Goal: Transaction & Acquisition: Purchase product/service

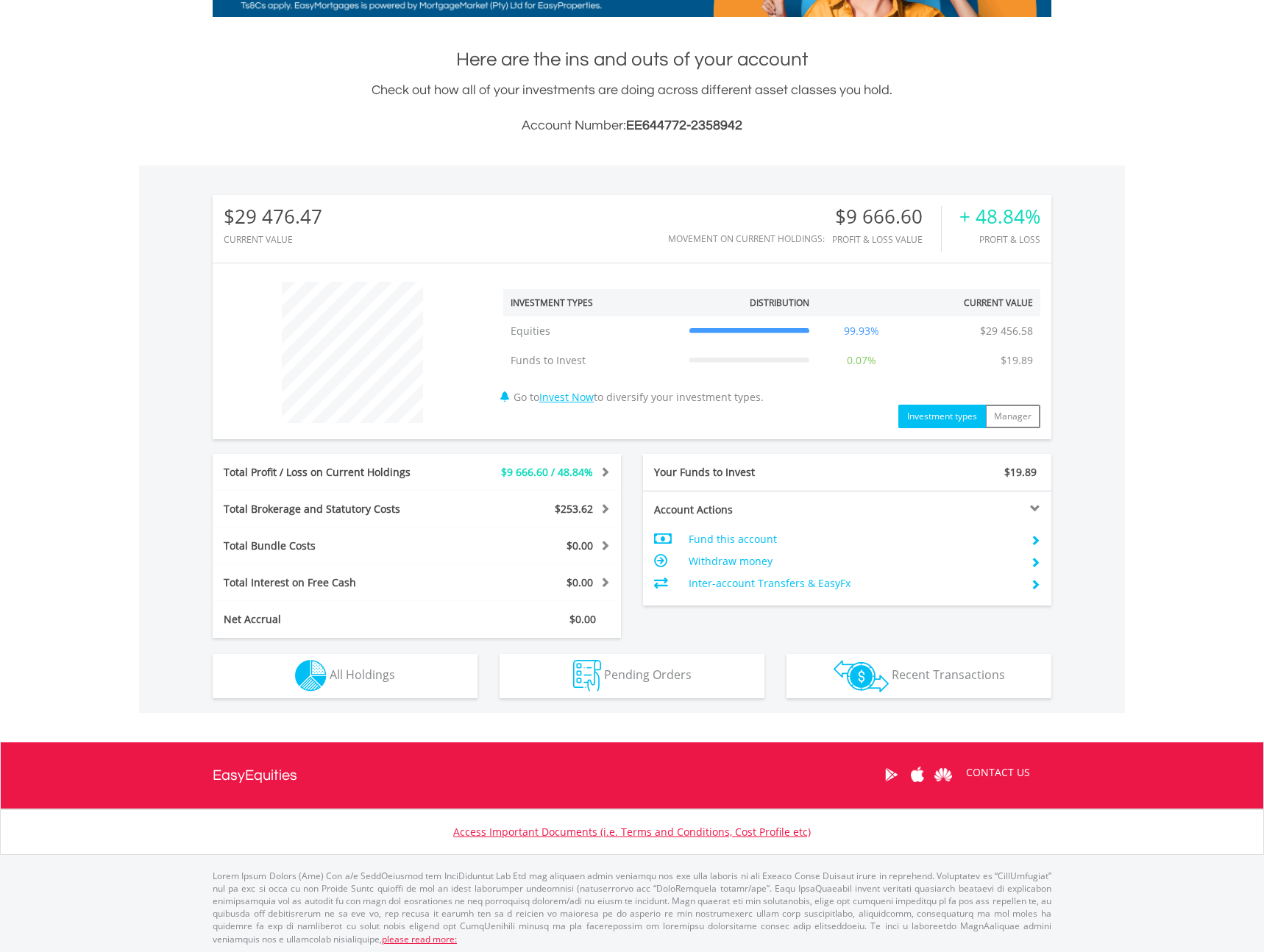
scroll to position [293, 0]
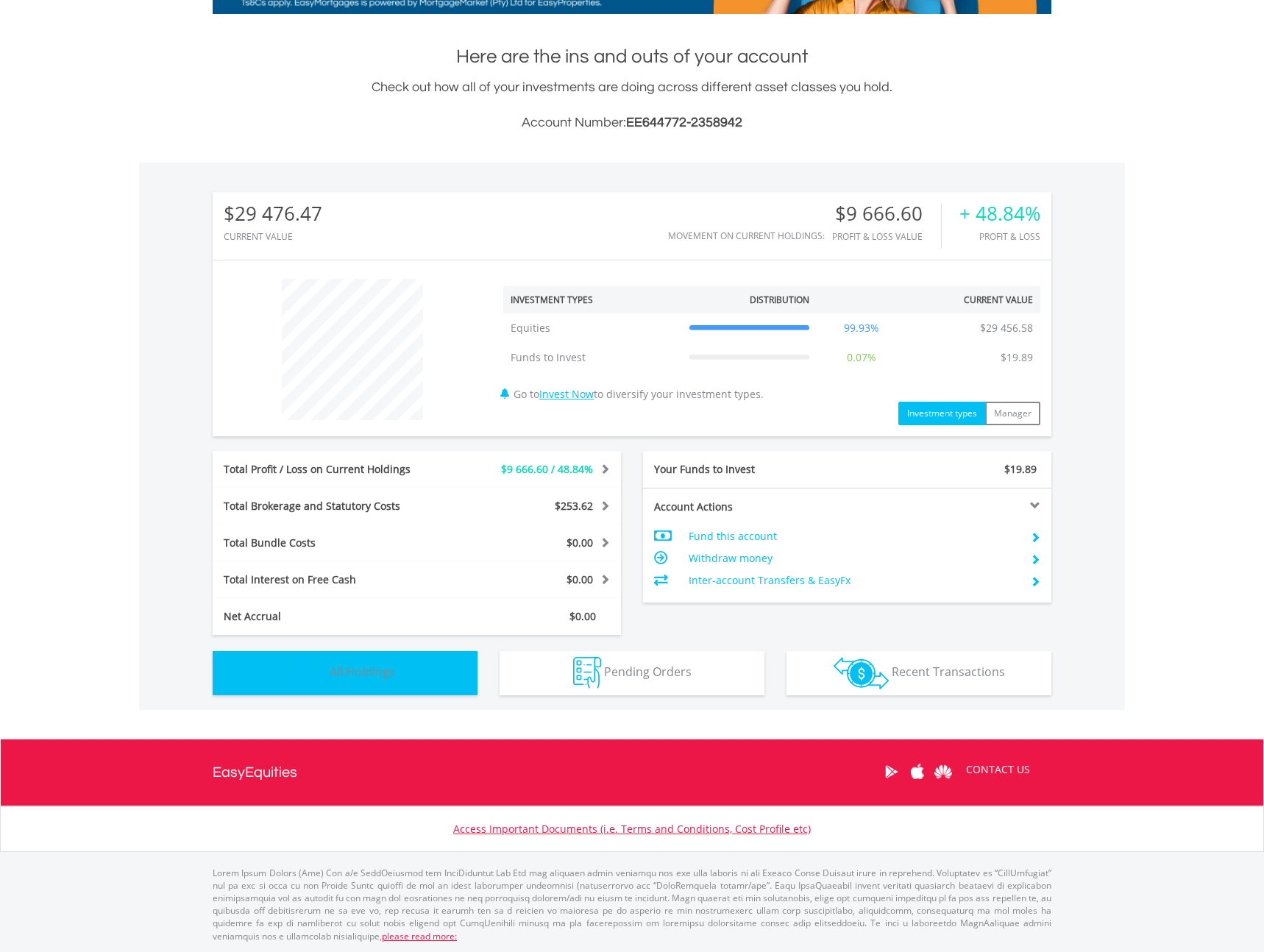
click at [405, 670] on button "Holdings All Holdings" at bounding box center [345, 673] width 265 height 45
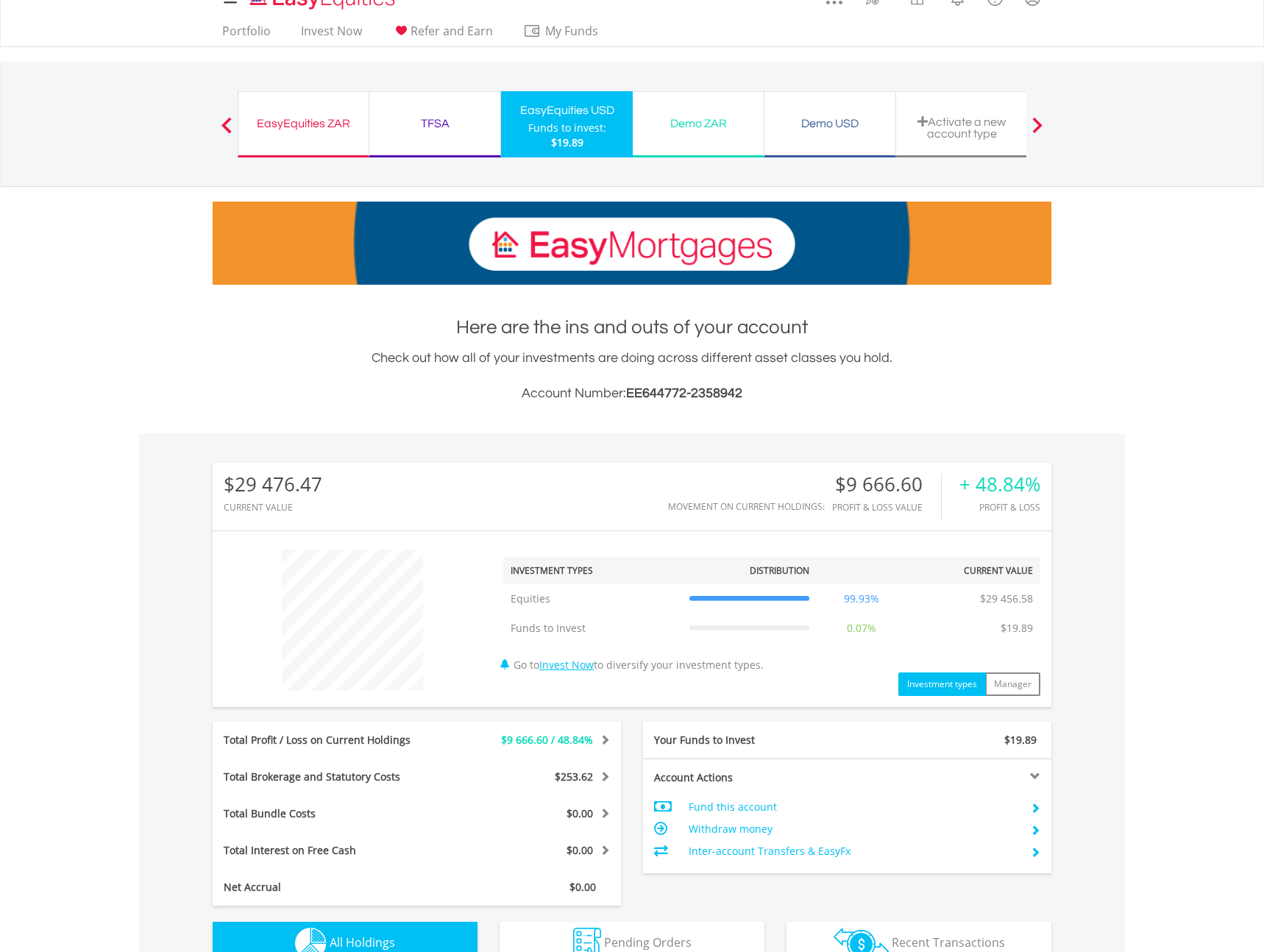
scroll to position [0, 0]
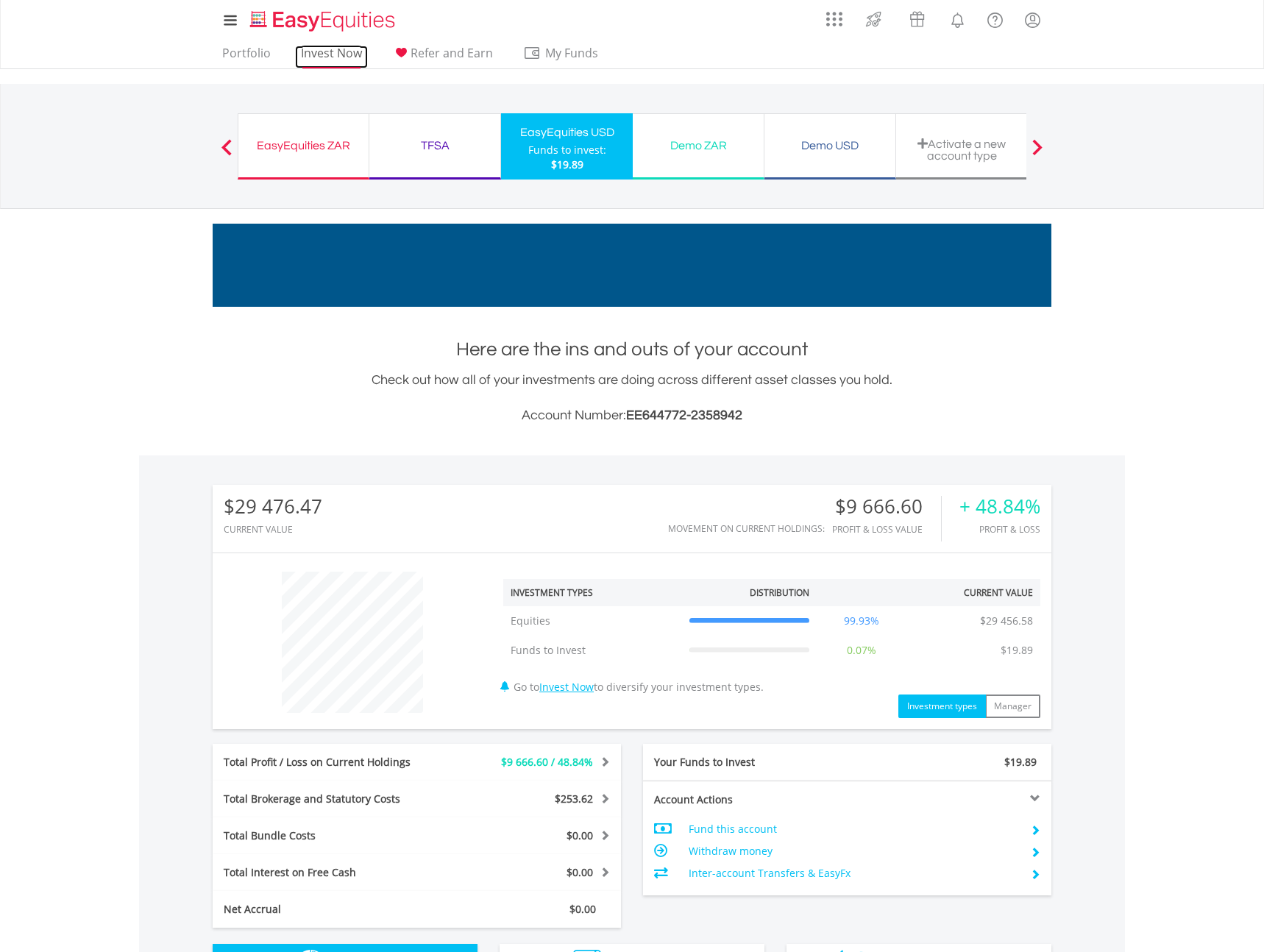
click at [336, 49] on link "Invest Now" at bounding box center [331, 57] width 73 height 23
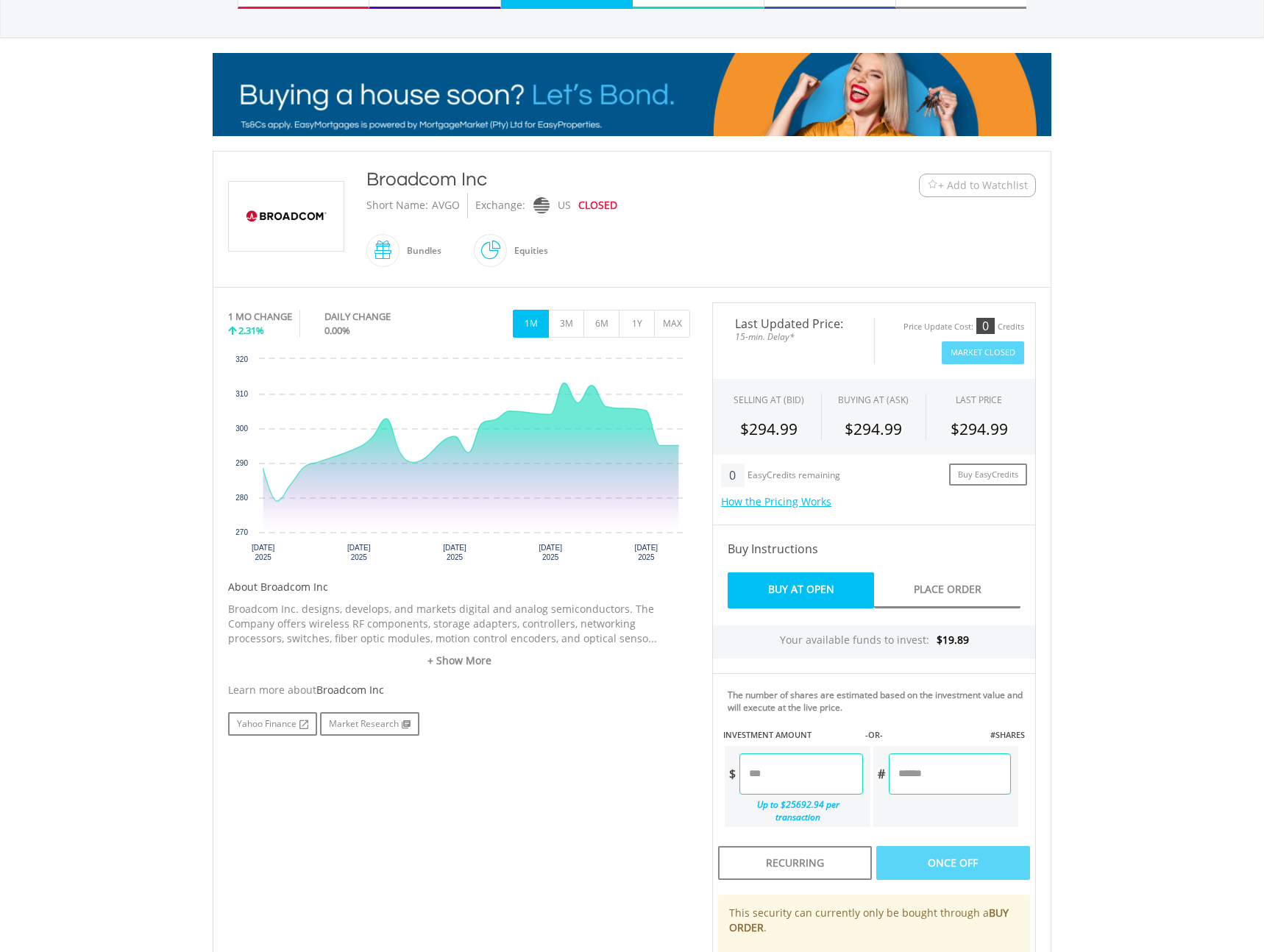
scroll to position [166, 0]
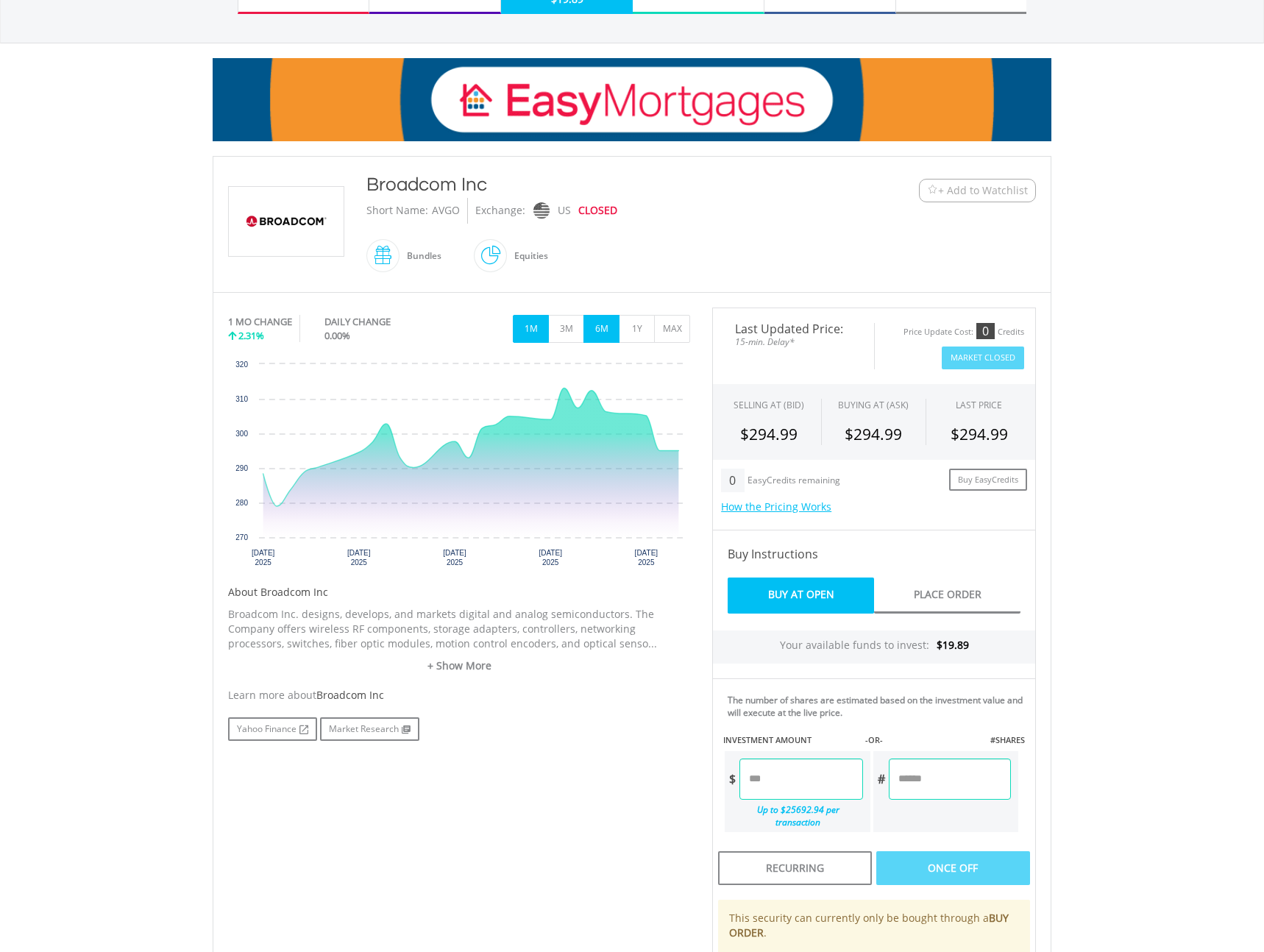
click at [599, 326] on button "6M" at bounding box center [602, 329] width 36 height 28
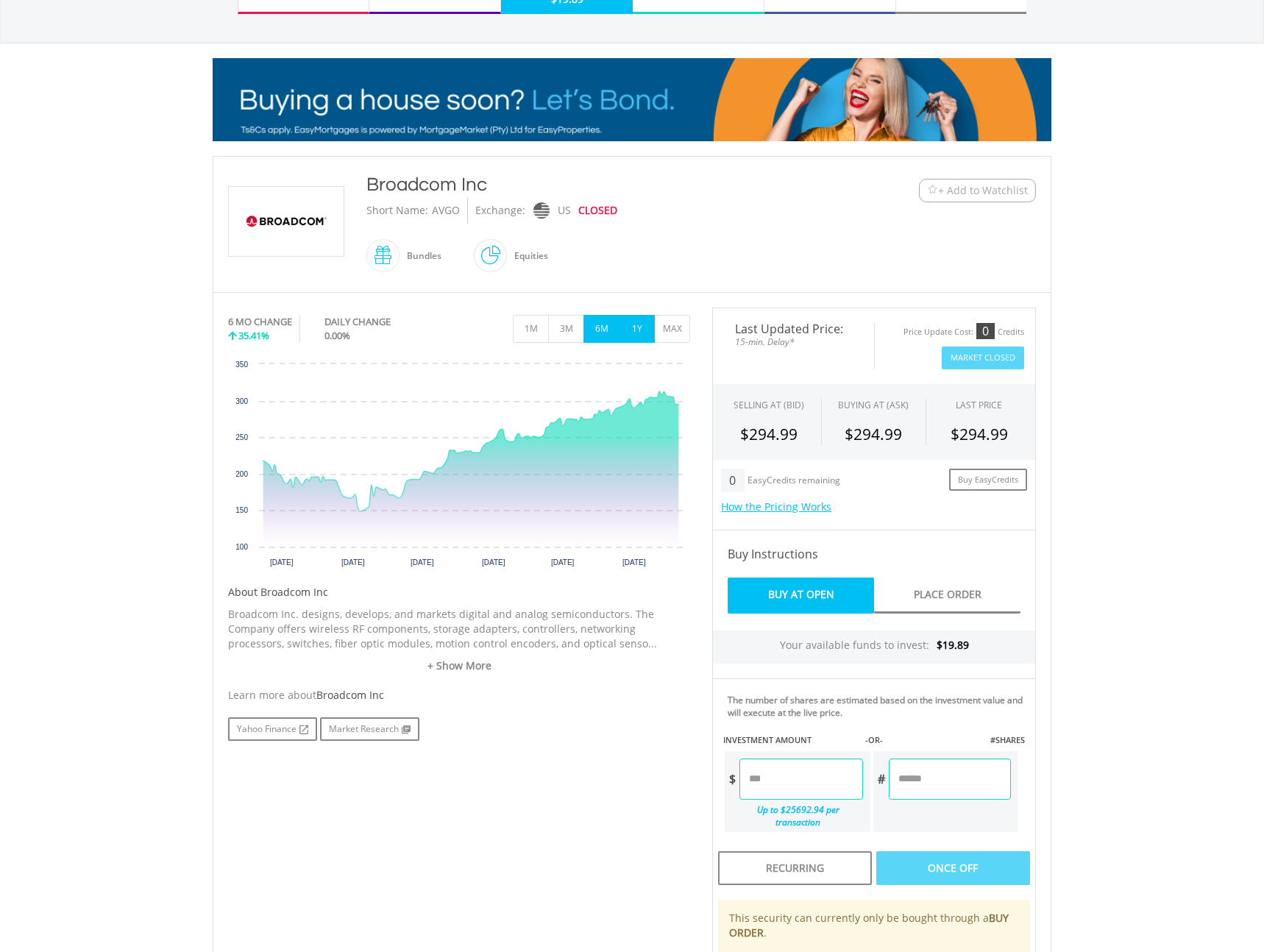
click at [639, 328] on button "1Y" at bounding box center [637, 329] width 36 height 28
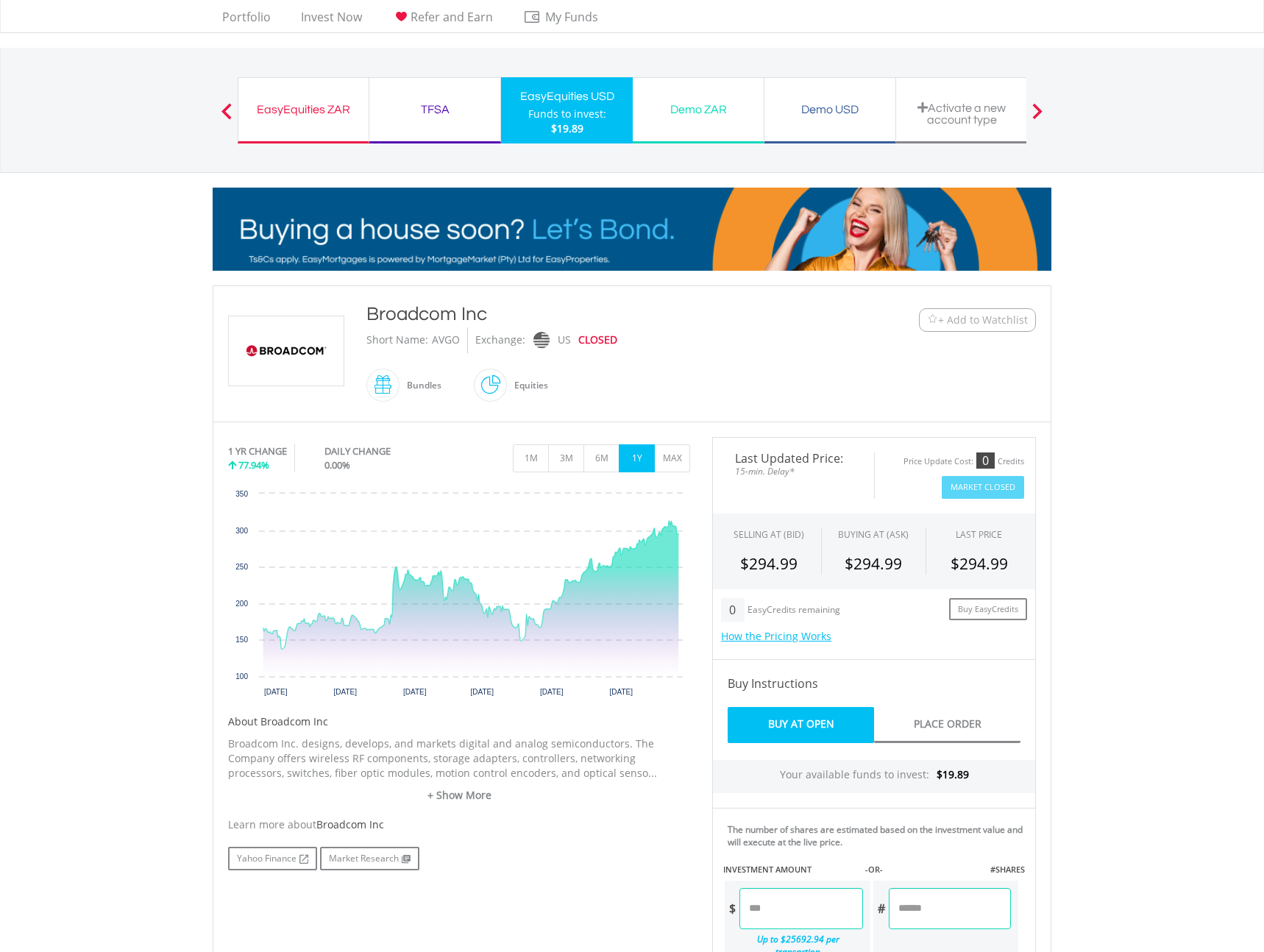
scroll to position [0, 0]
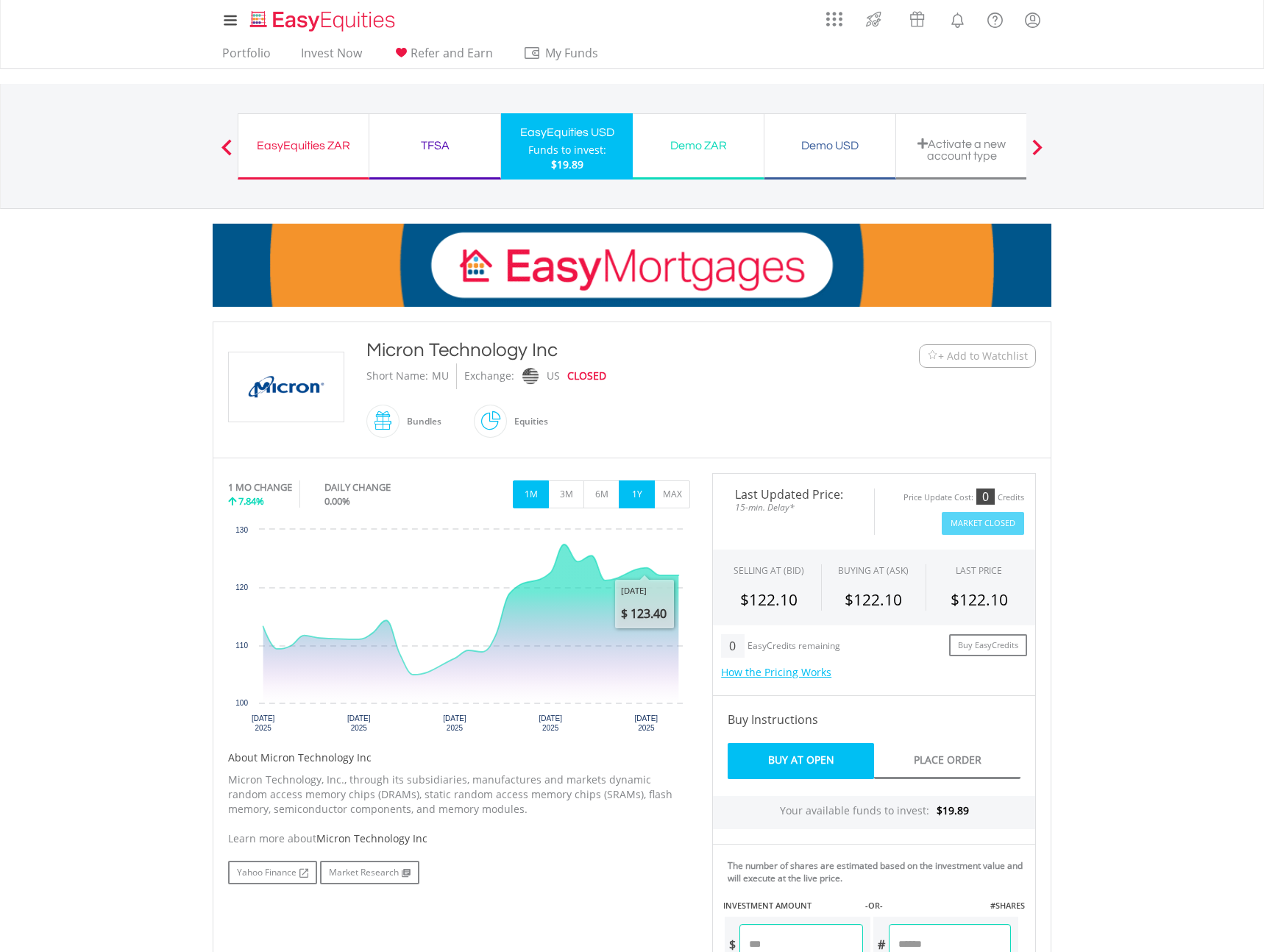
click at [635, 496] on button "1Y" at bounding box center [637, 495] width 36 height 28
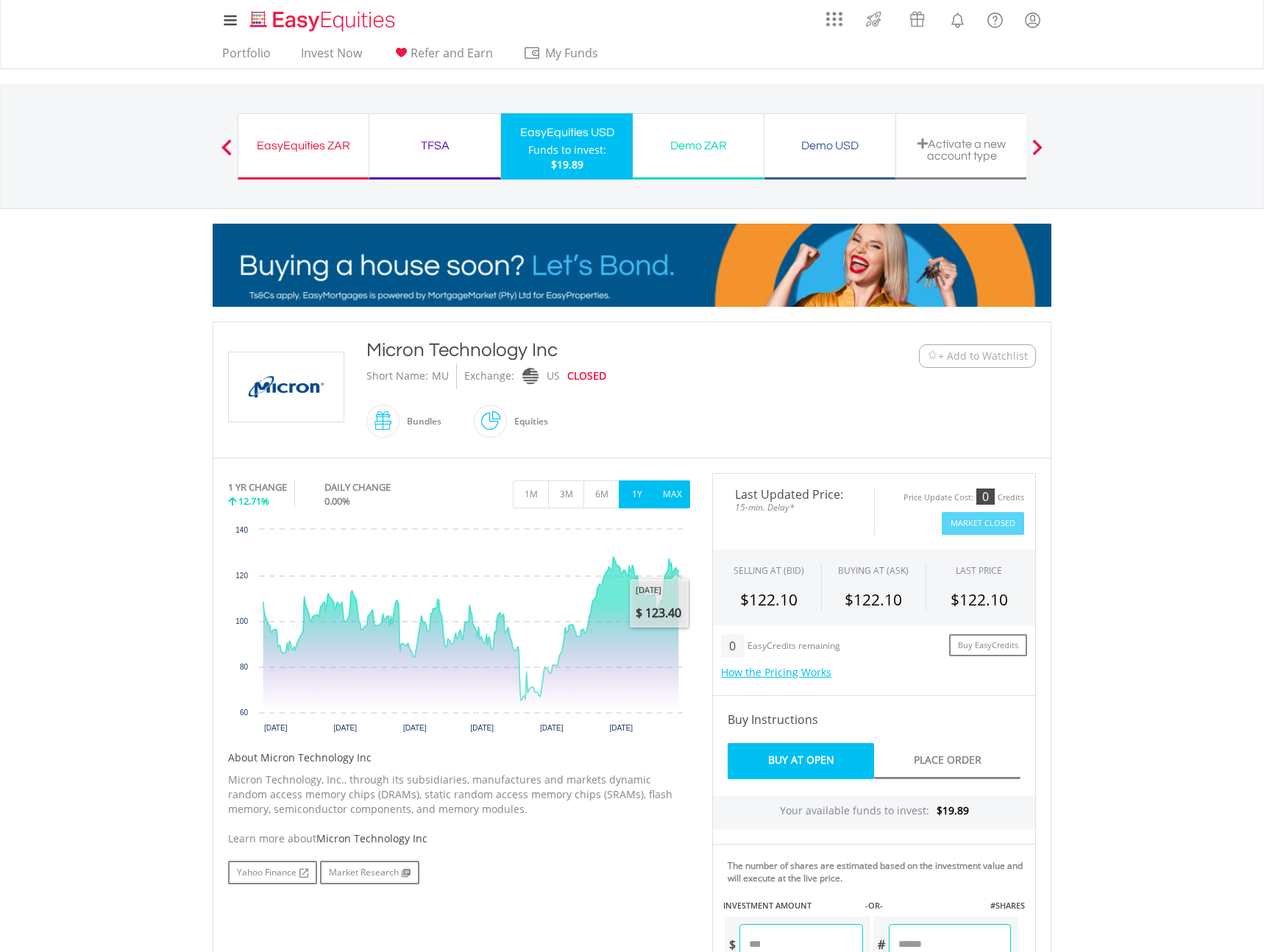
click at [669, 496] on button "MAX" at bounding box center [672, 495] width 36 height 28
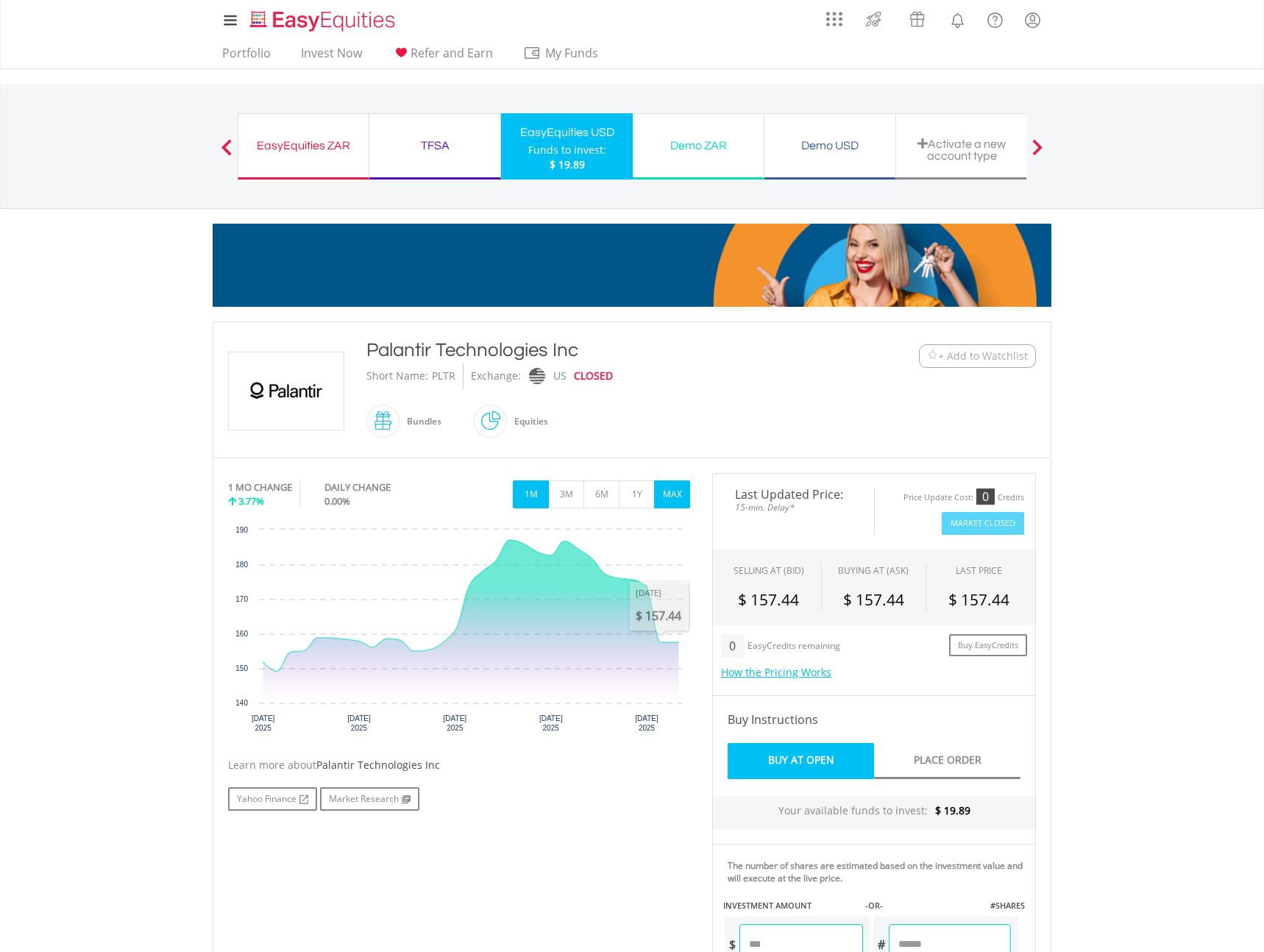
click at [669, 491] on button "MAX" at bounding box center [672, 495] width 36 height 28
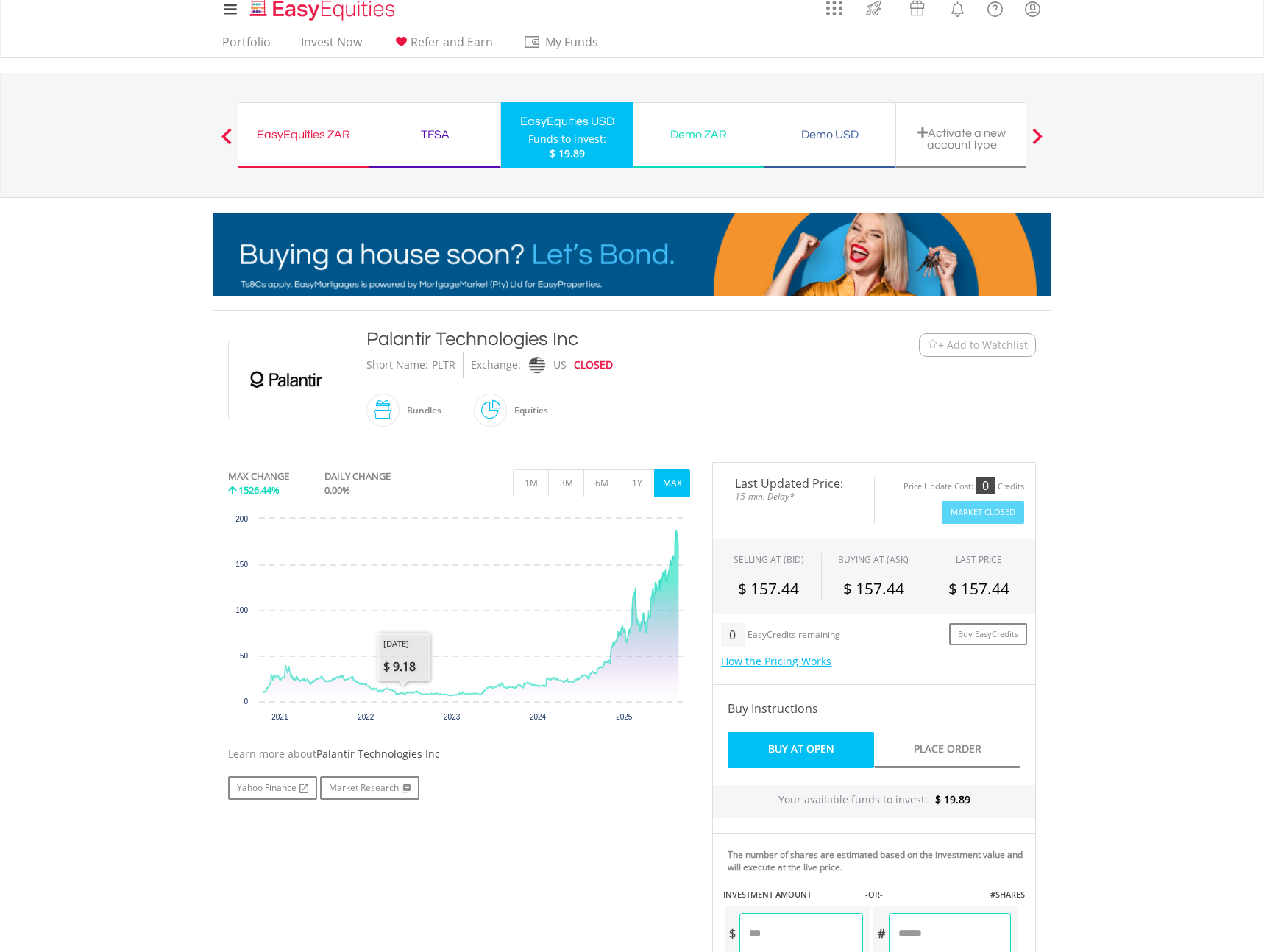
scroll to position [8, 0]
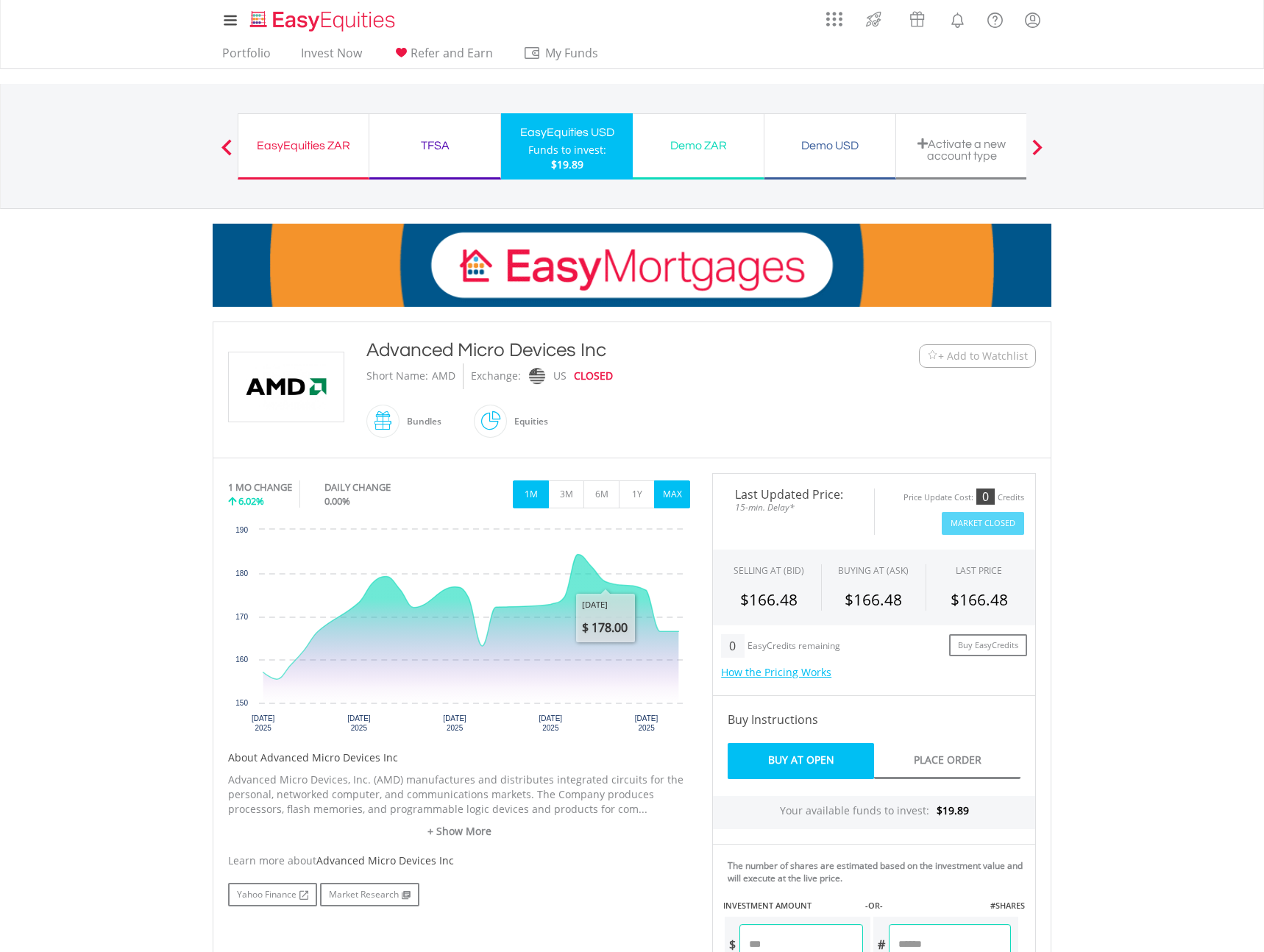
click at [673, 496] on button "MAX" at bounding box center [672, 495] width 36 height 28
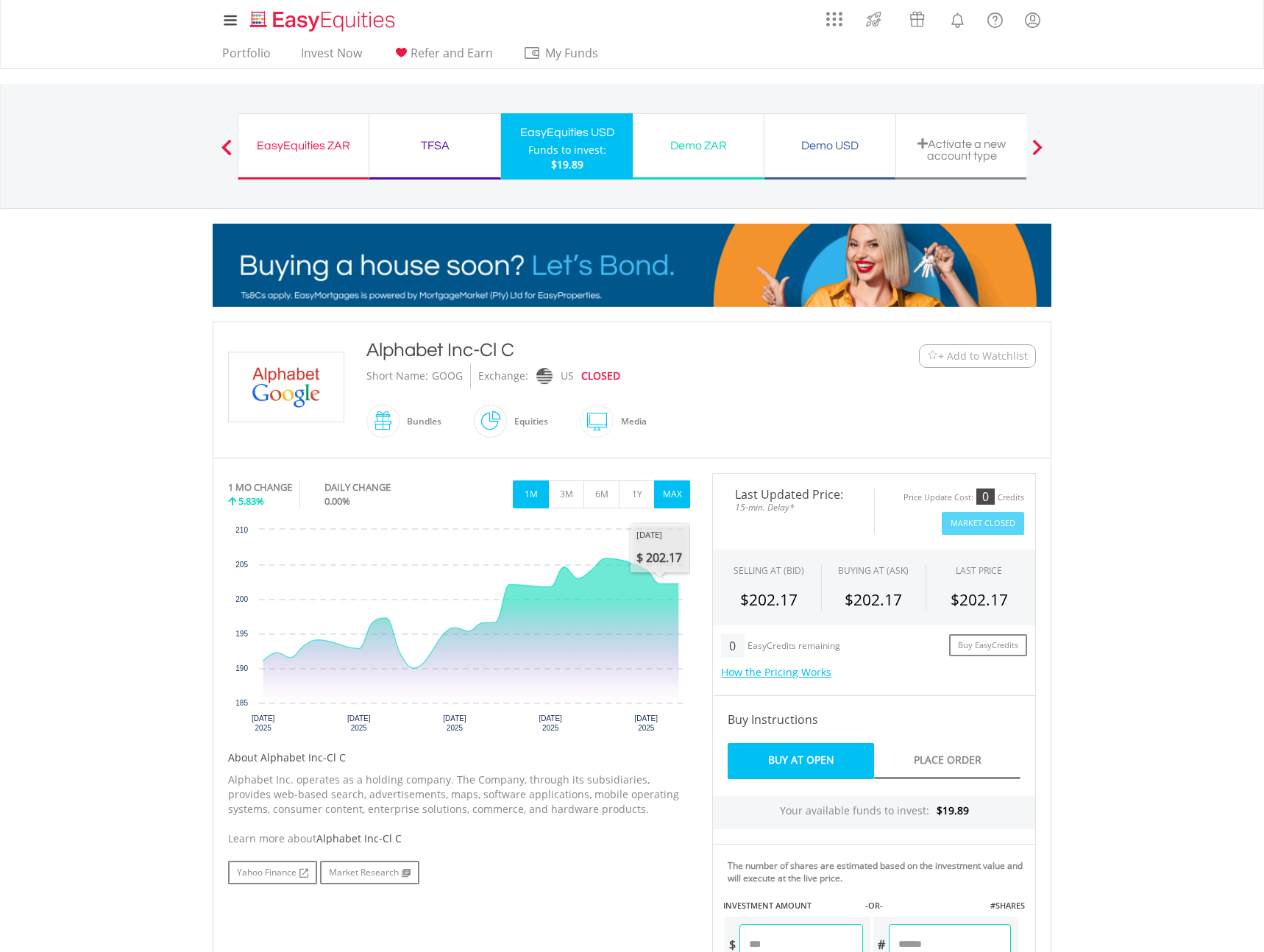
click at [674, 495] on button "MAX" at bounding box center [672, 495] width 36 height 28
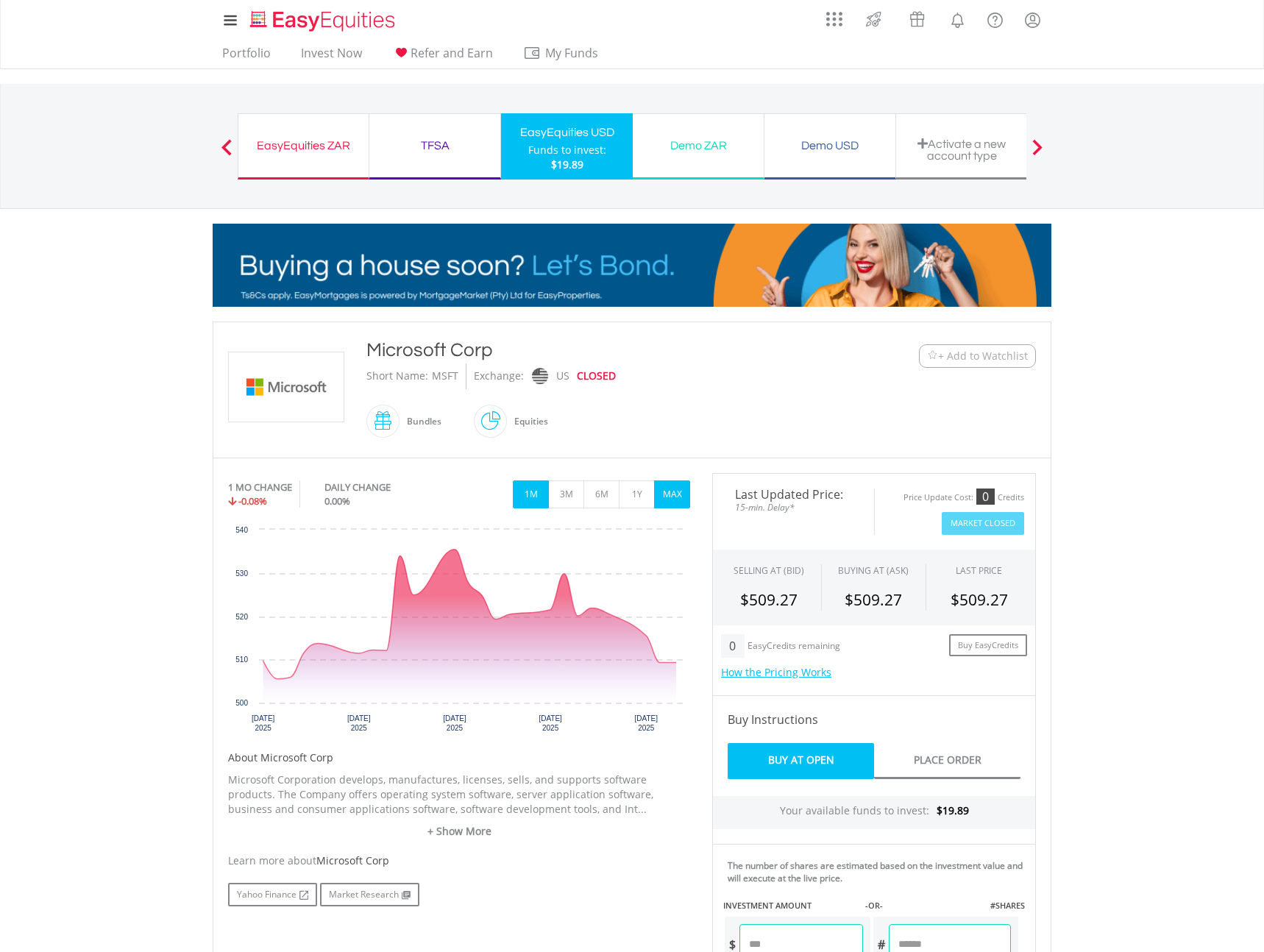
click at [670, 494] on button "MAX" at bounding box center [672, 495] width 36 height 28
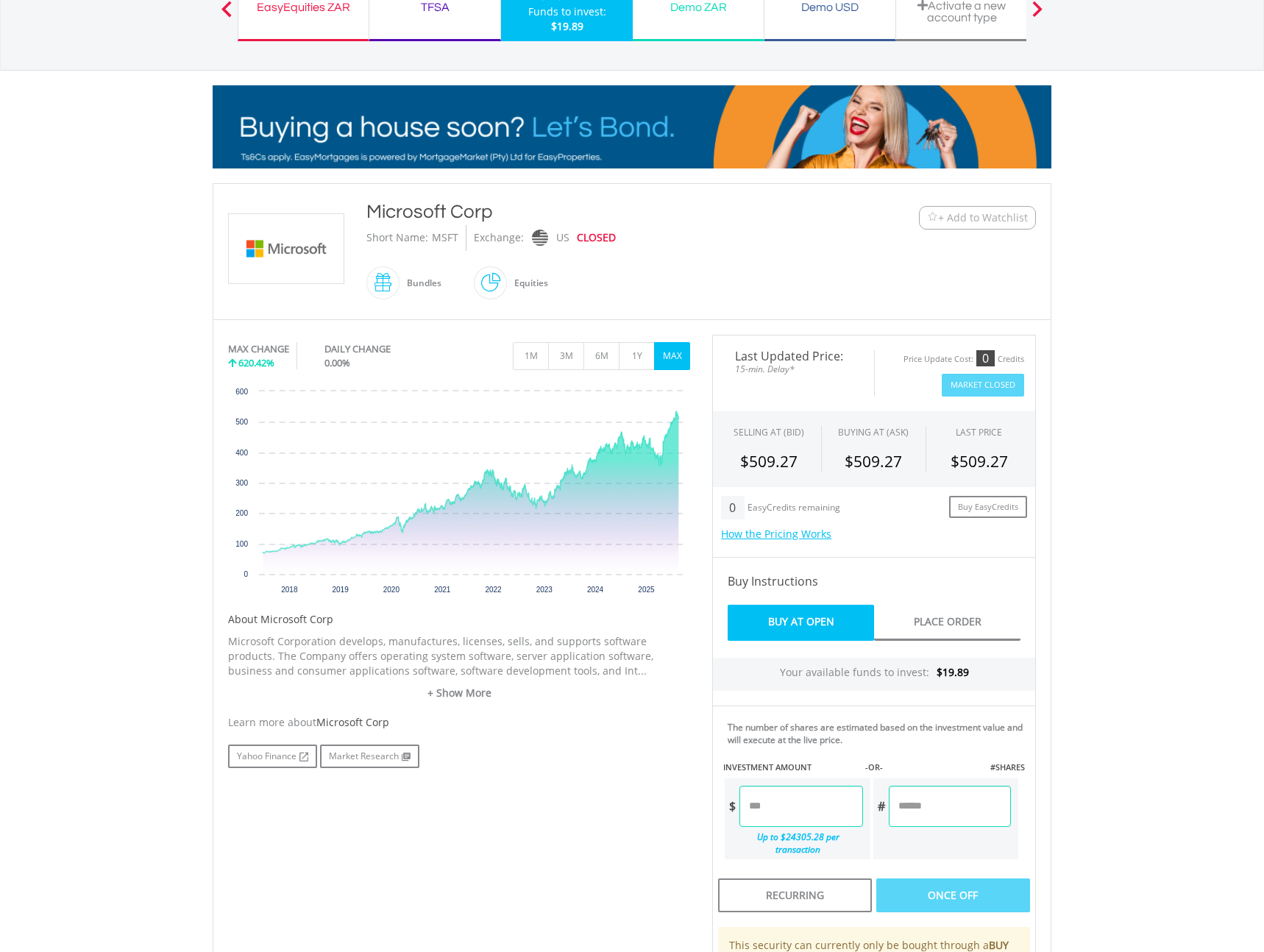
scroll to position [139, 0]
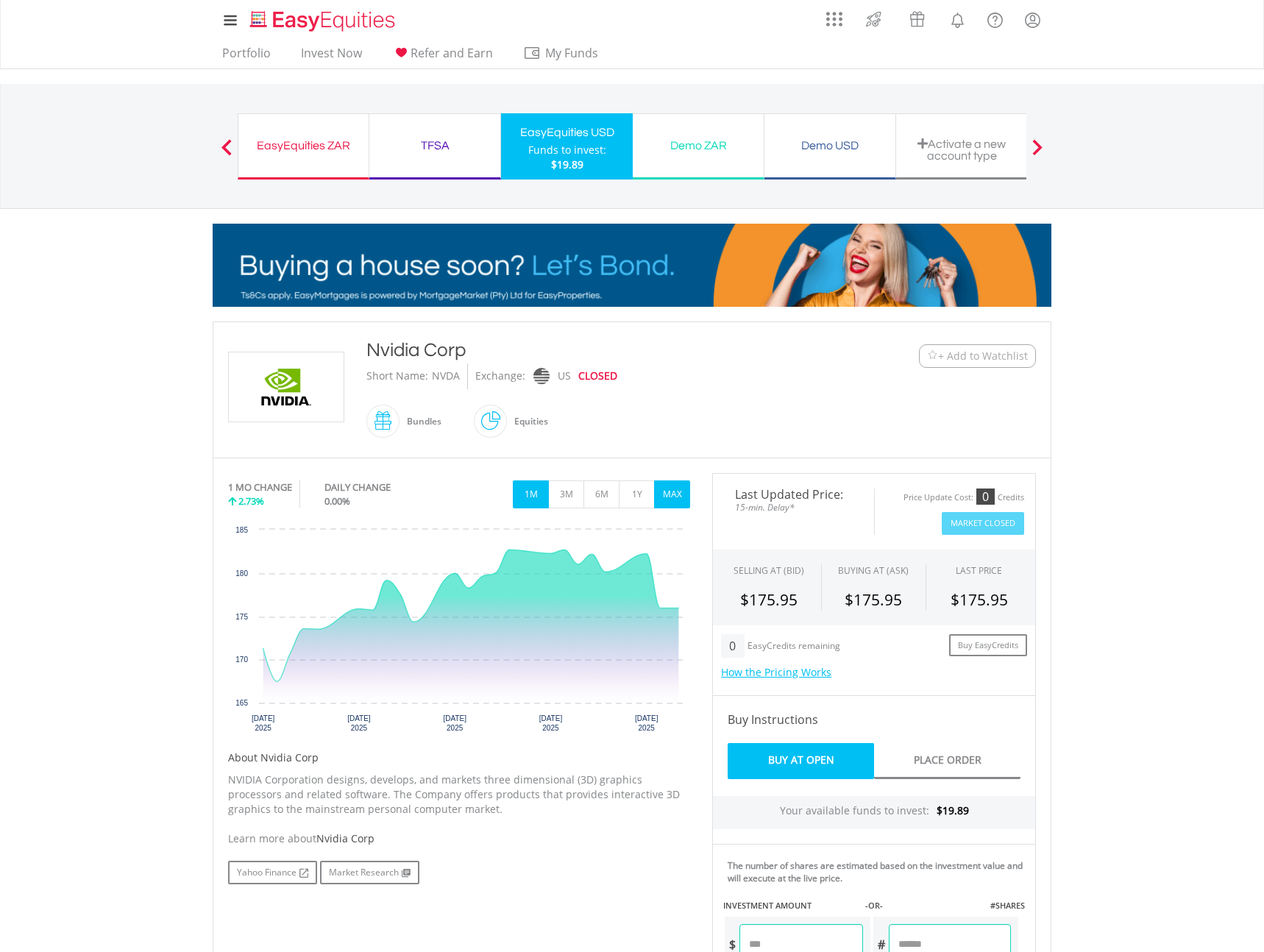
click at [673, 490] on button "MAX" at bounding box center [672, 495] width 36 height 28
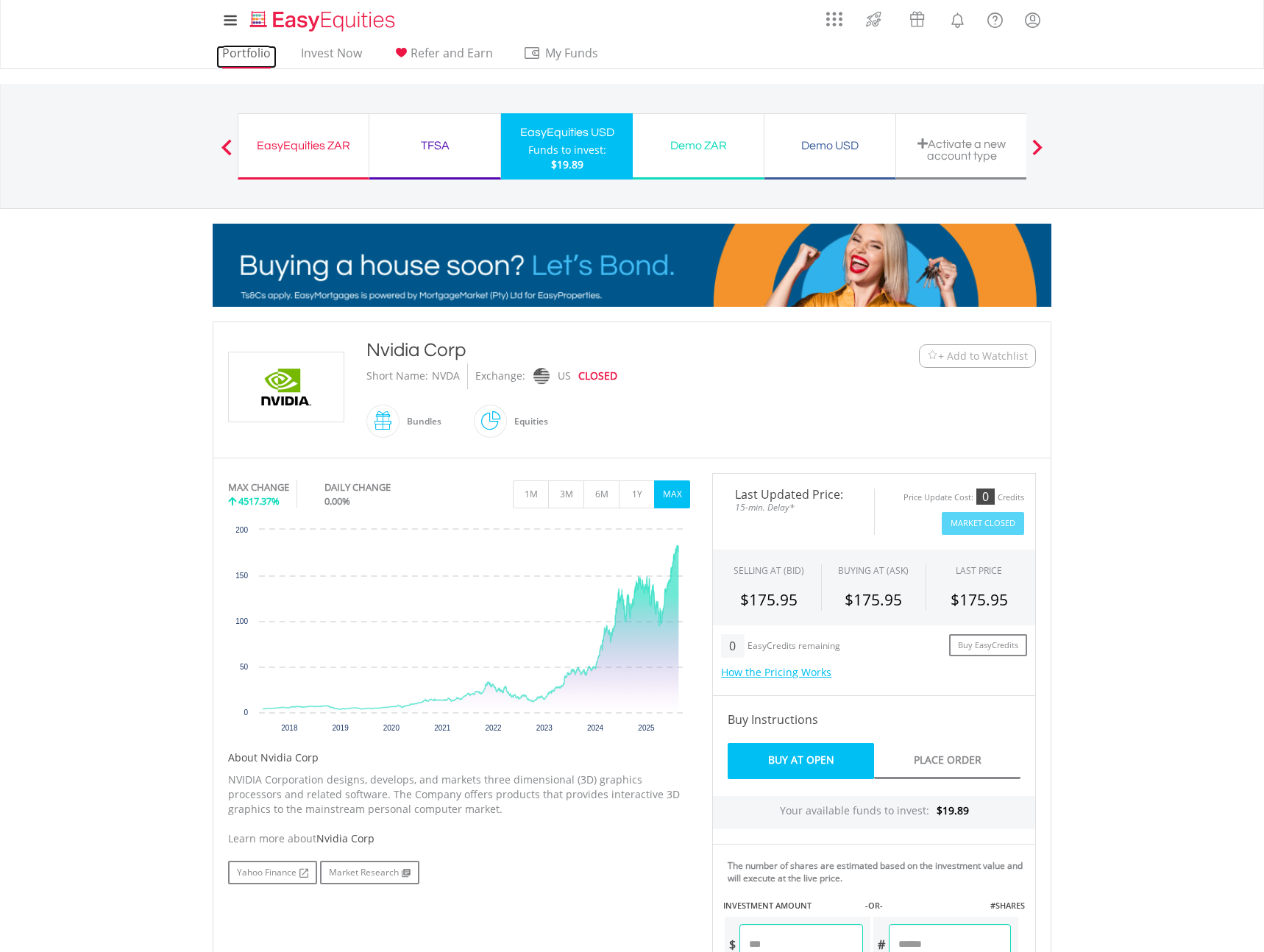
click at [250, 56] on link "Portfolio" at bounding box center [246, 57] width 60 height 23
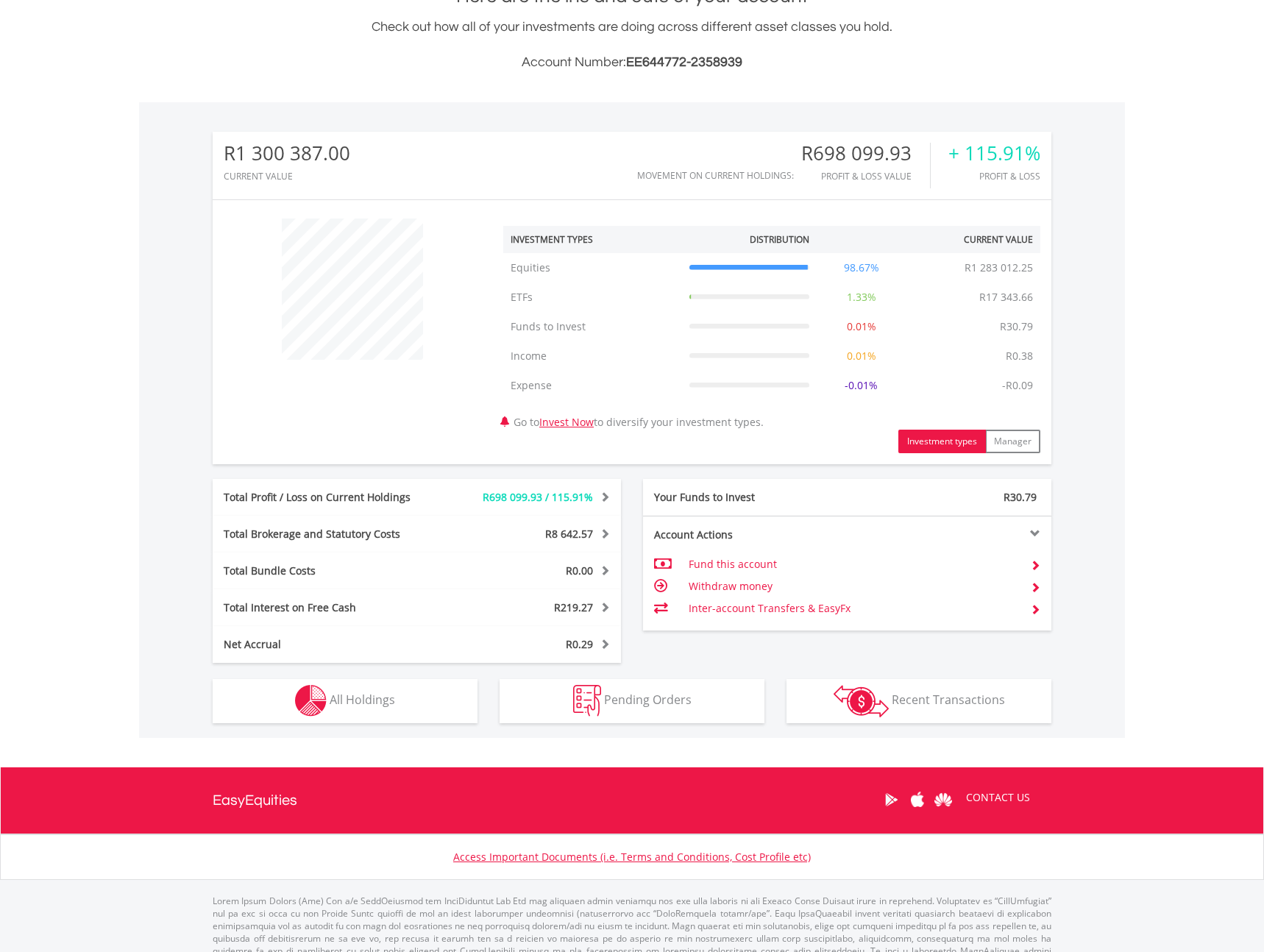
scroll to position [354, 0]
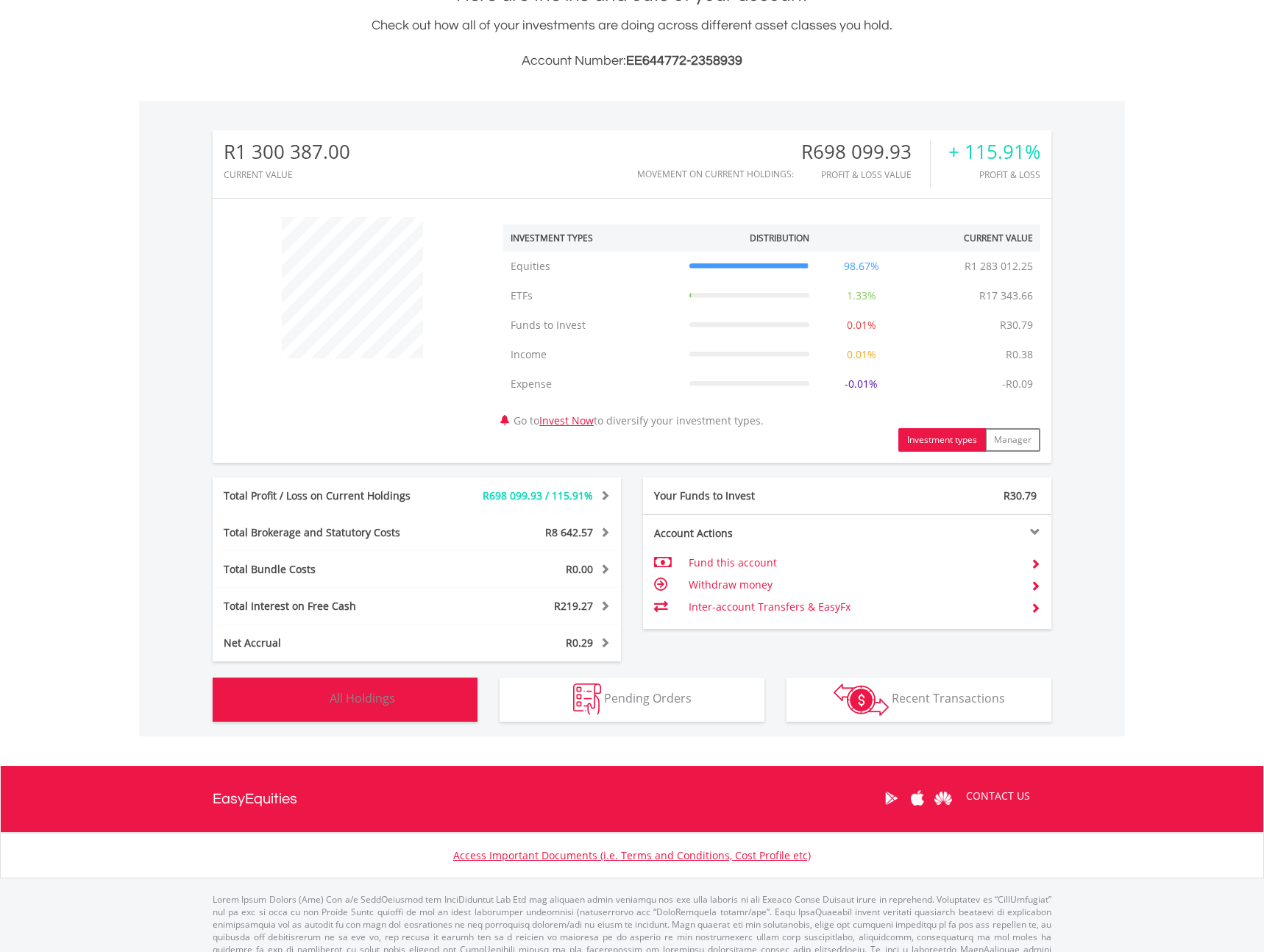
click at [391, 697] on span "All Holdings" at bounding box center [362, 698] width 65 height 16
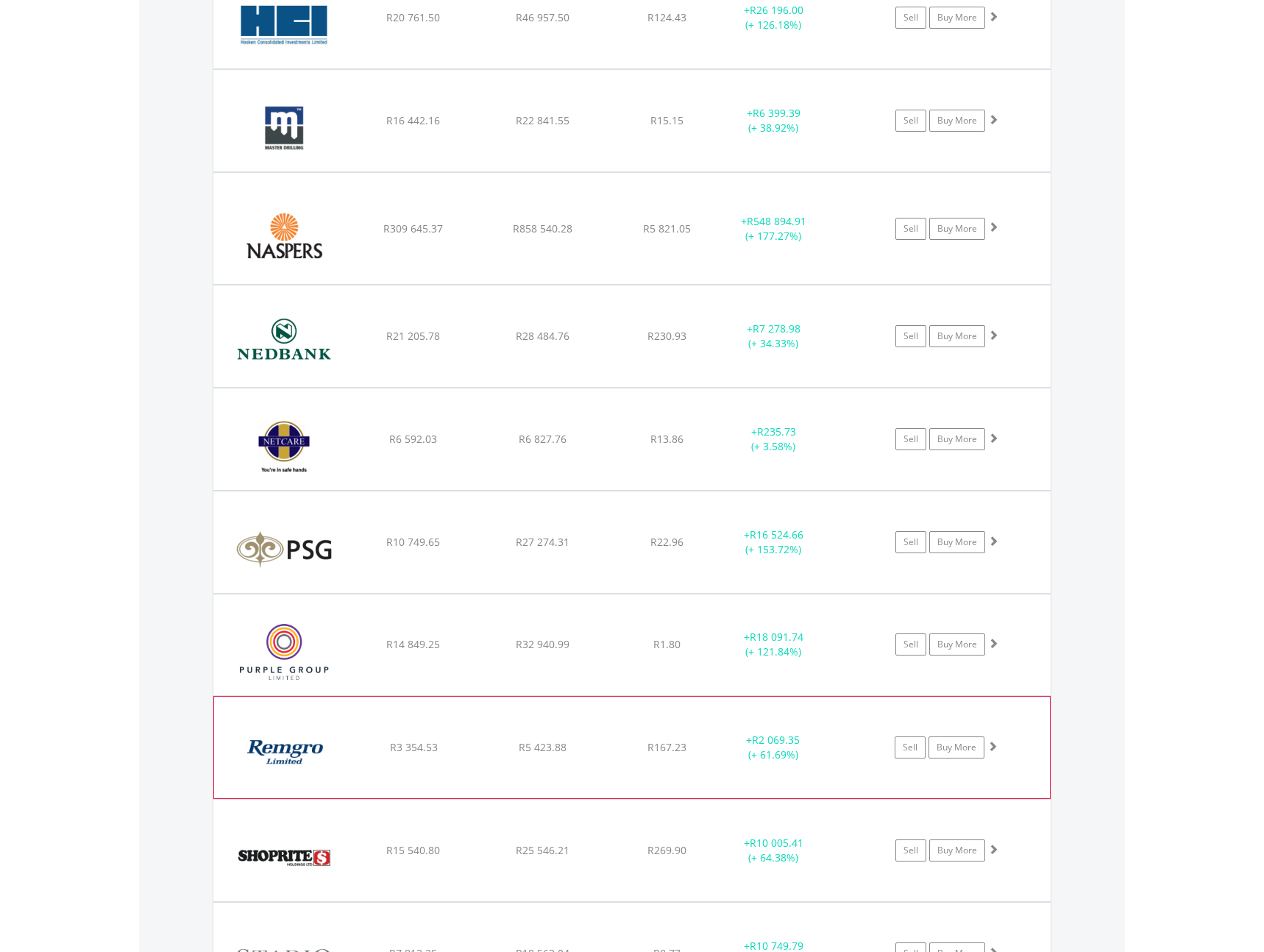
scroll to position [2365, 0]
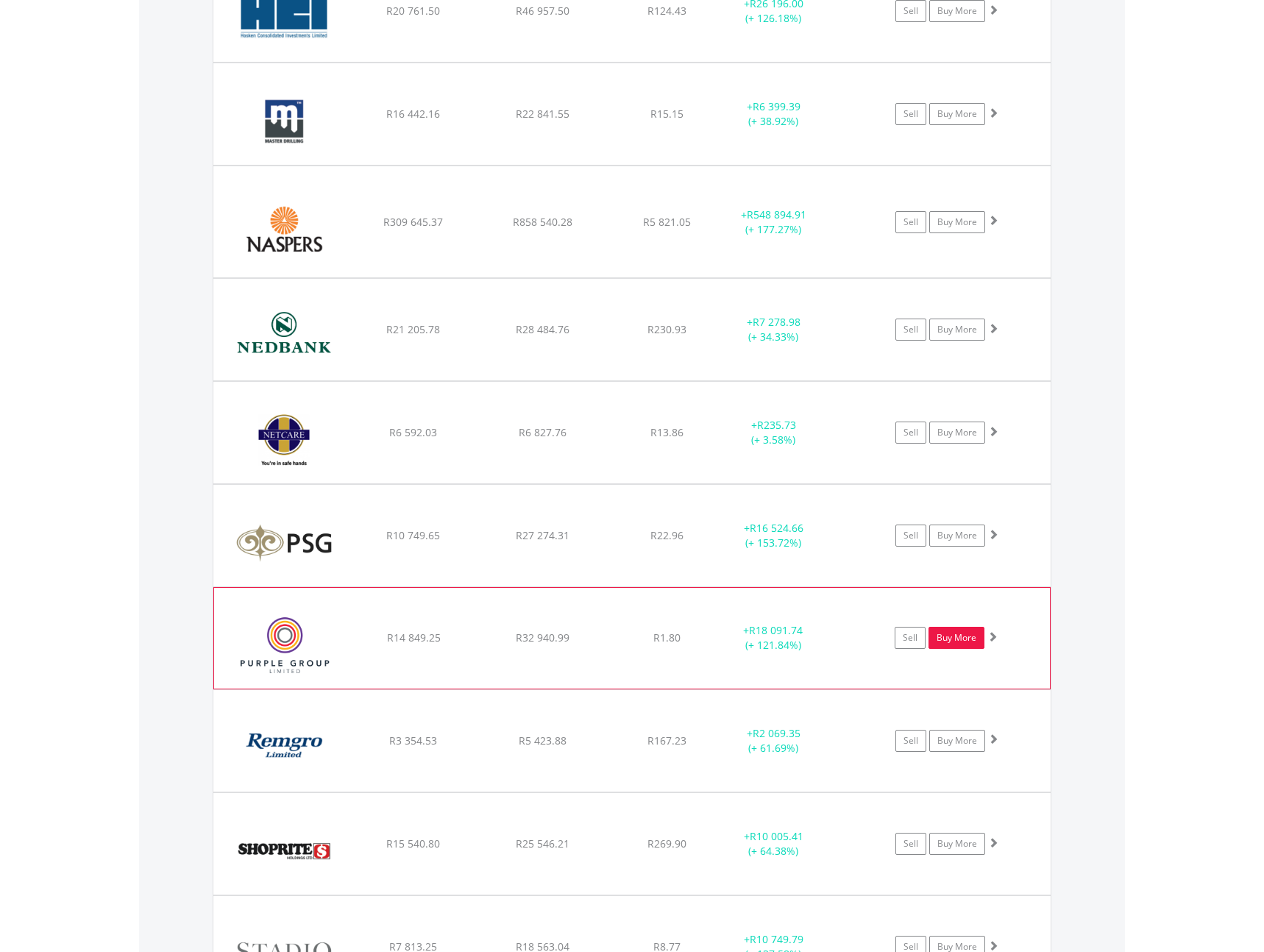
click at [965, 635] on link "Buy More" at bounding box center [956, 637] width 56 height 22
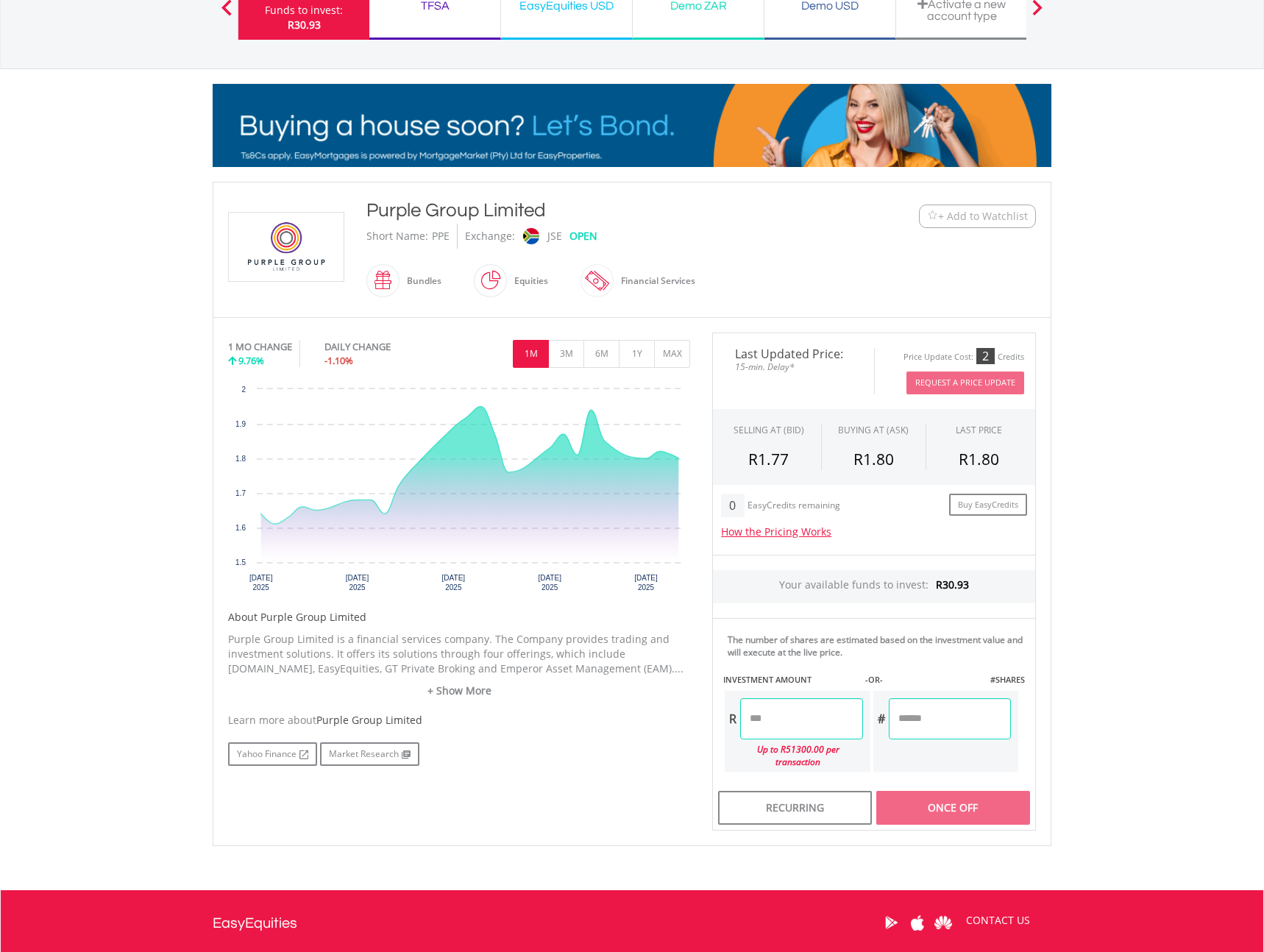
scroll to position [138, 0]
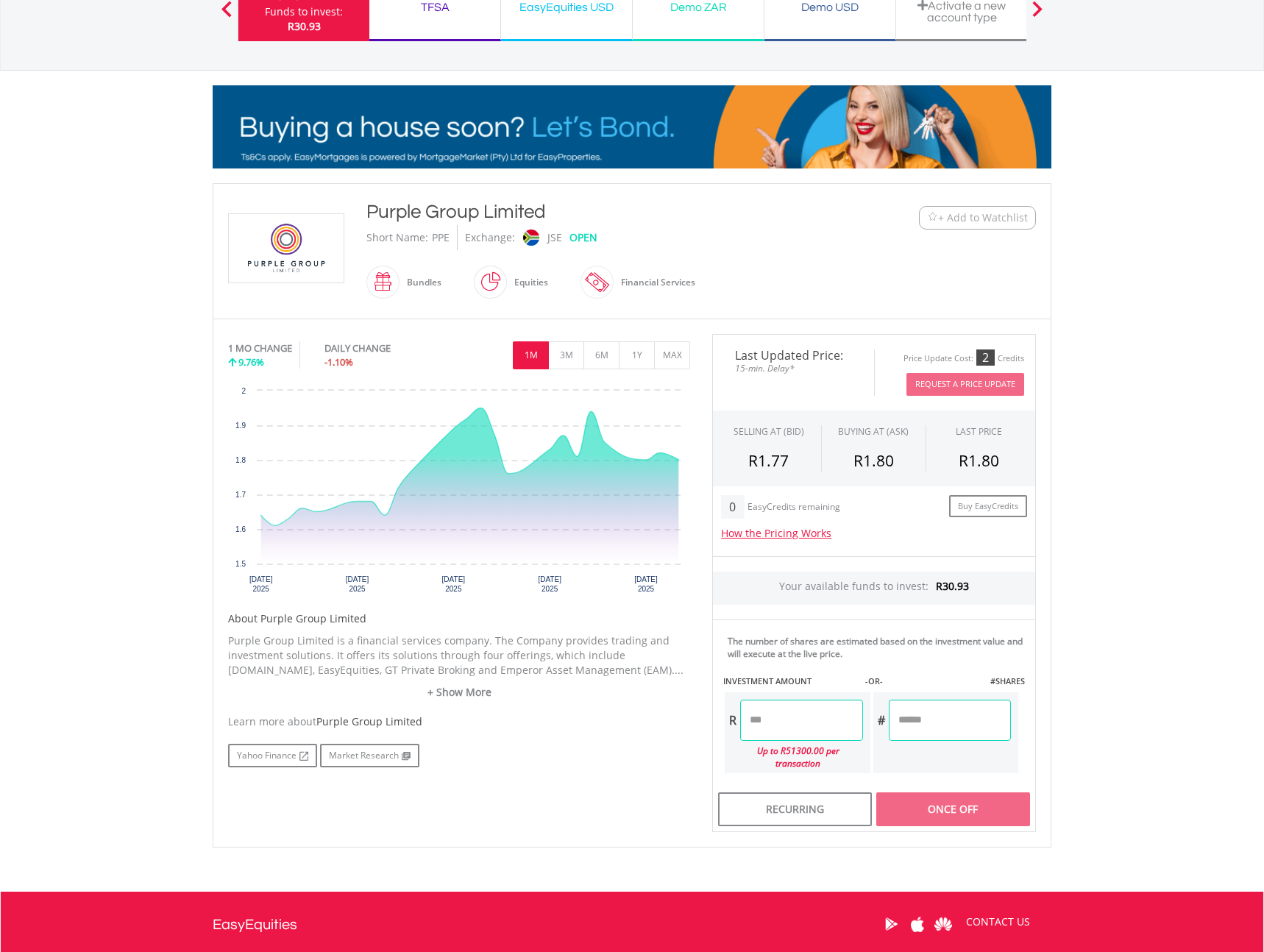
click at [833, 725] on input "number" at bounding box center [801, 720] width 122 height 41
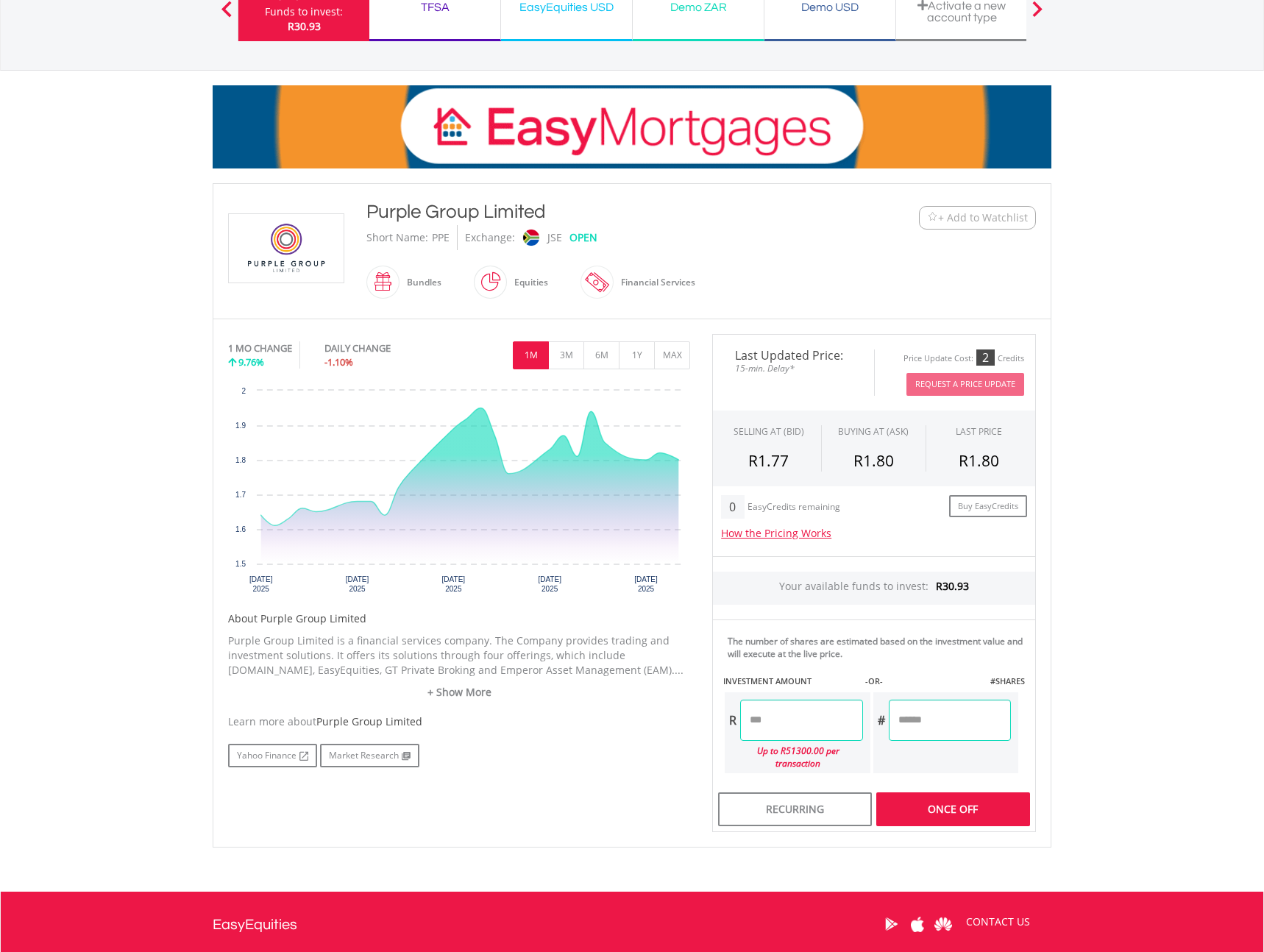
click at [961, 795] on div "Last Updated Price: 15-min. Delay* Price Update Cost: 2 Credits Request A Price…" at bounding box center [874, 583] width 345 height 499
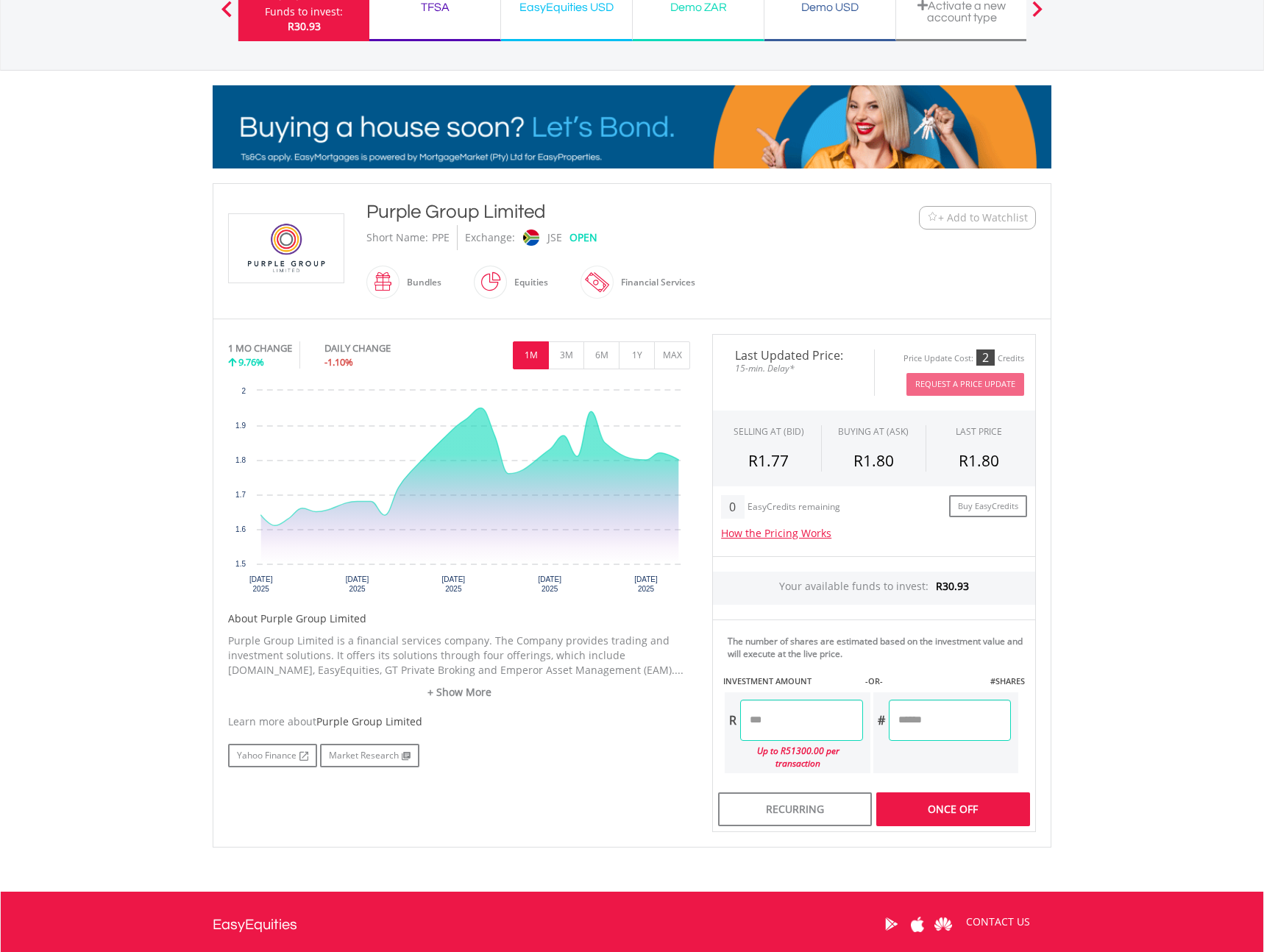
type input "*****"
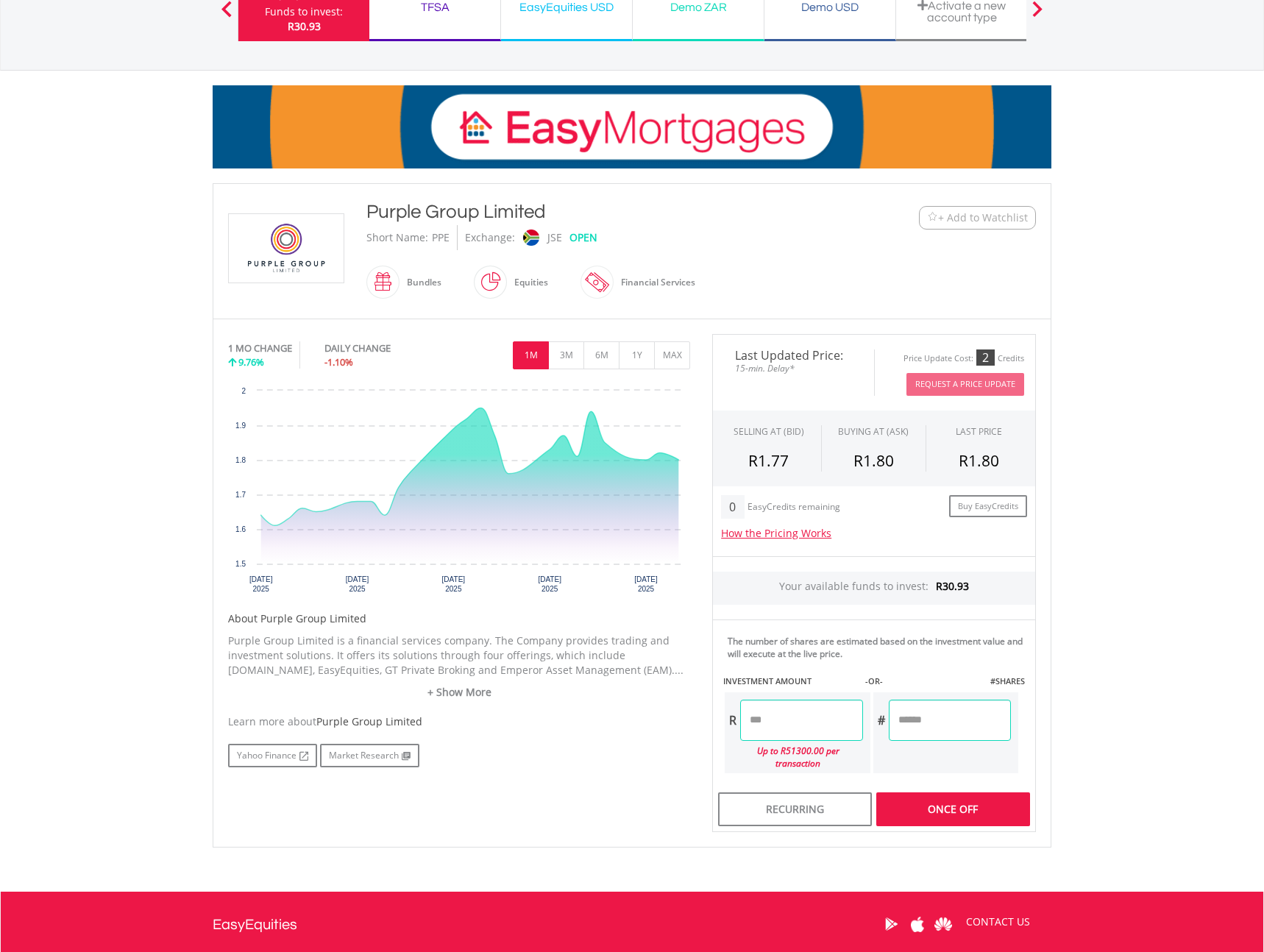
type input "*******"
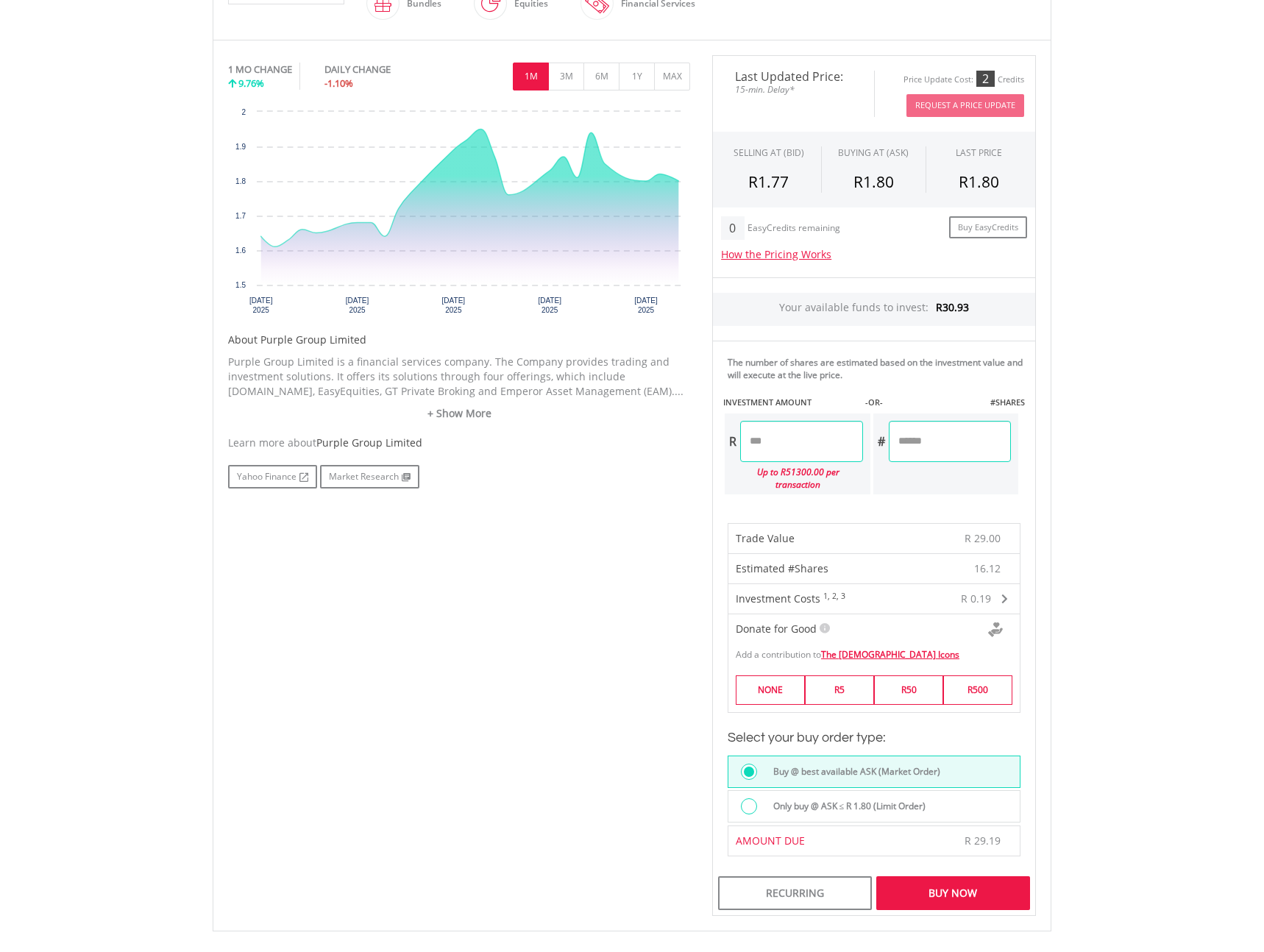
scroll to position [485, 0]
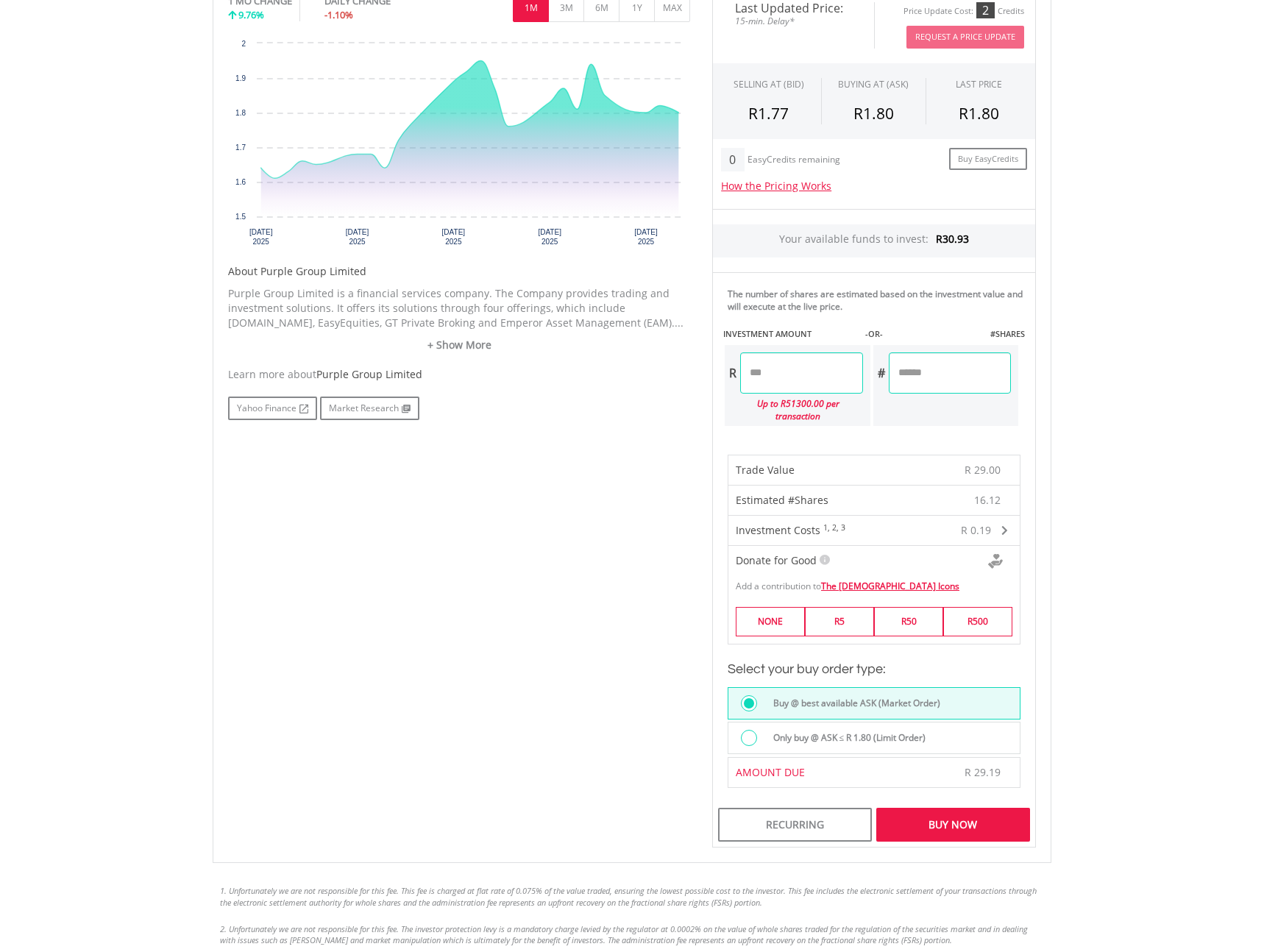
click at [975, 814] on div "Buy Now" at bounding box center [953, 824] width 154 height 34
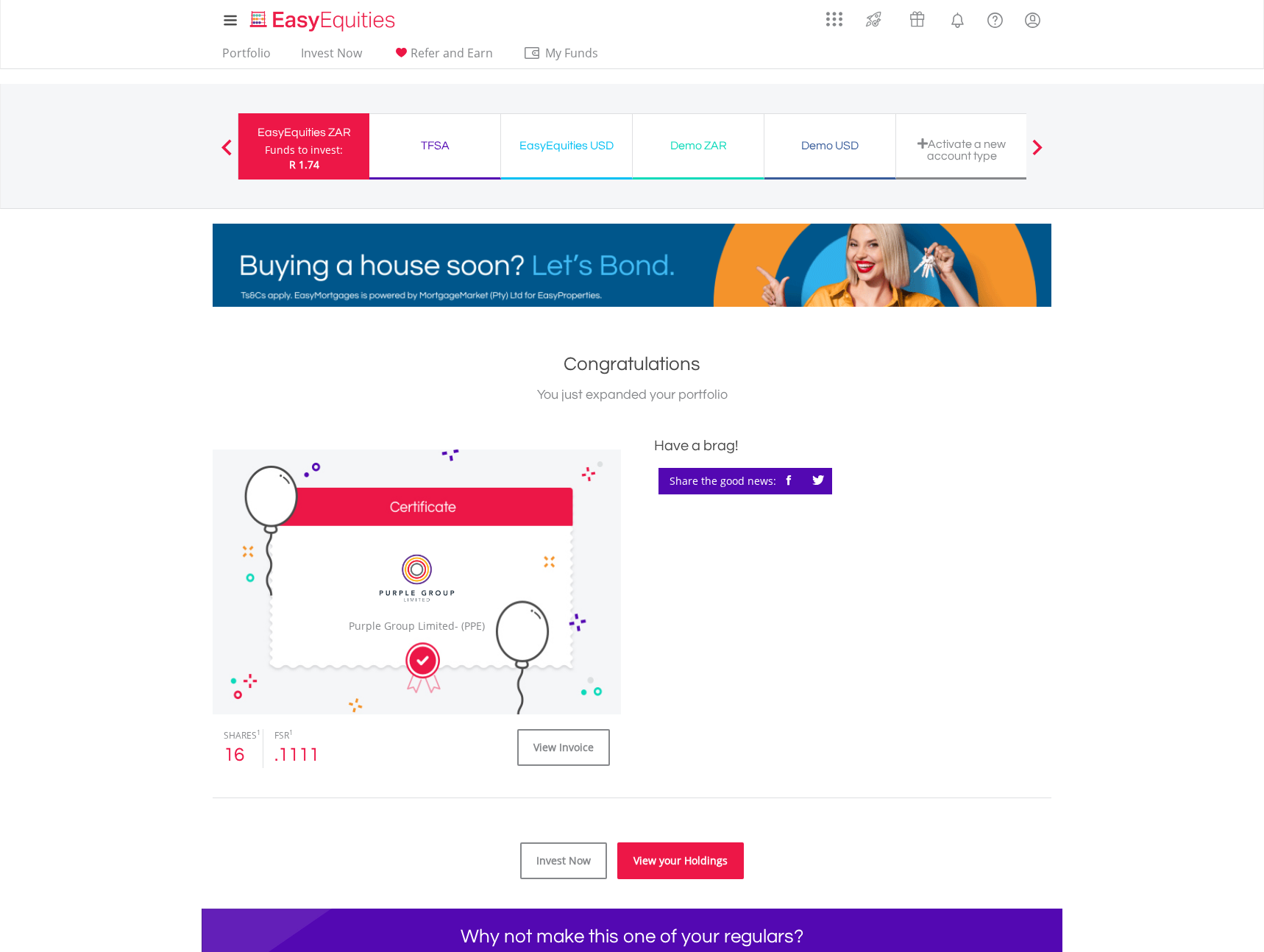
click at [663, 861] on link "View your Holdings" at bounding box center [681, 861] width 127 height 37
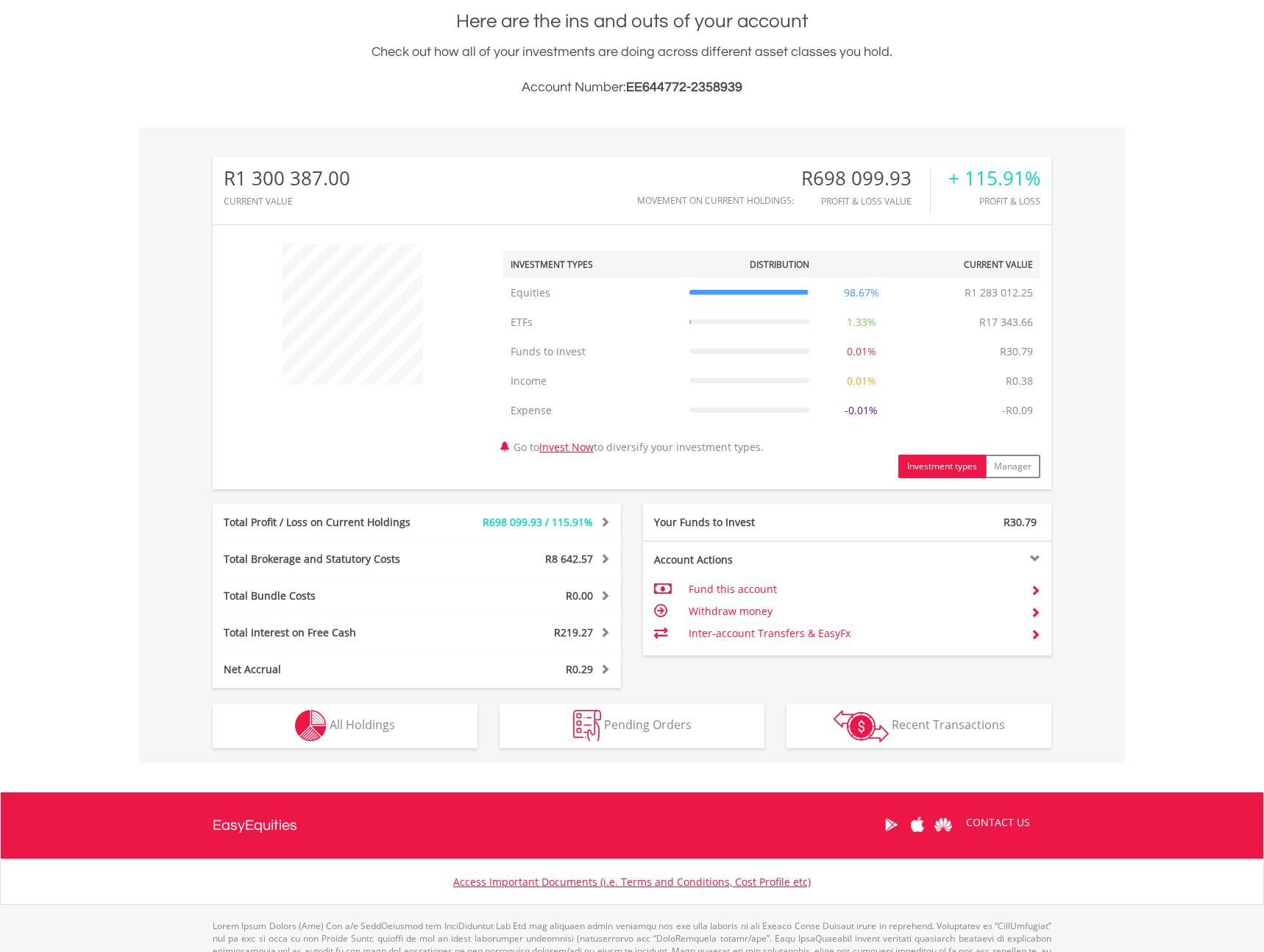
scroll to position [381, 0]
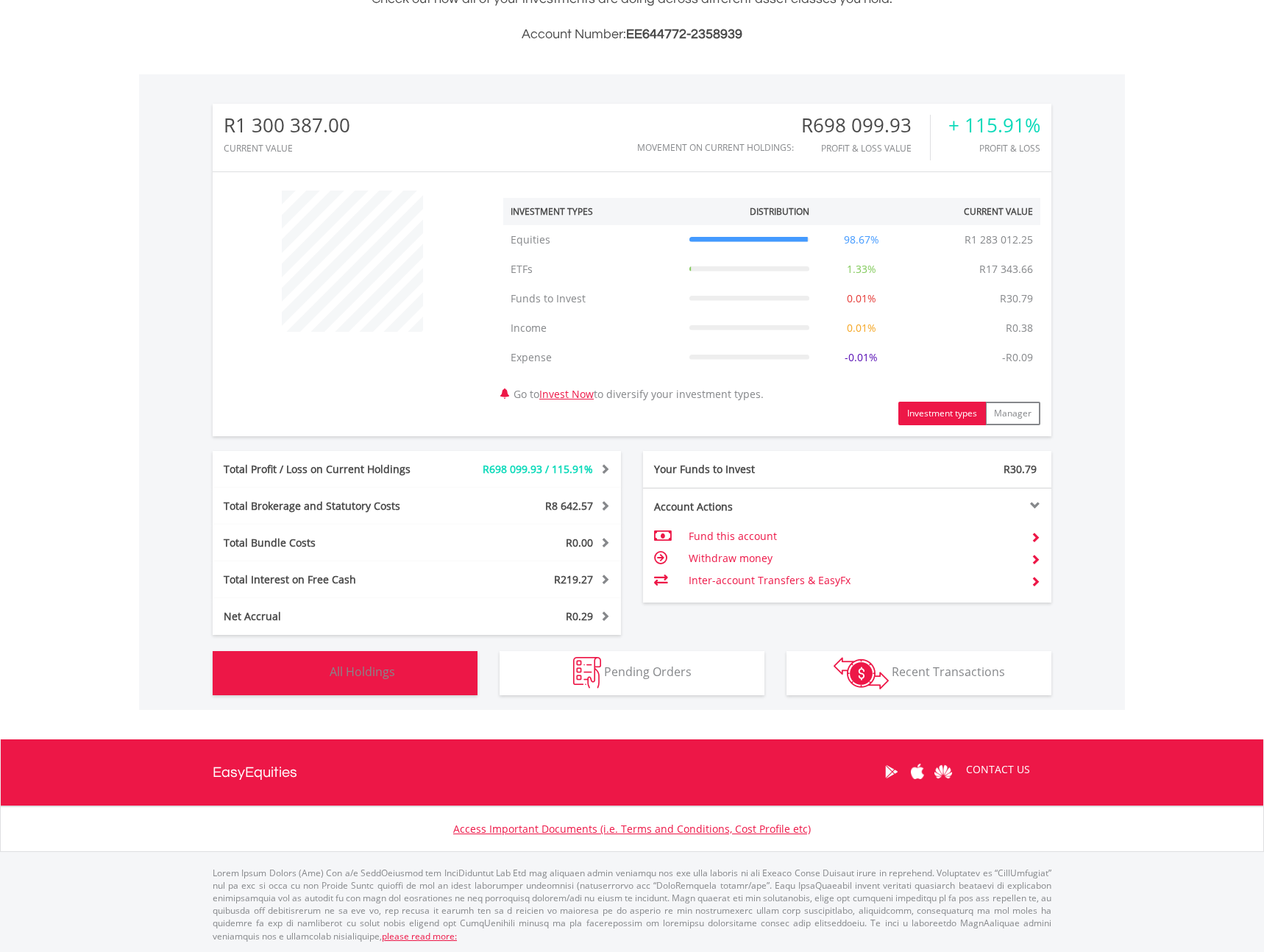
click at [385, 667] on span "All Holdings" at bounding box center [362, 672] width 65 height 16
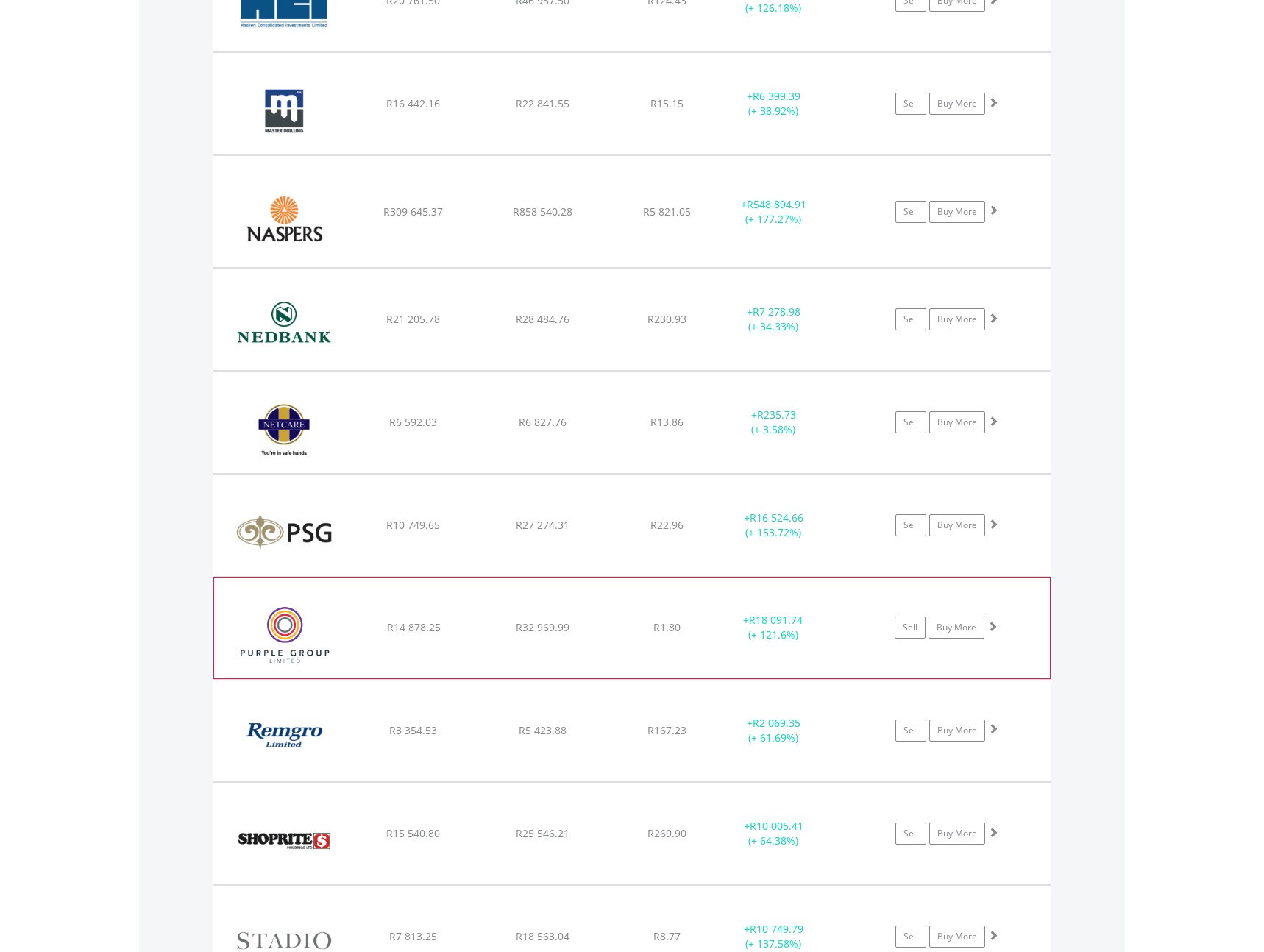
scroll to position [2436, 0]
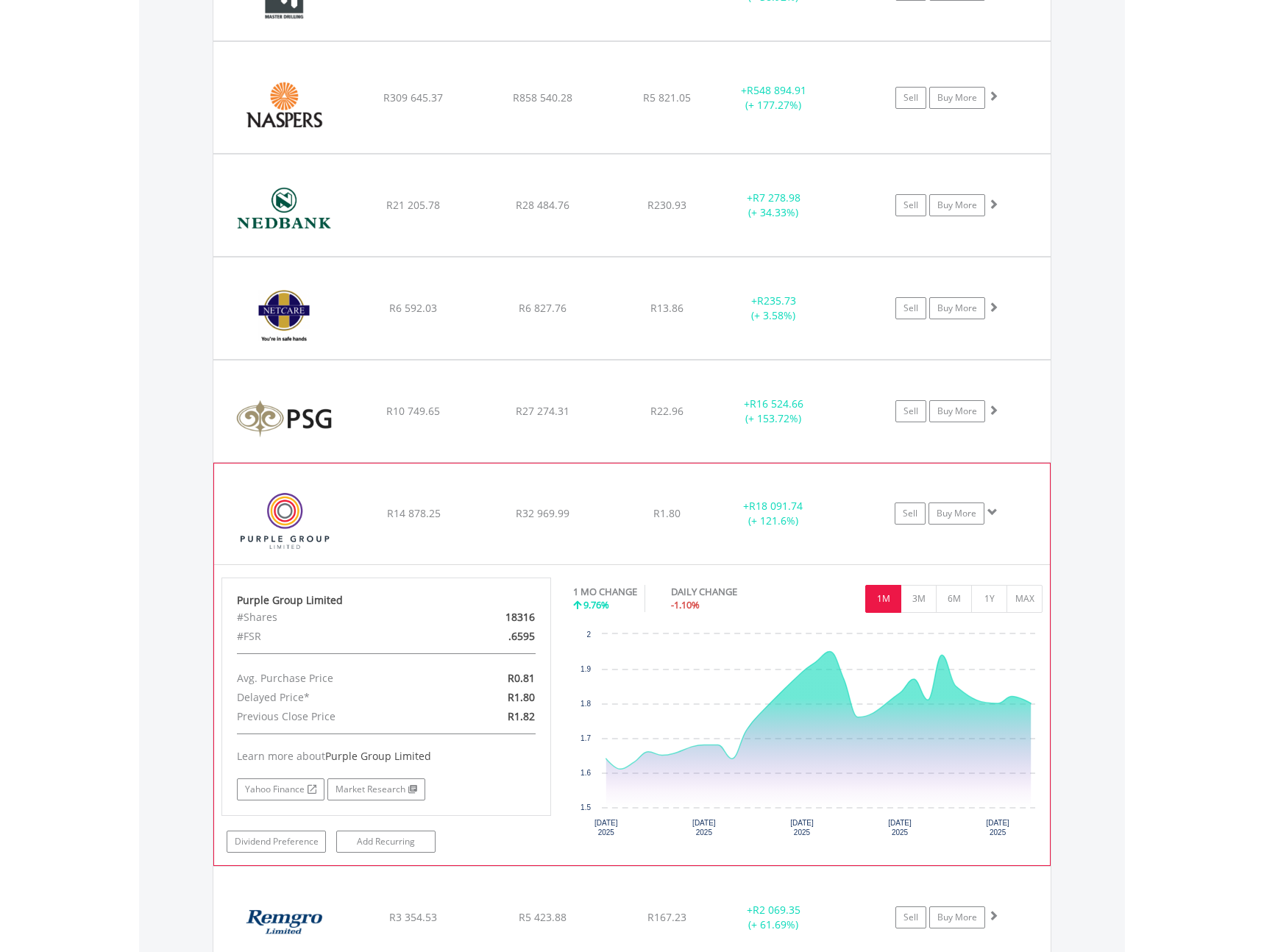
scroll to position [2492, 0]
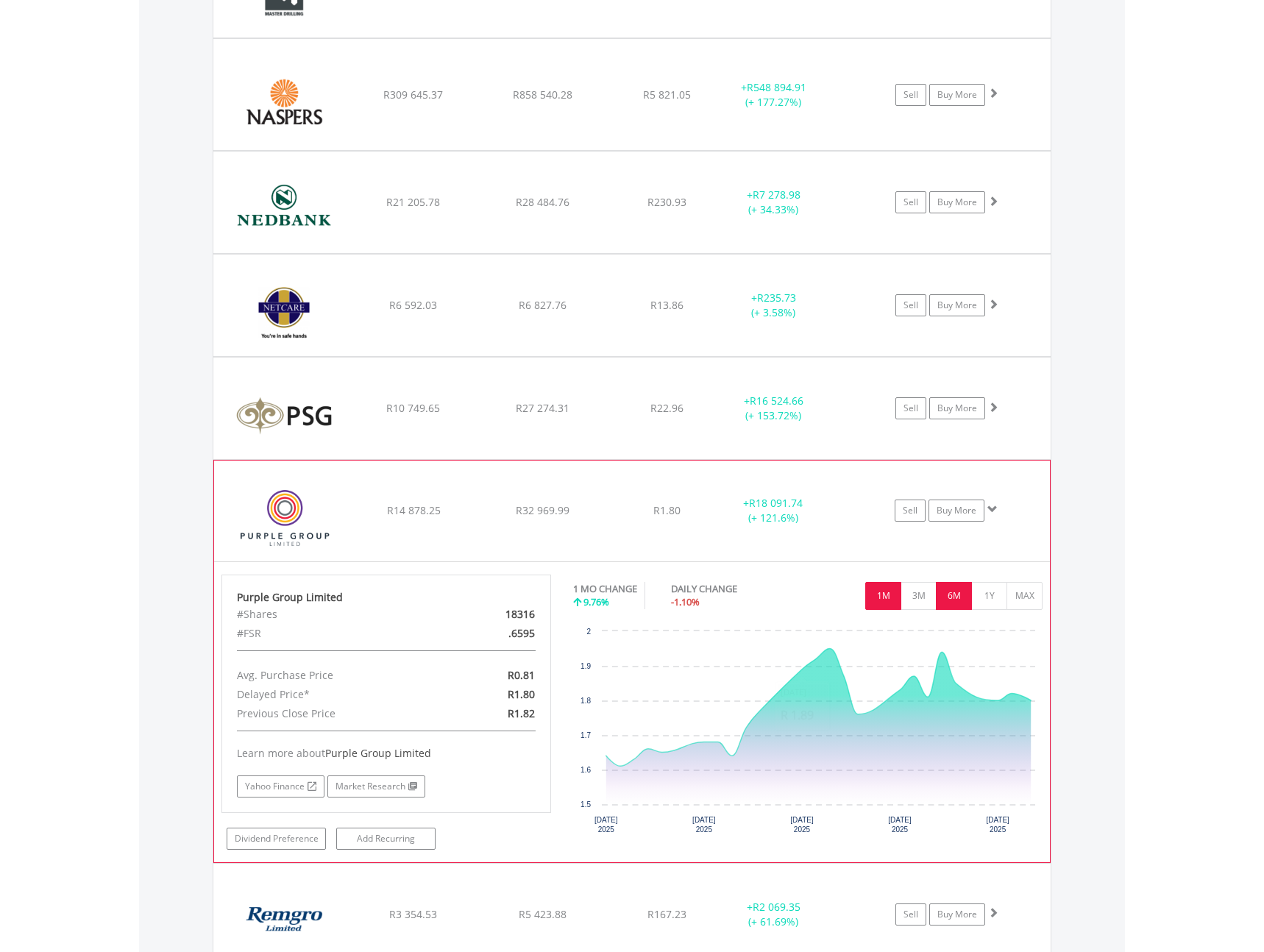
click at [957, 601] on button "6M" at bounding box center [954, 596] width 36 height 28
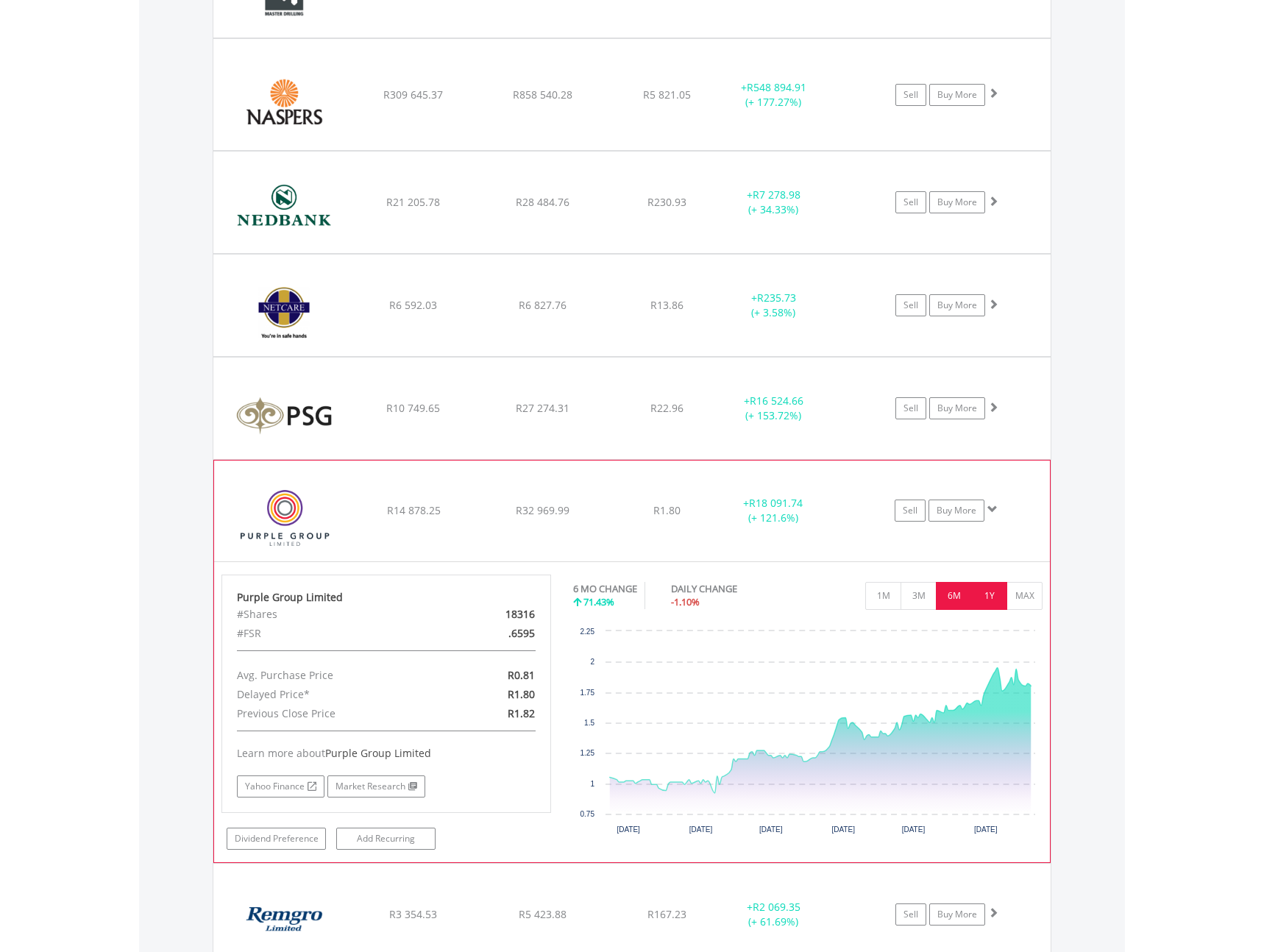
click at [988, 593] on button "1Y" at bounding box center [989, 596] width 36 height 28
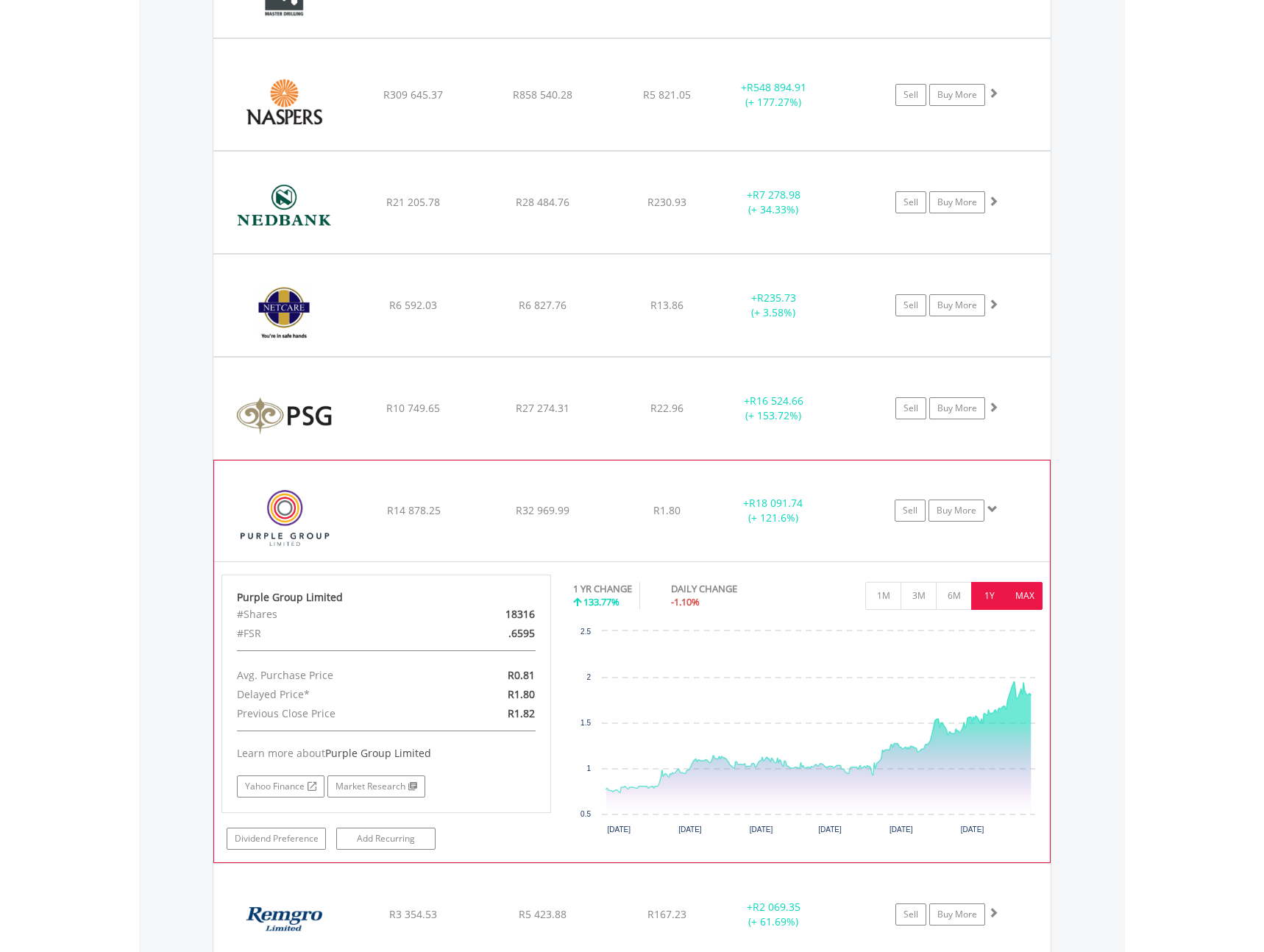
click at [1041, 595] on button "MAX" at bounding box center [1025, 596] width 36 height 28
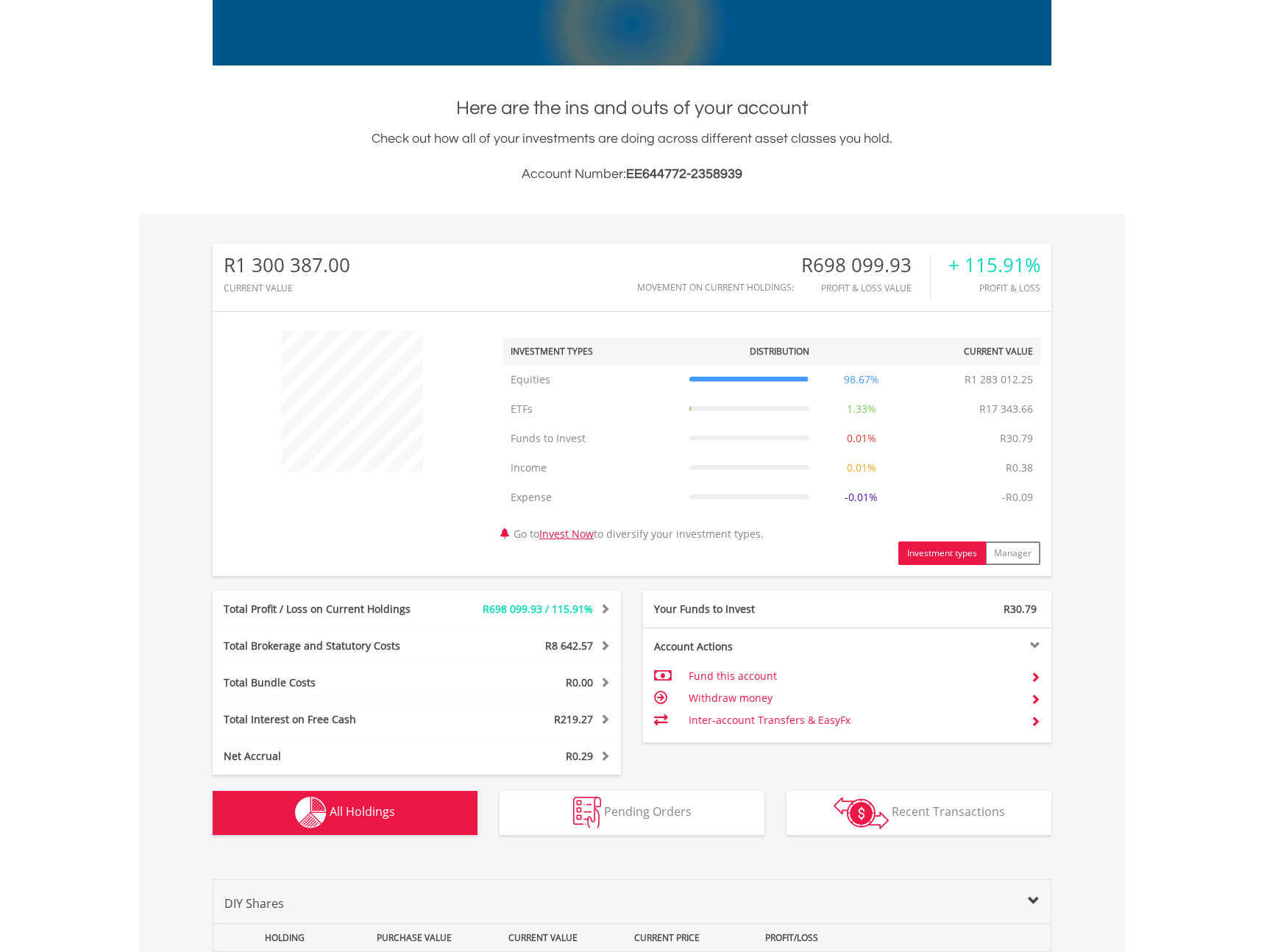
scroll to position [0, 0]
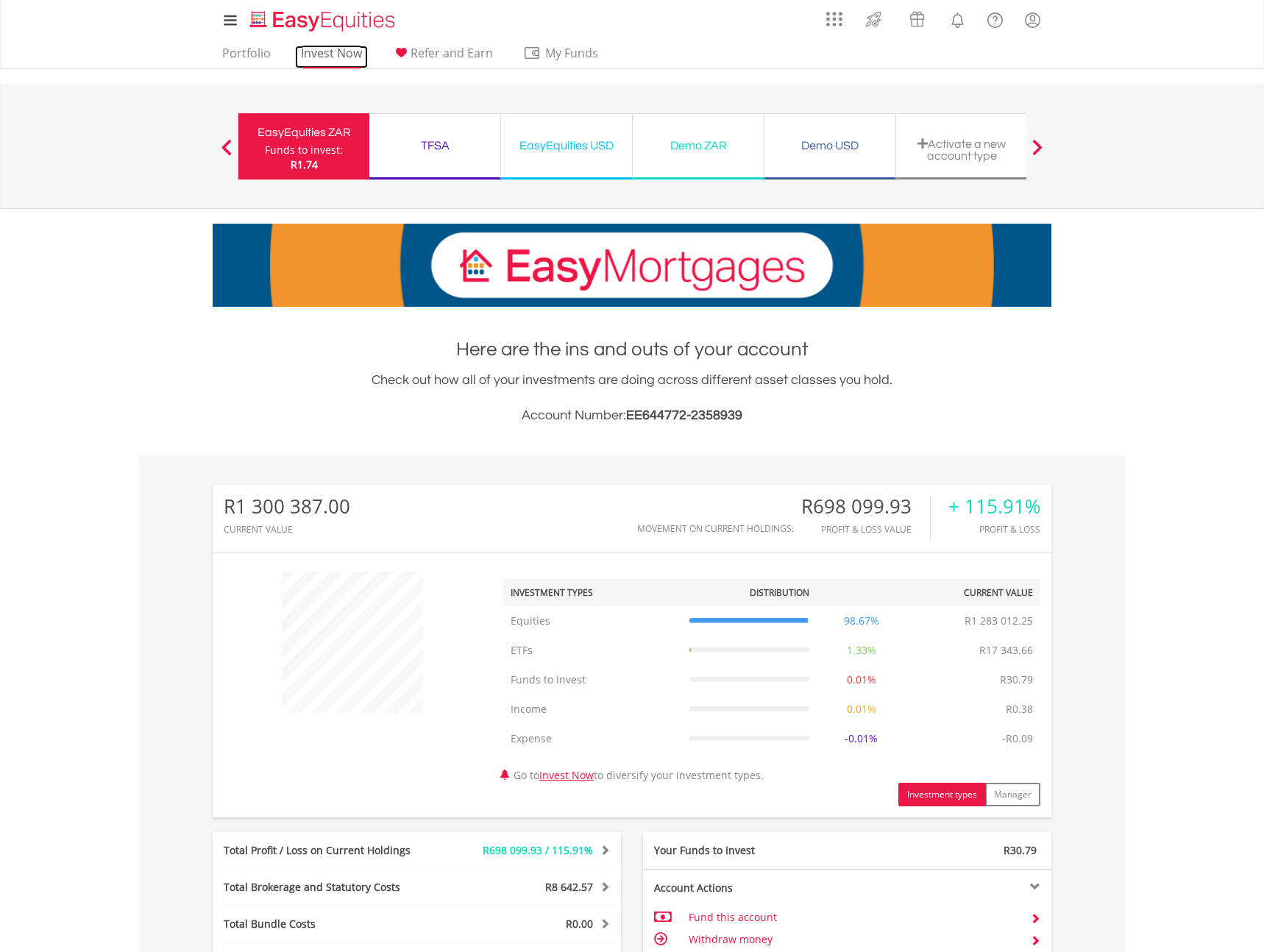
click at [331, 53] on link "Invest Now" at bounding box center [331, 57] width 73 height 23
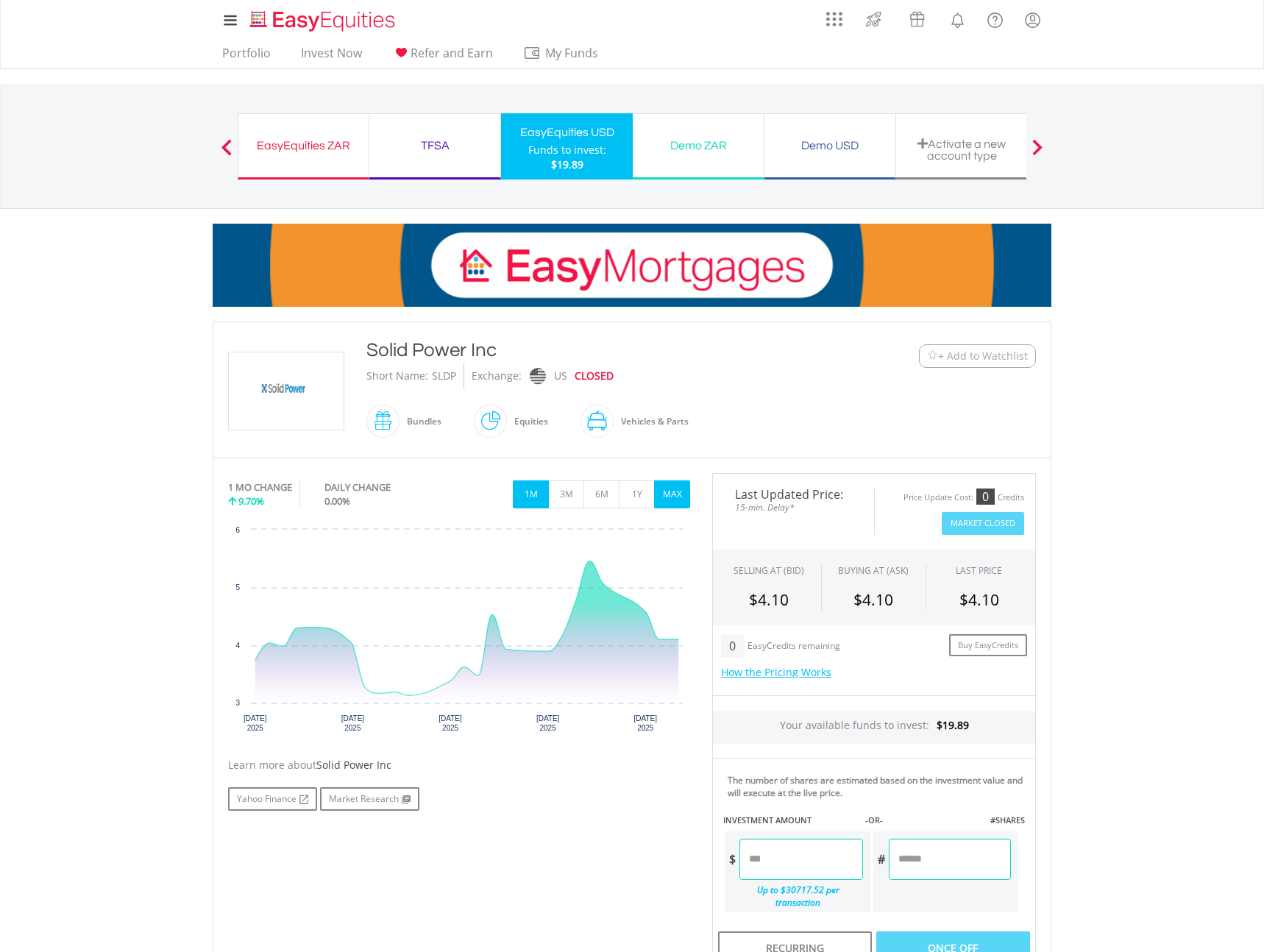
click at [678, 491] on button "MAX" at bounding box center [672, 495] width 36 height 28
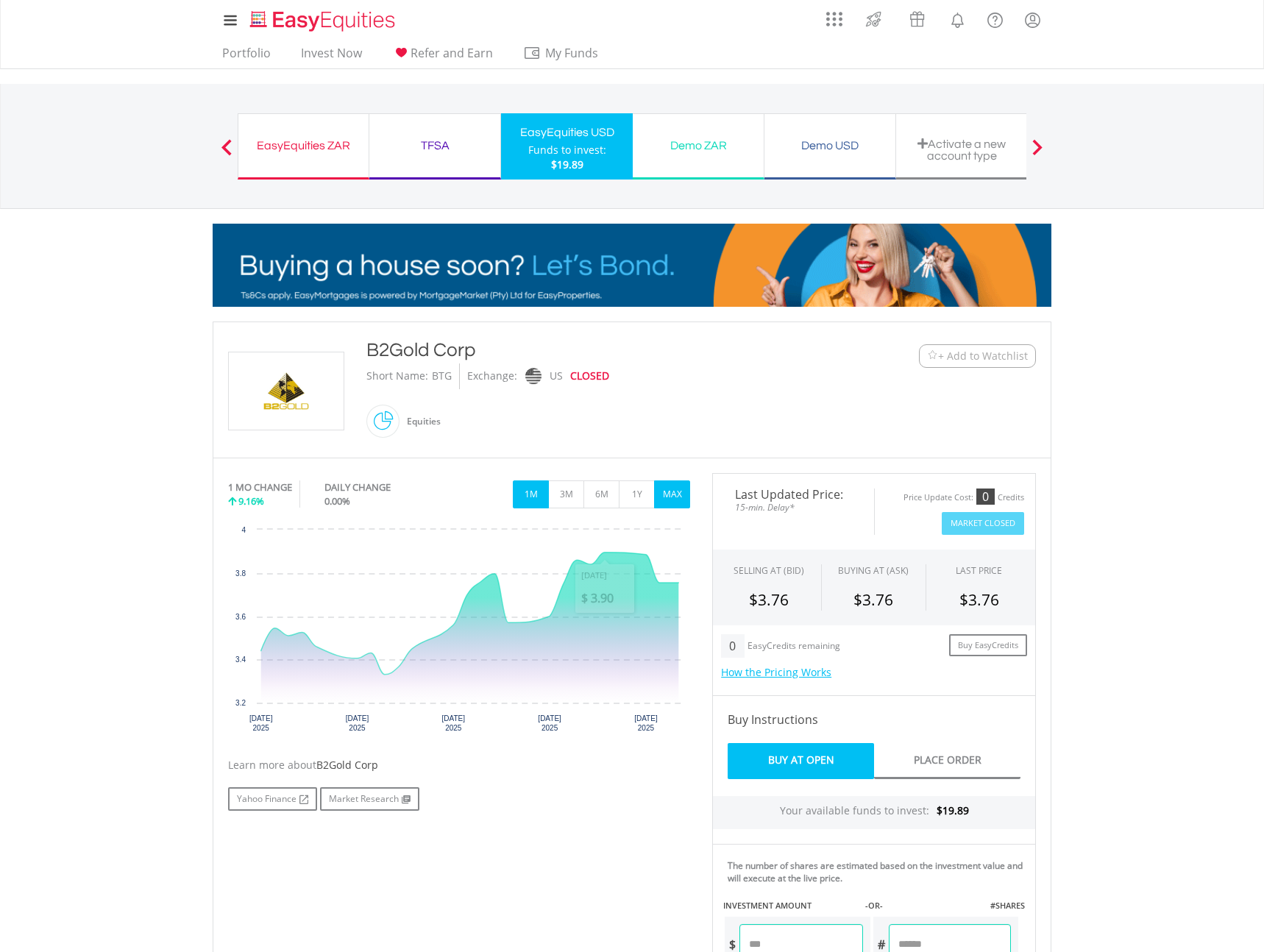
click at [675, 488] on button "MAX" at bounding box center [672, 495] width 36 height 28
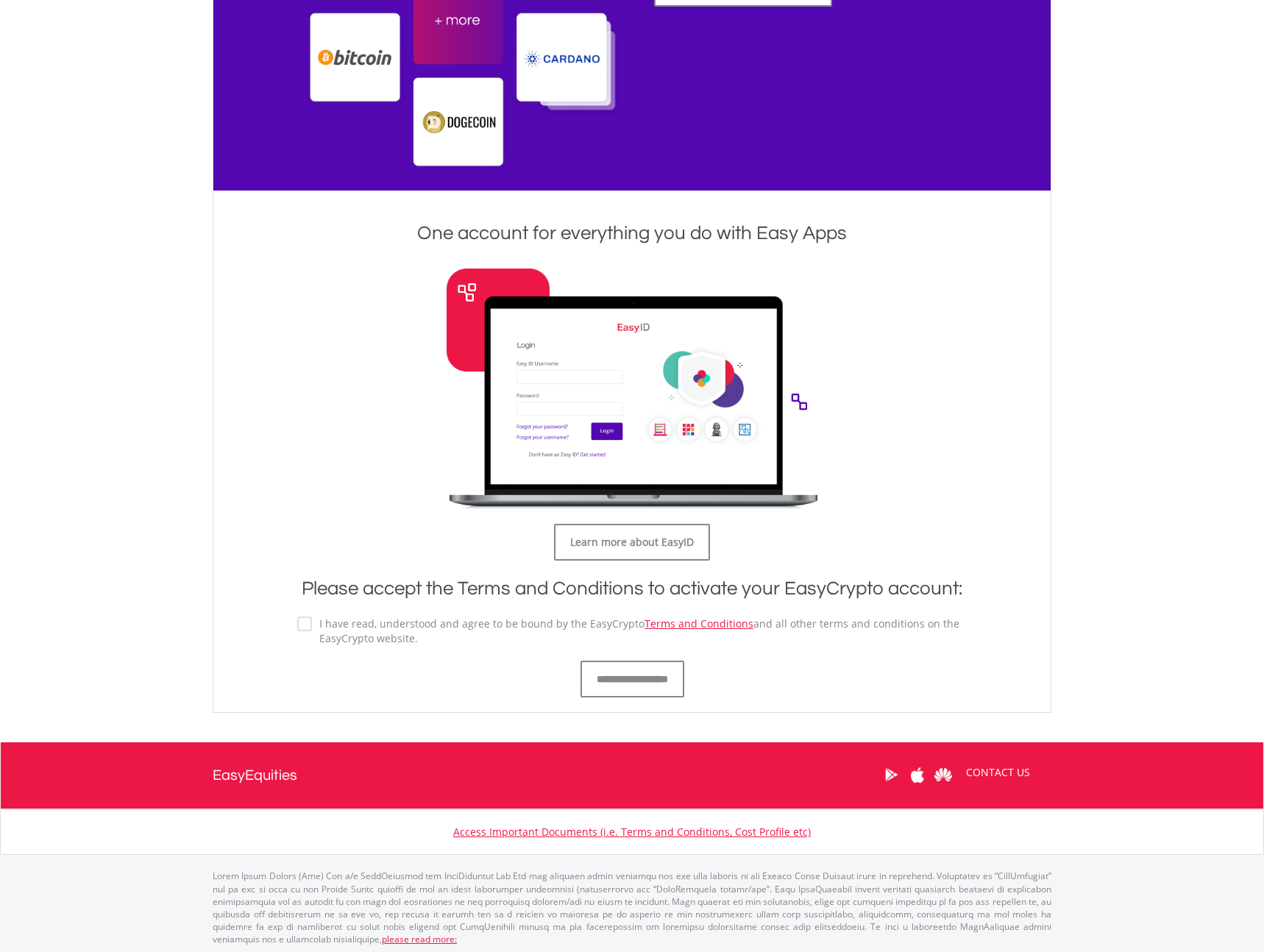
scroll to position [462, 0]
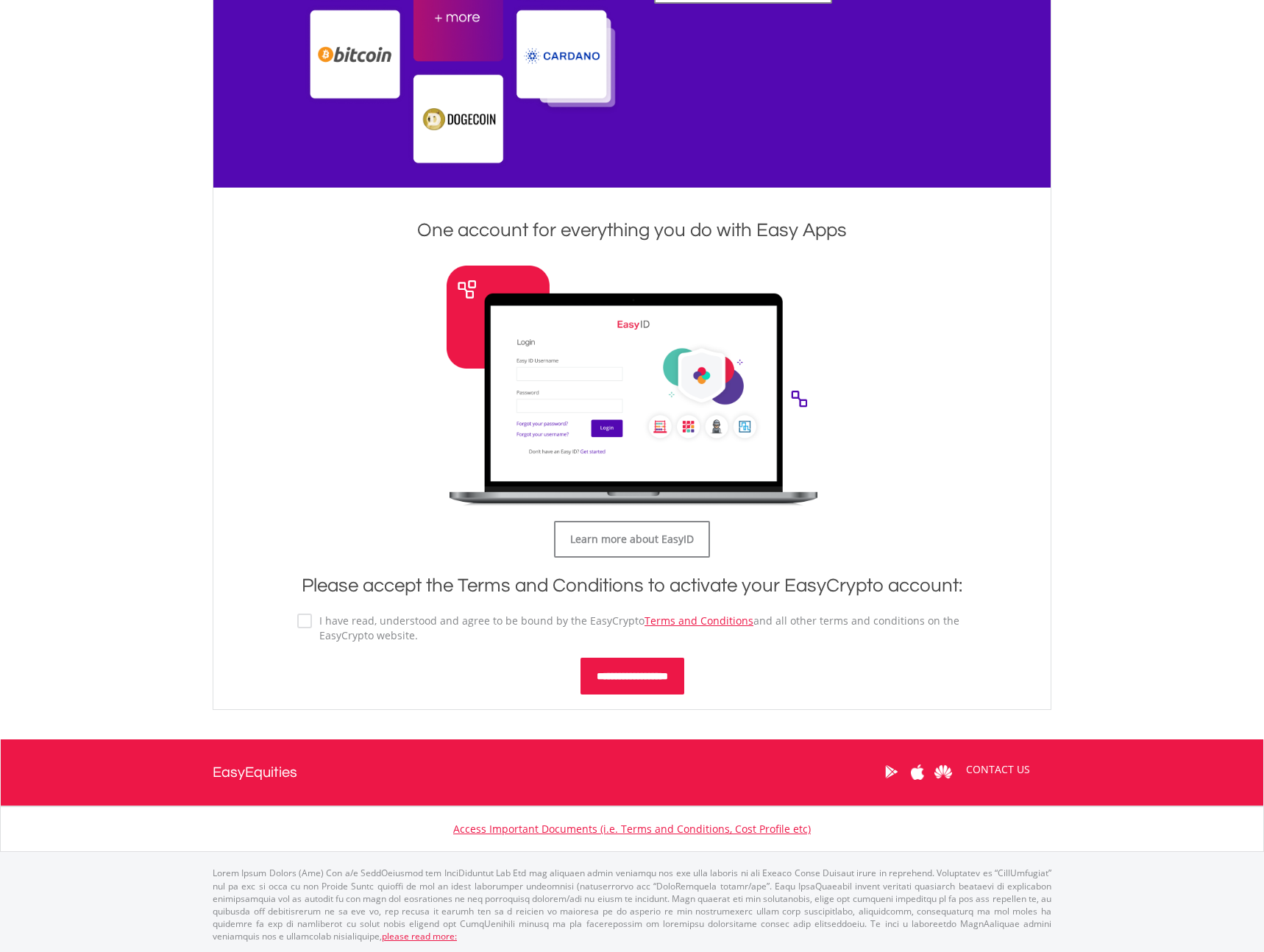
click at [615, 673] on input "**********" at bounding box center [632, 676] width 104 height 37
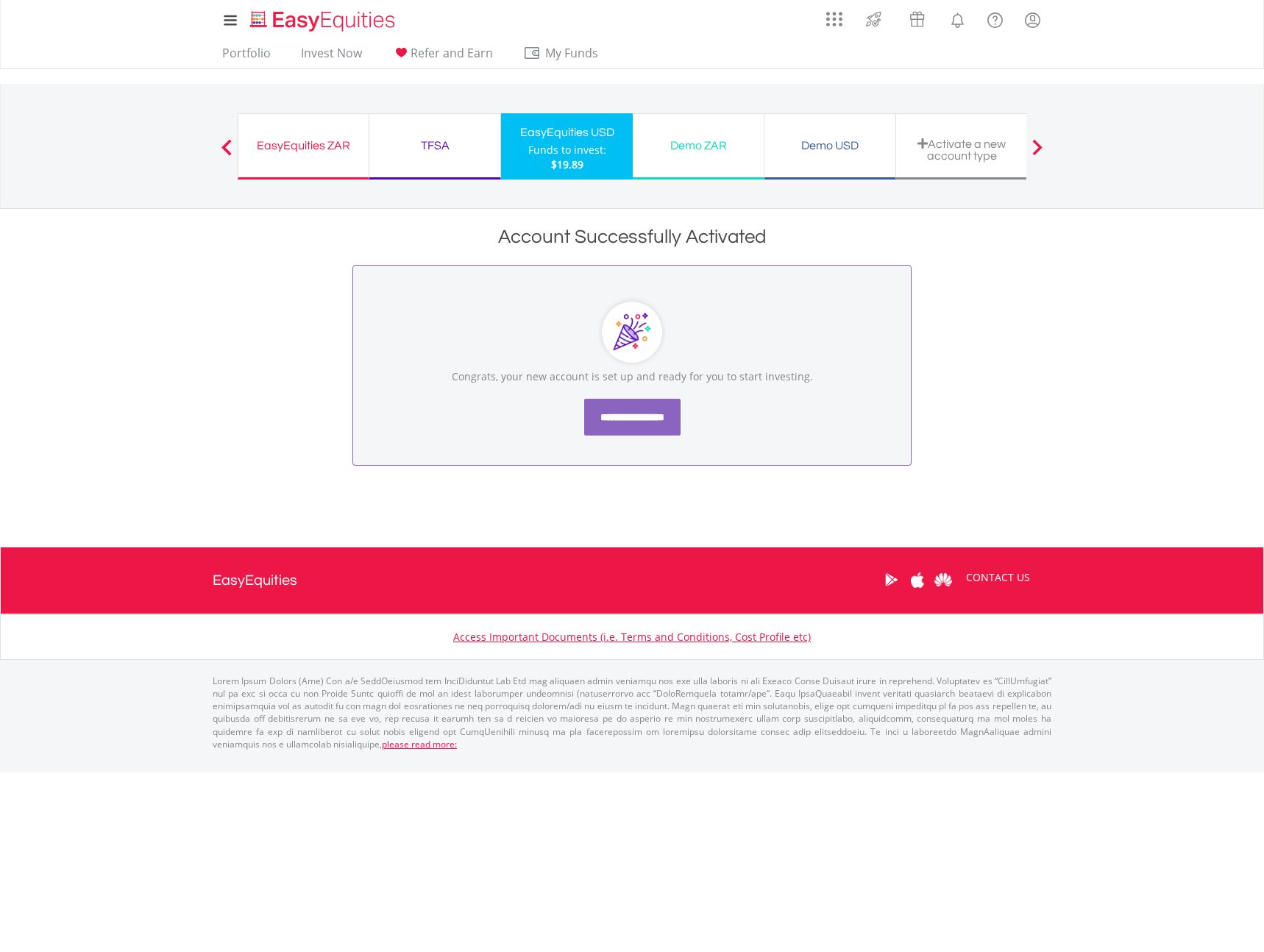
click at [643, 415] on input "**********" at bounding box center [632, 417] width 96 height 37
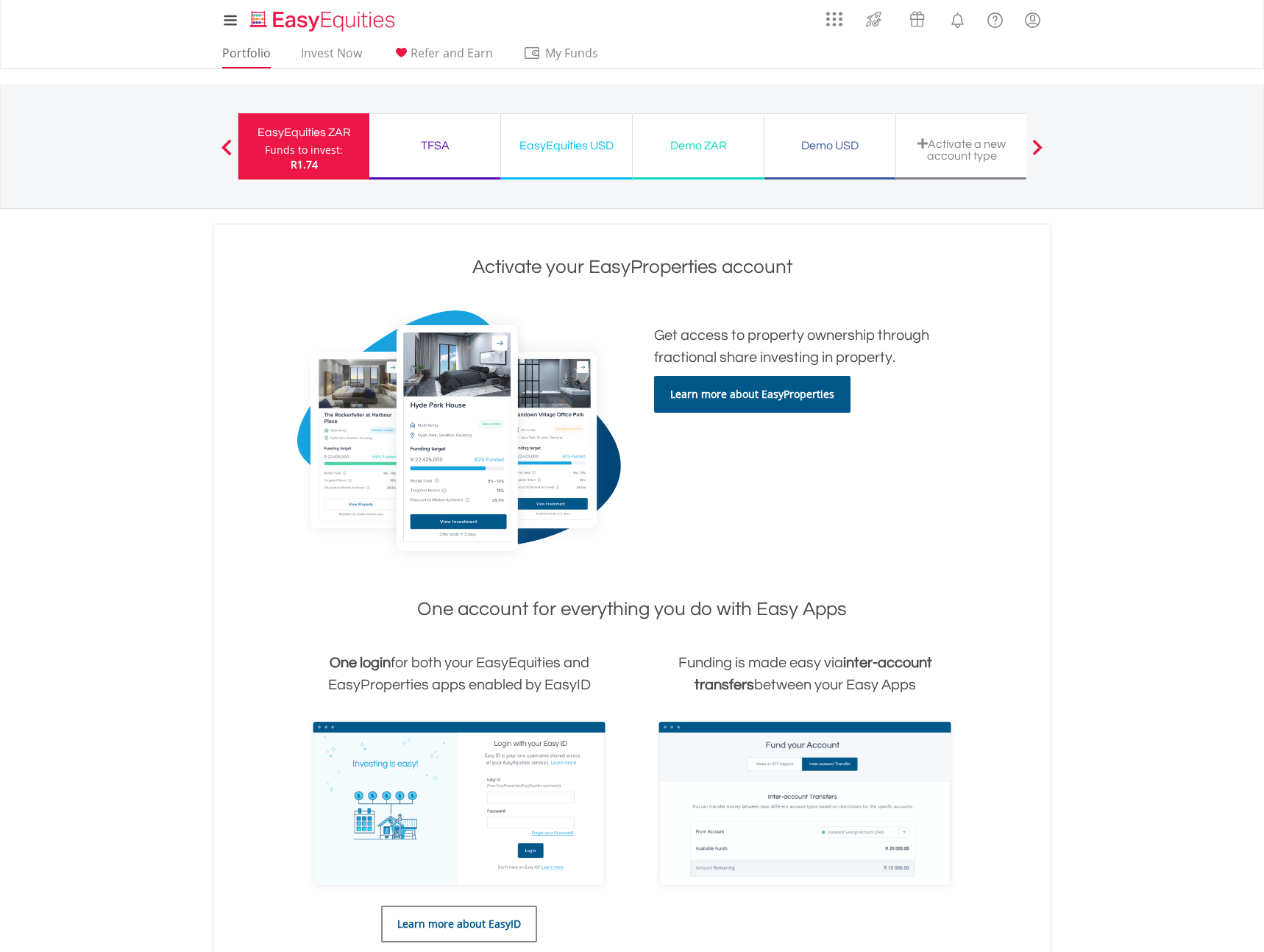
scroll to position [3, 0]
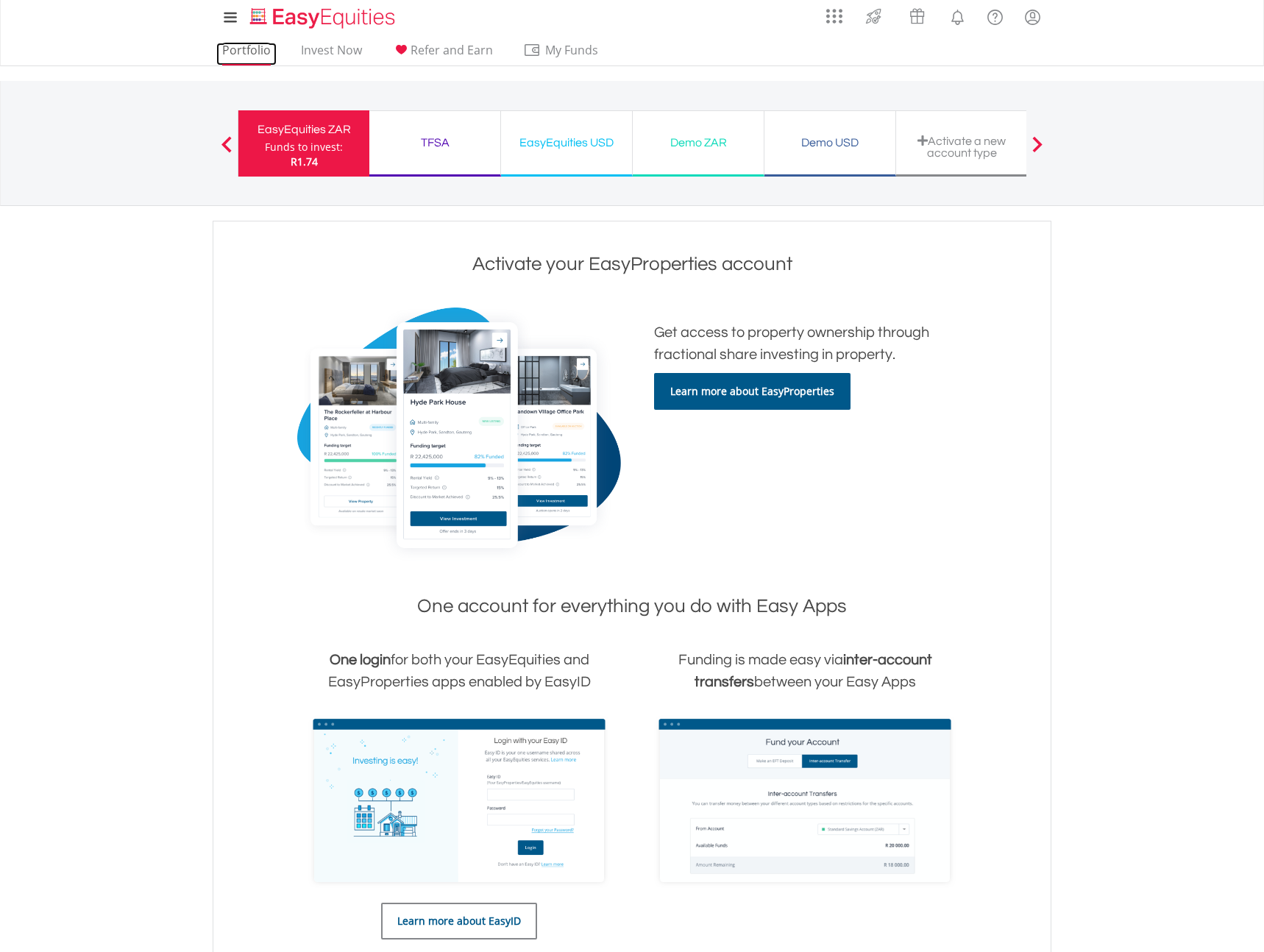
click at [248, 55] on link "Portfolio" at bounding box center [246, 54] width 60 height 23
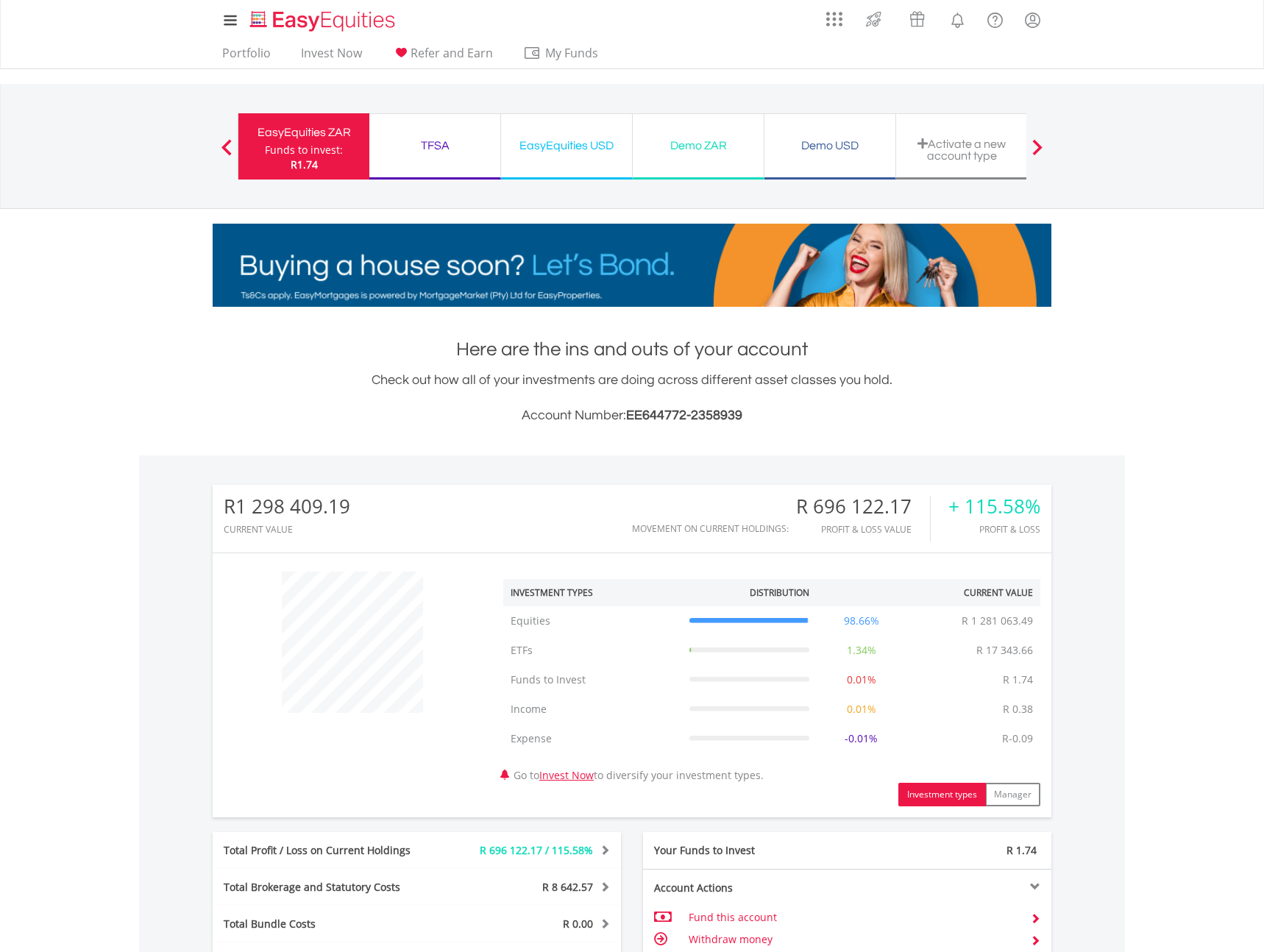
click at [564, 141] on div "EasyEquities USD" at bounding box center [566, 145] width 113 height 21
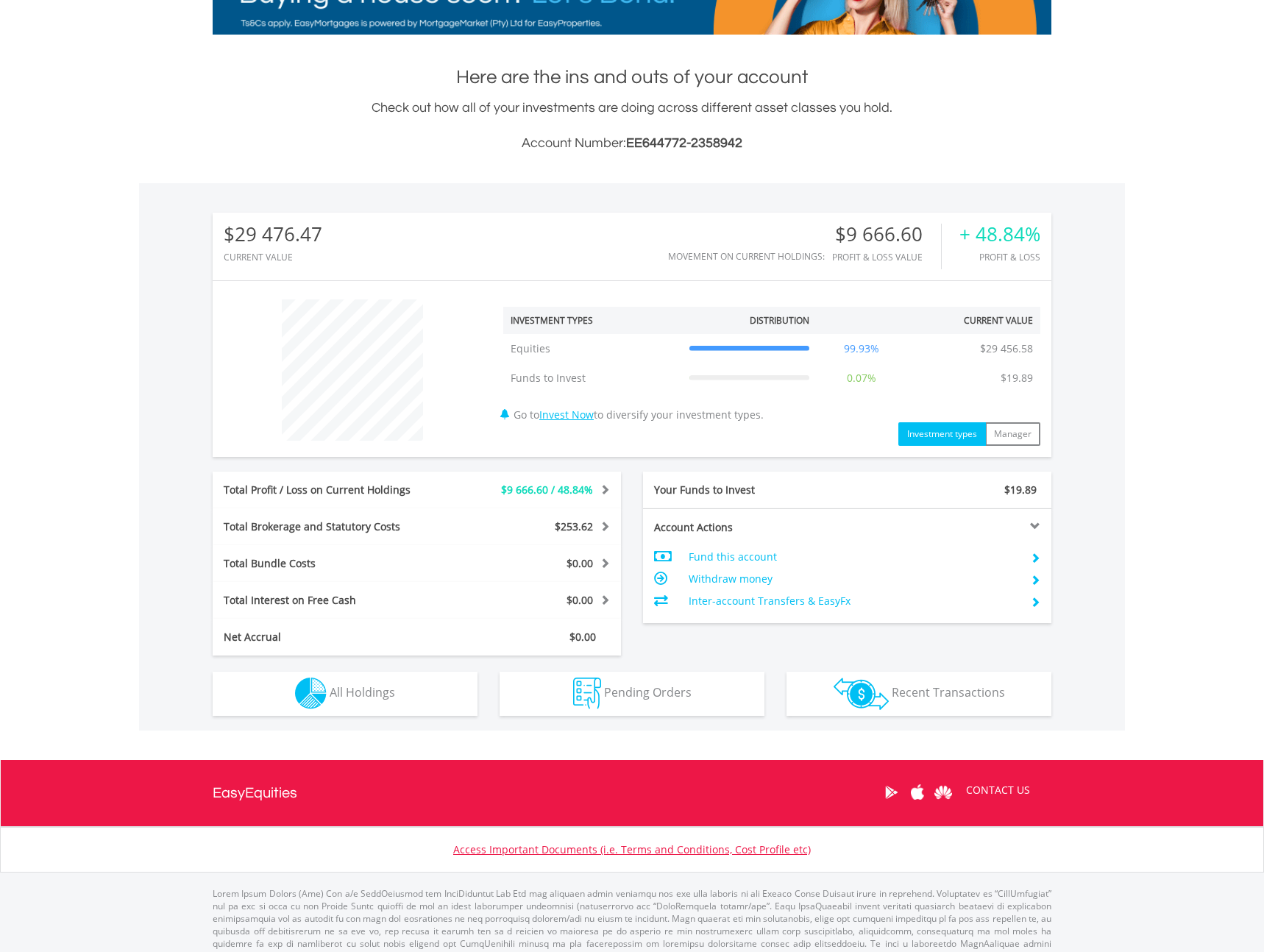
scroll to position [293, 0]
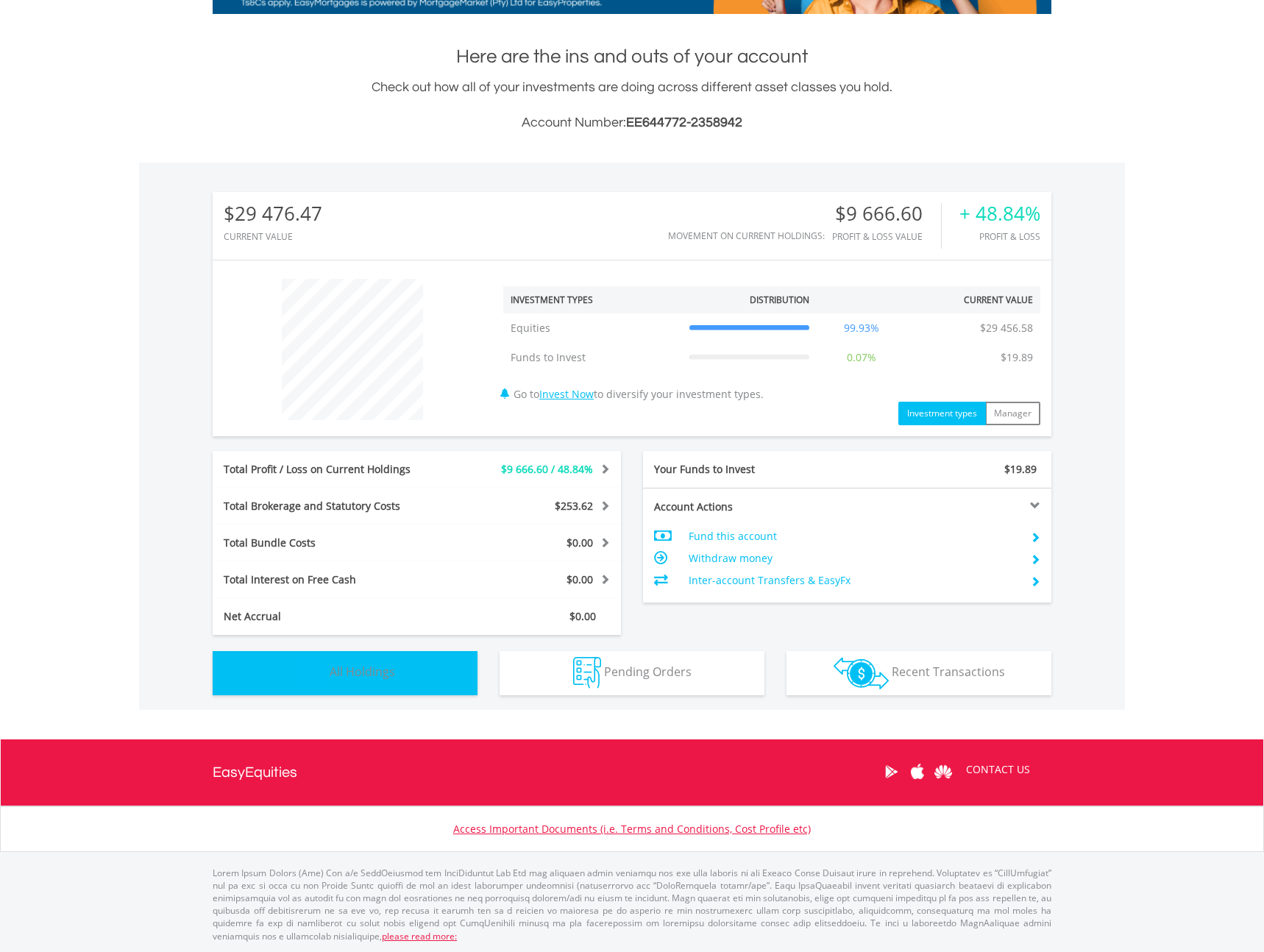
click at [374, 674] on span "All Holdings" at bounding box center [362, 672] width 65 height 16
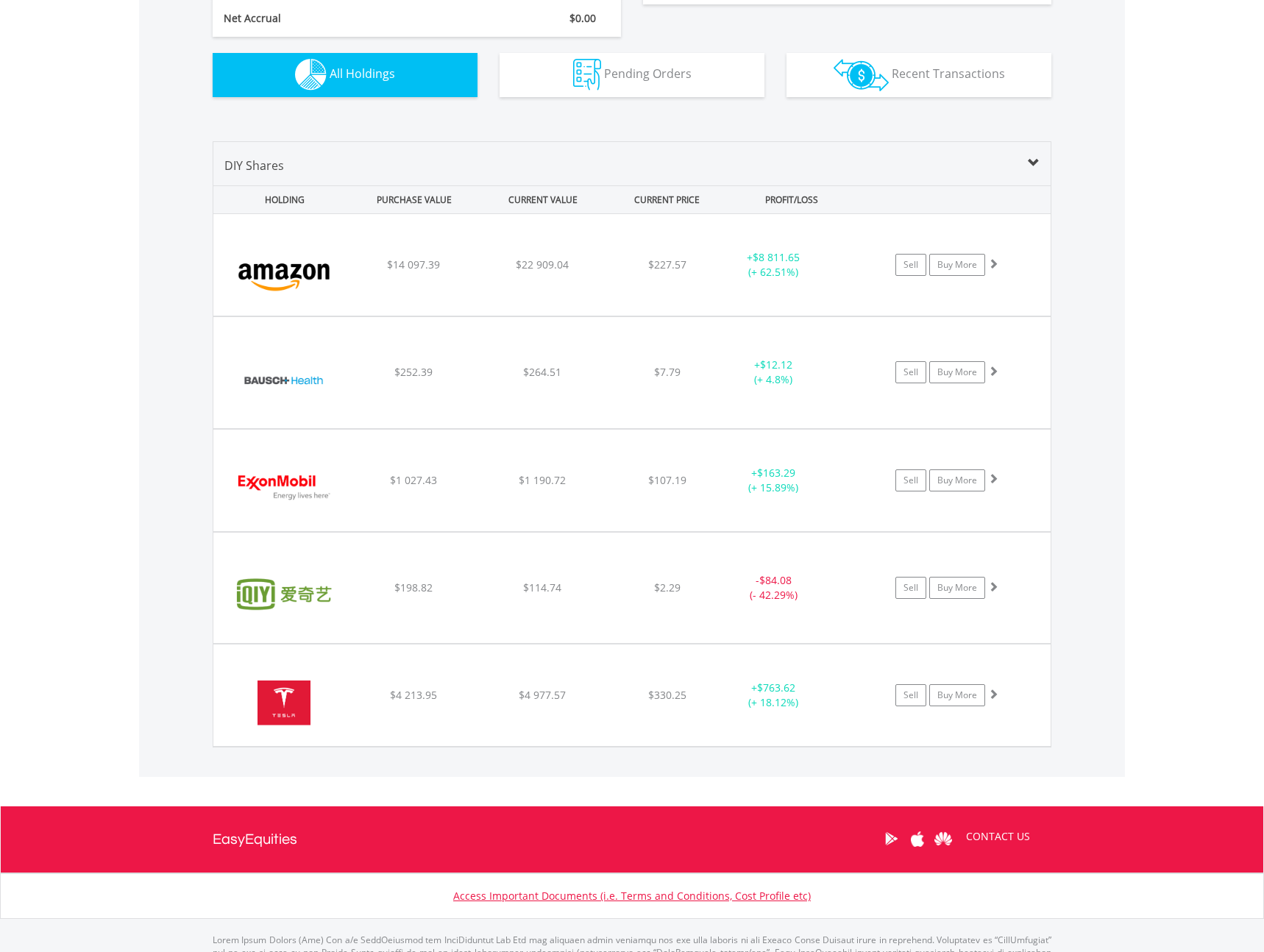
scroll to position [889, 0]
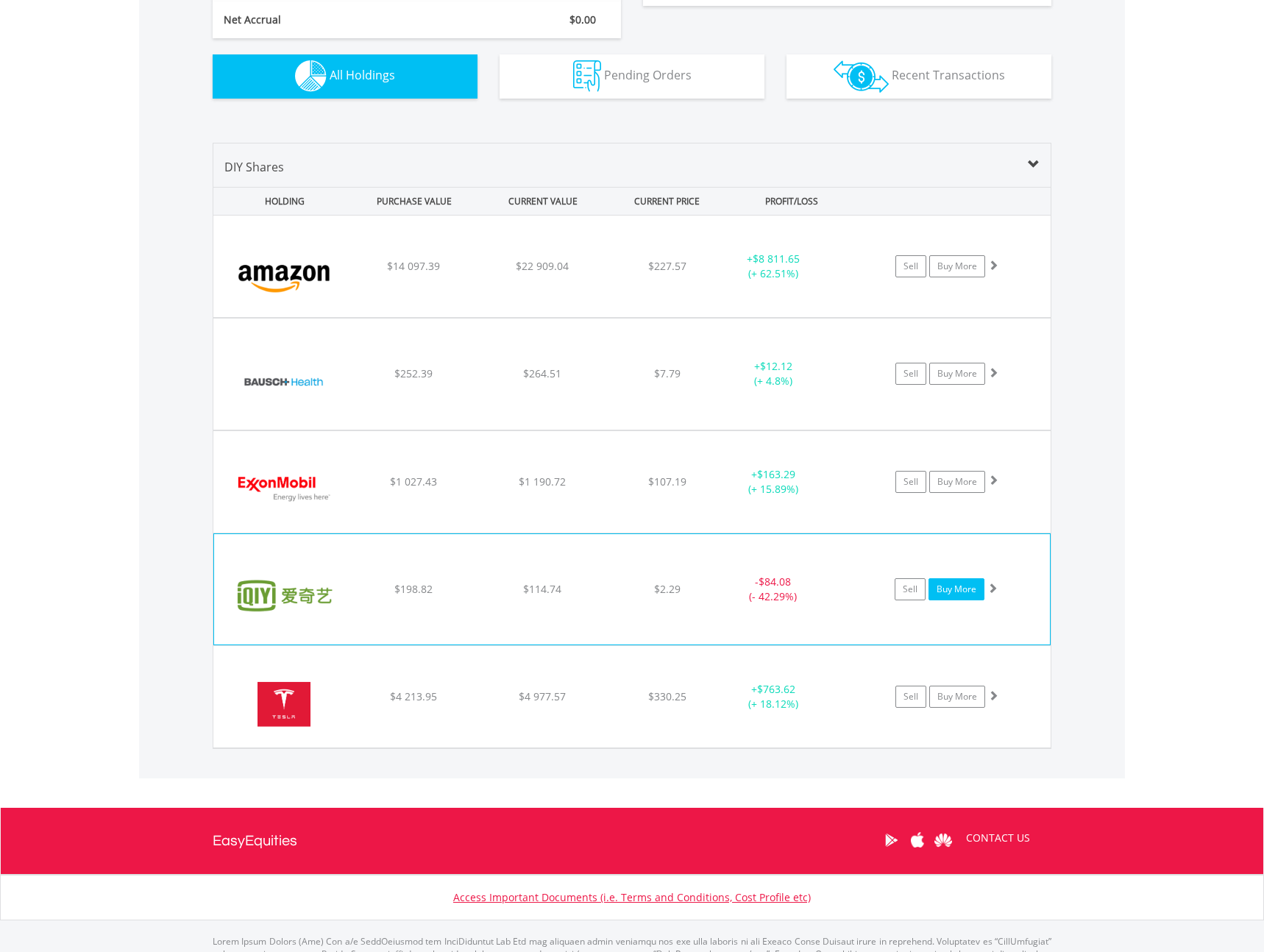
click at [974, 589] on link "Buy More" at bounding box center [956, 589] width 56 height 22
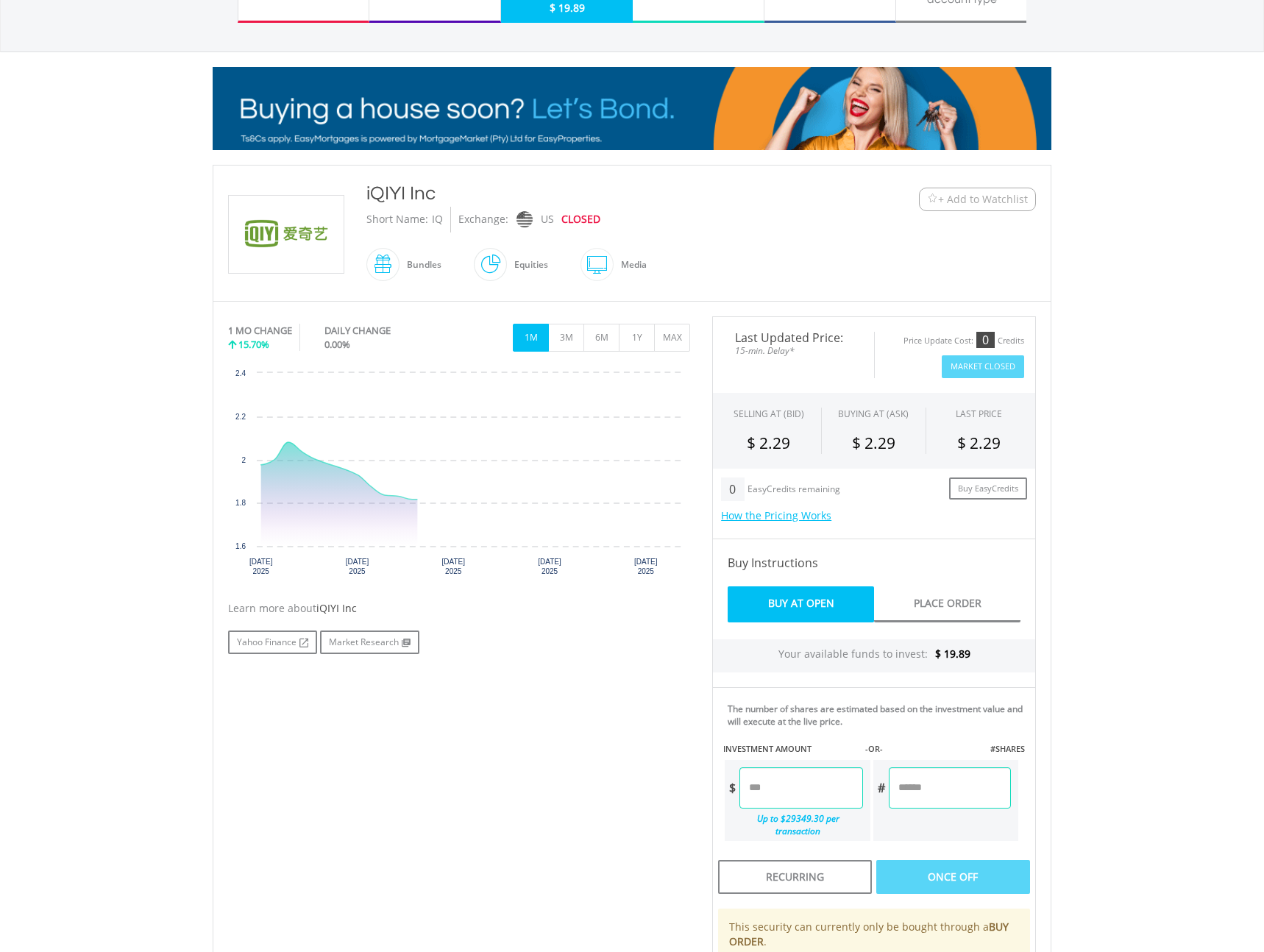
scroll to position [166, 0]
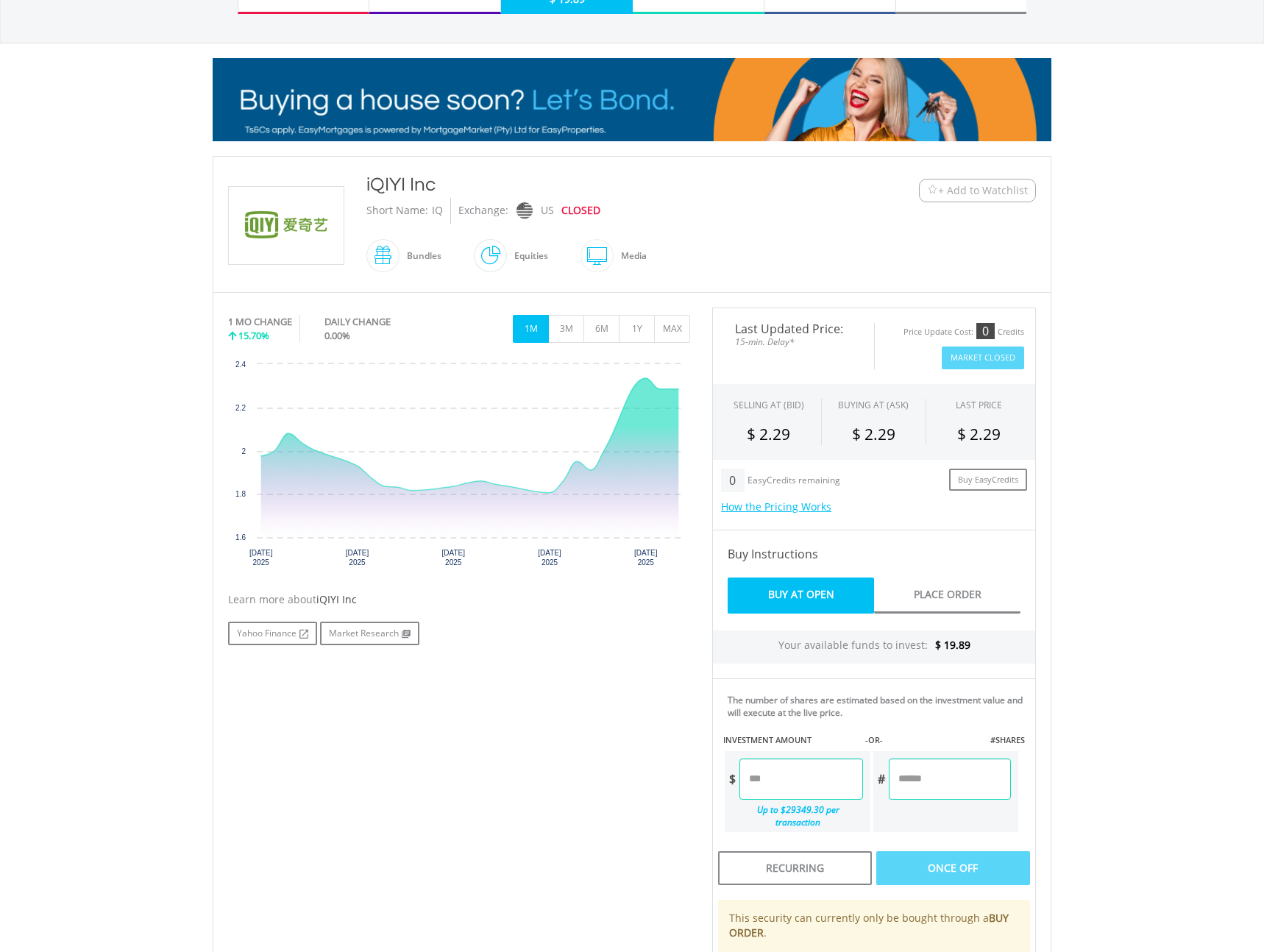
click at [822, 783] on input "number" at bounding box center [801, 779] width 123 height 41
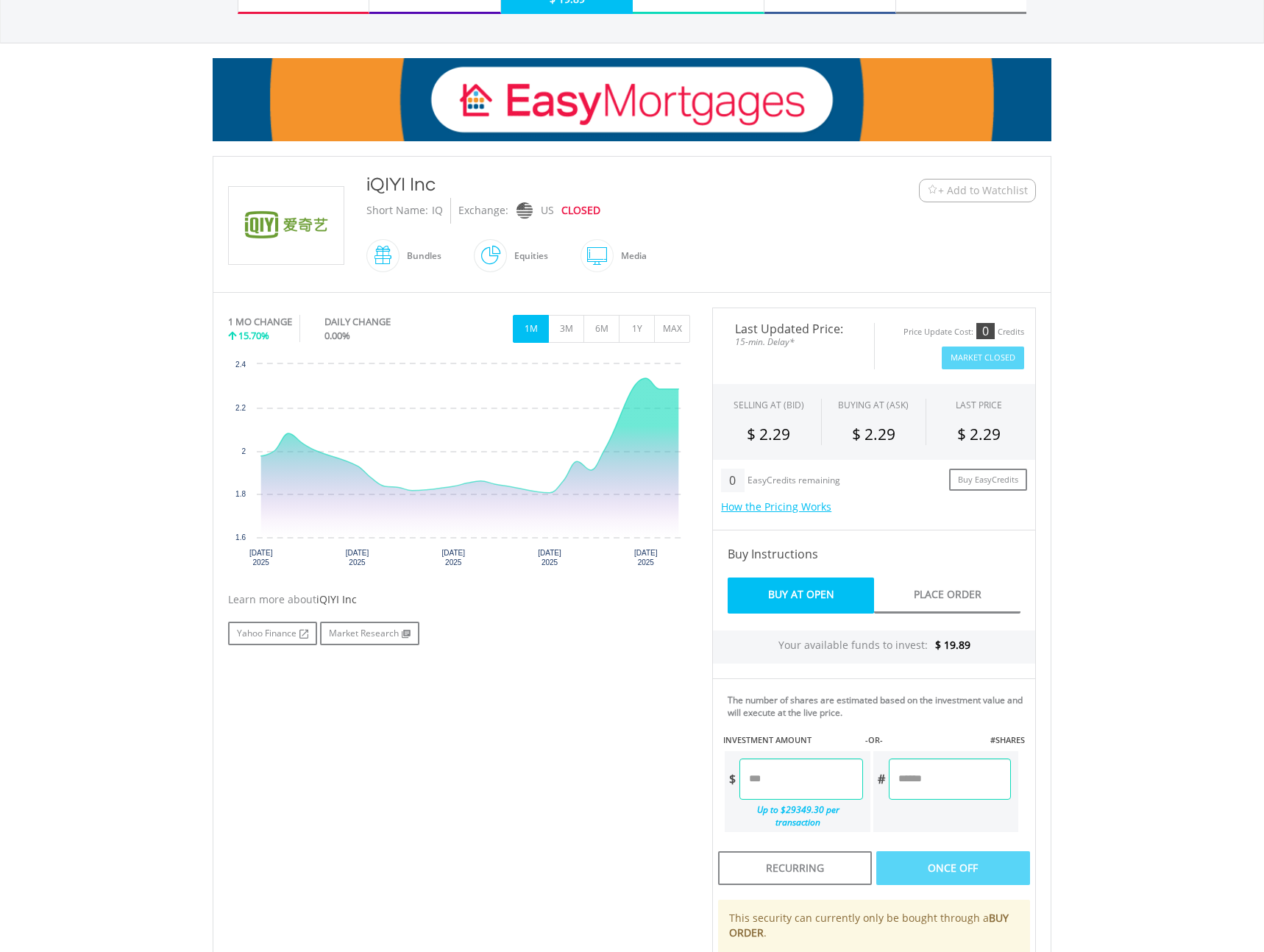
click at [823, 782] on input "number" at bounding box center [801, 779] width 123 height 41
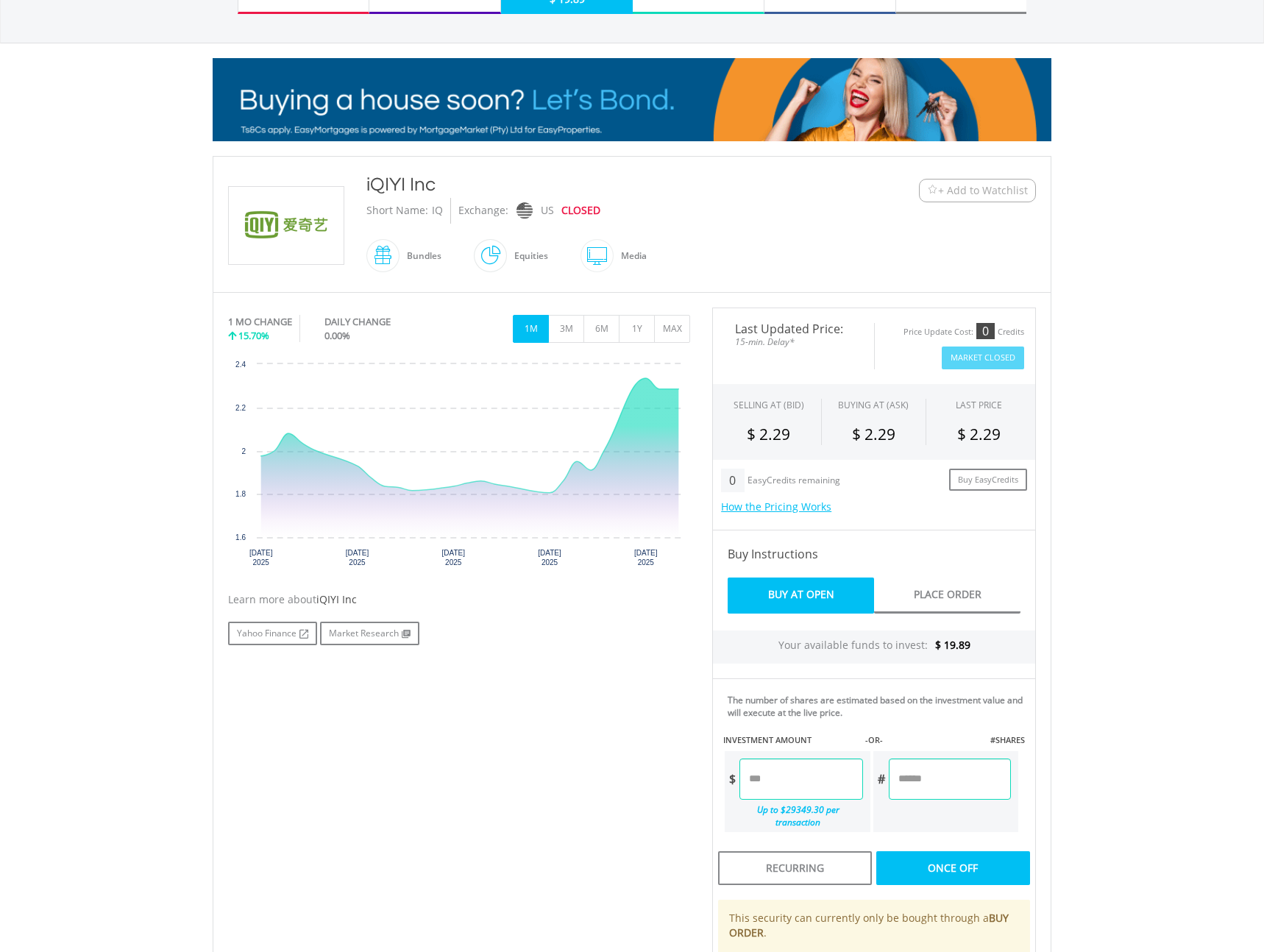
click at [1185, 775] on body "My Investments Invest Now New Listings Sell My Recurring Investments Pending Or…" at bounding box center [632, 589] width 1264 height 1510
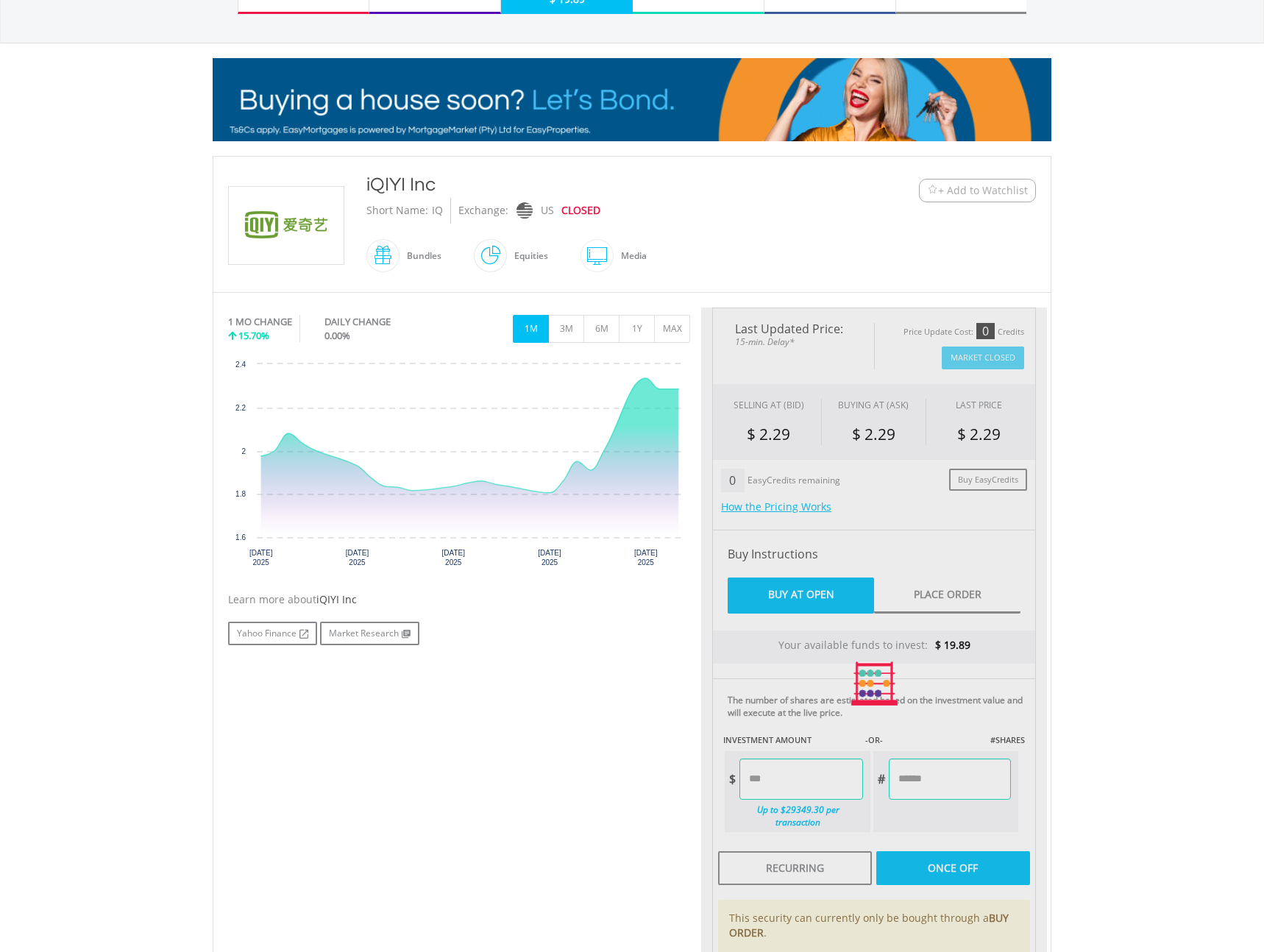
type input "*****"
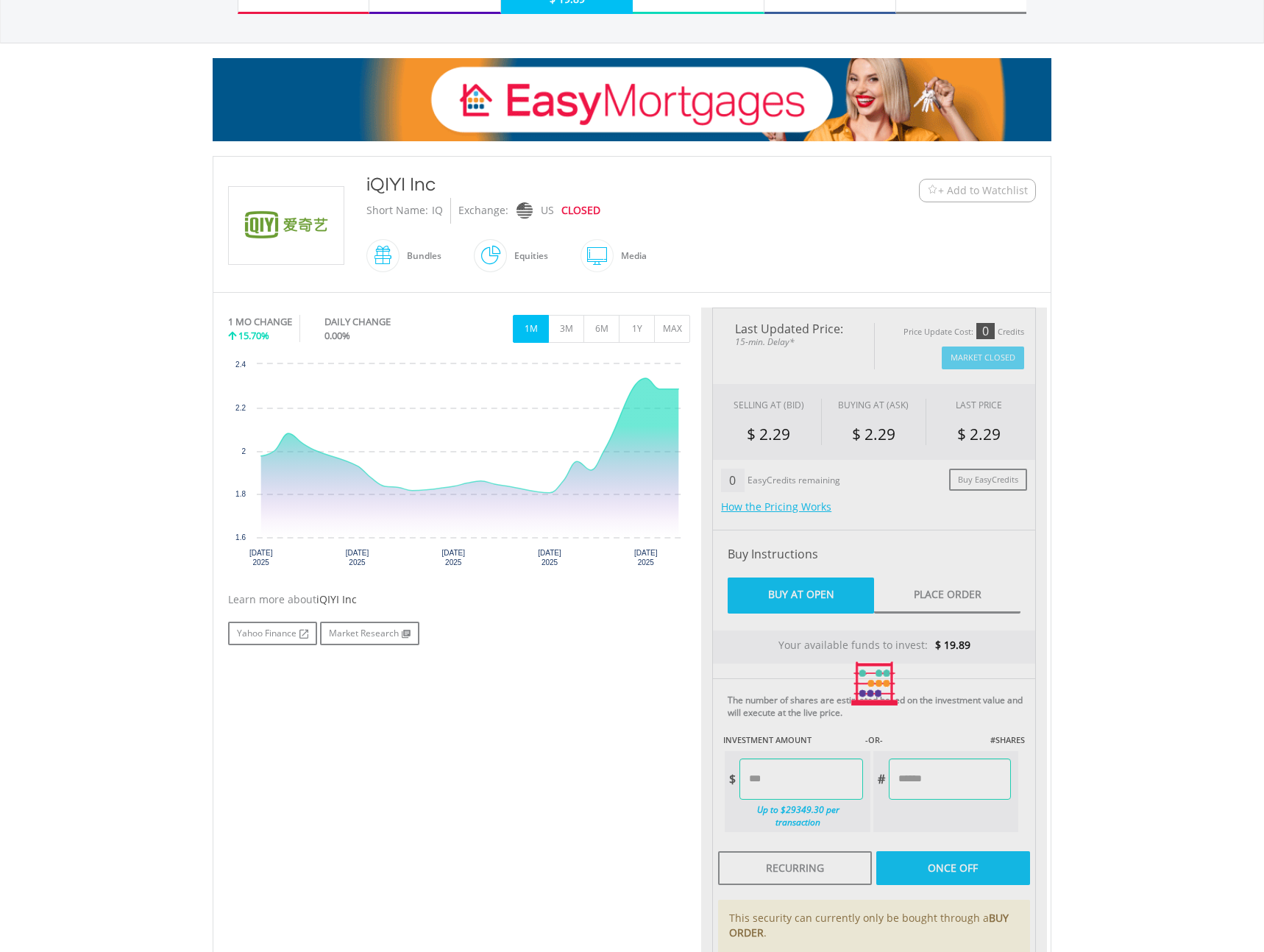
type input "******"
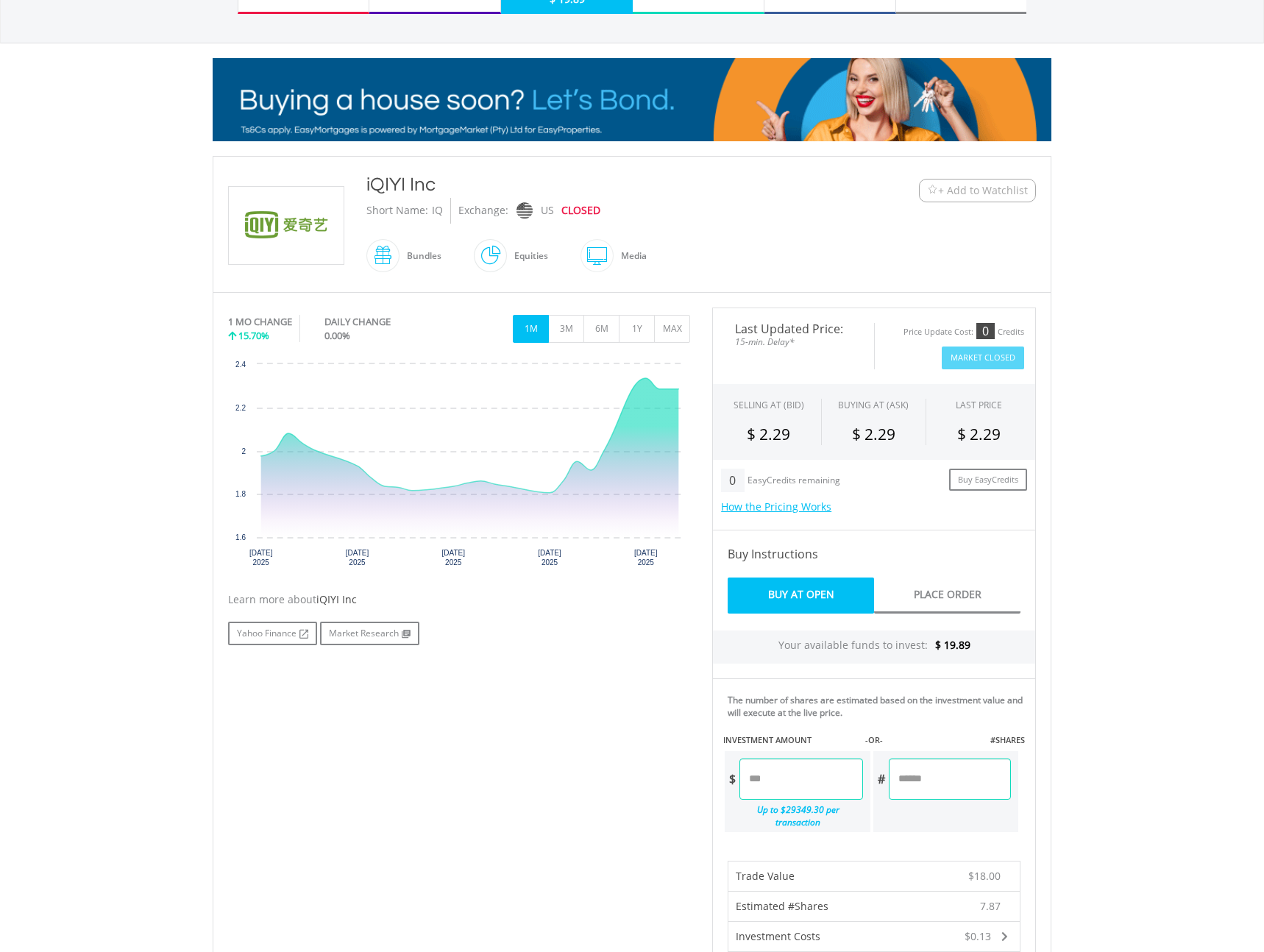
drag, startPoint x: 789, startPoint y: 781, endPoint x: 721, endPoint y: 781, distance: 68.0
click at [721, 781] on div "The number of shares are estimated based on the investment value and will execu…" at bounding box center [874, 761] width 324 height 166
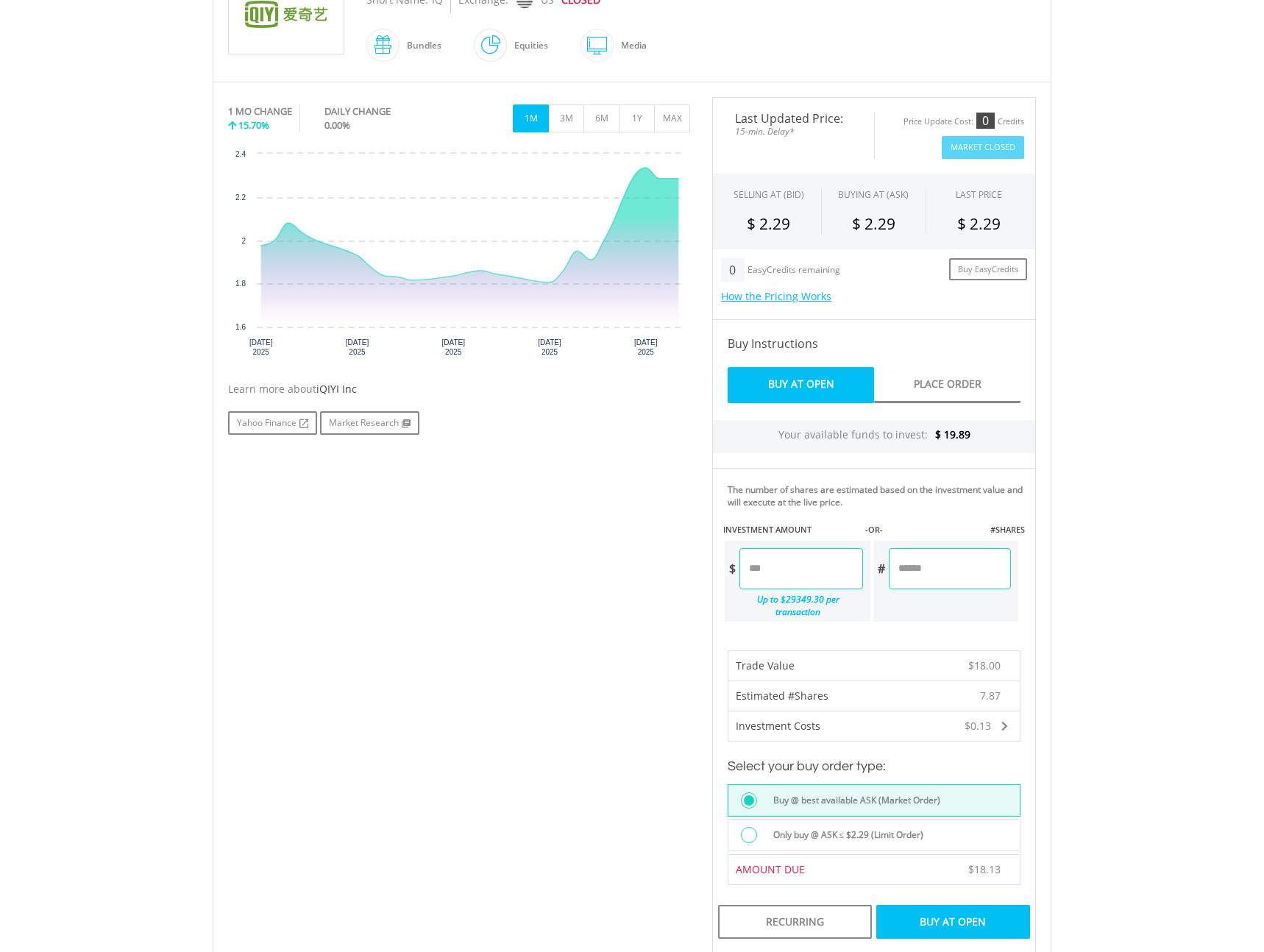
scroll to position [372, 0]
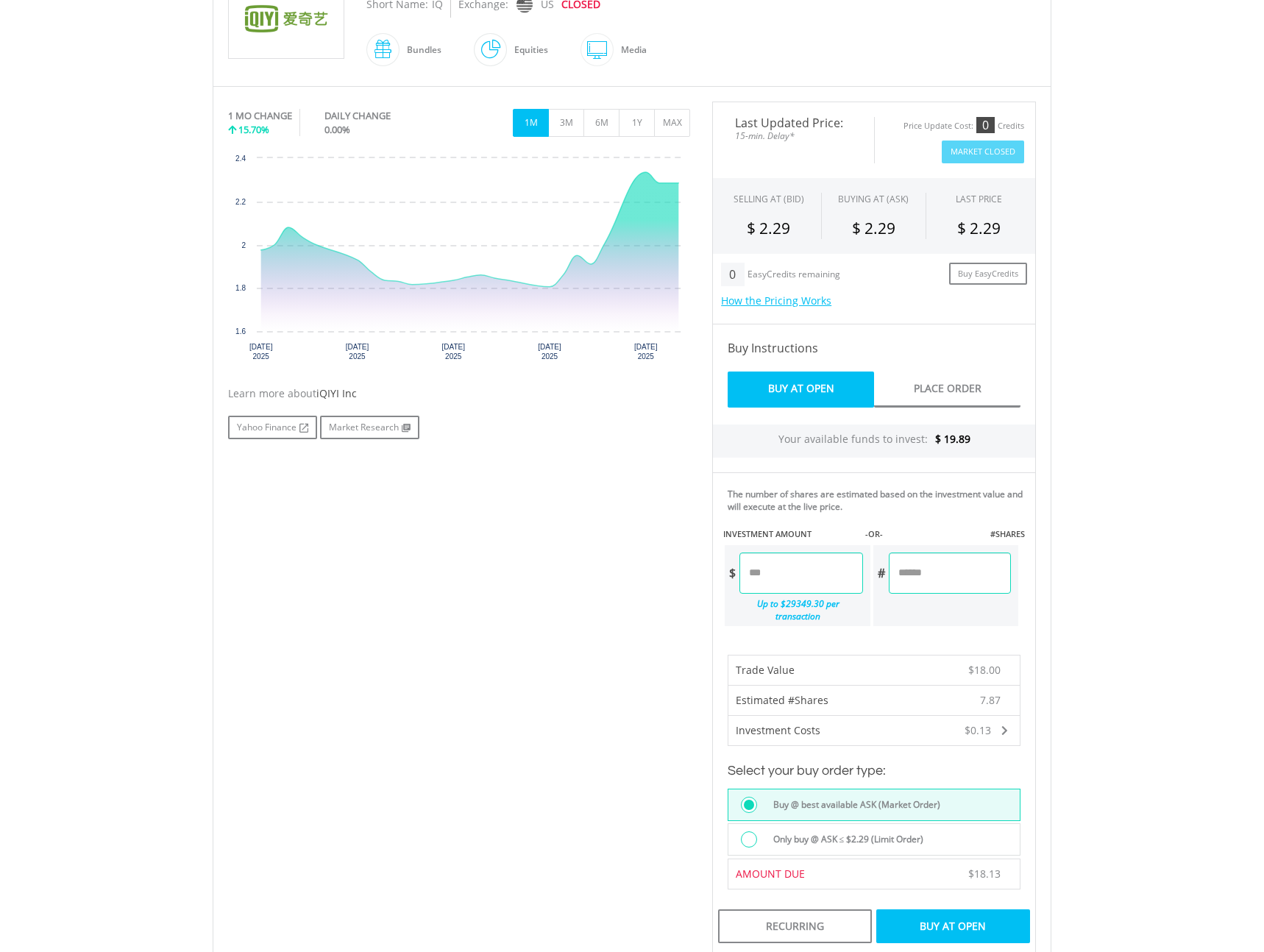
click at [949, 916] on div "Last Updated Price: 15-min. Delay* Price Update Cost: 0 Credits Market Closed S…" at bounding box center [874, 610] width 345 height 1017
type input "*****"
type input "******"
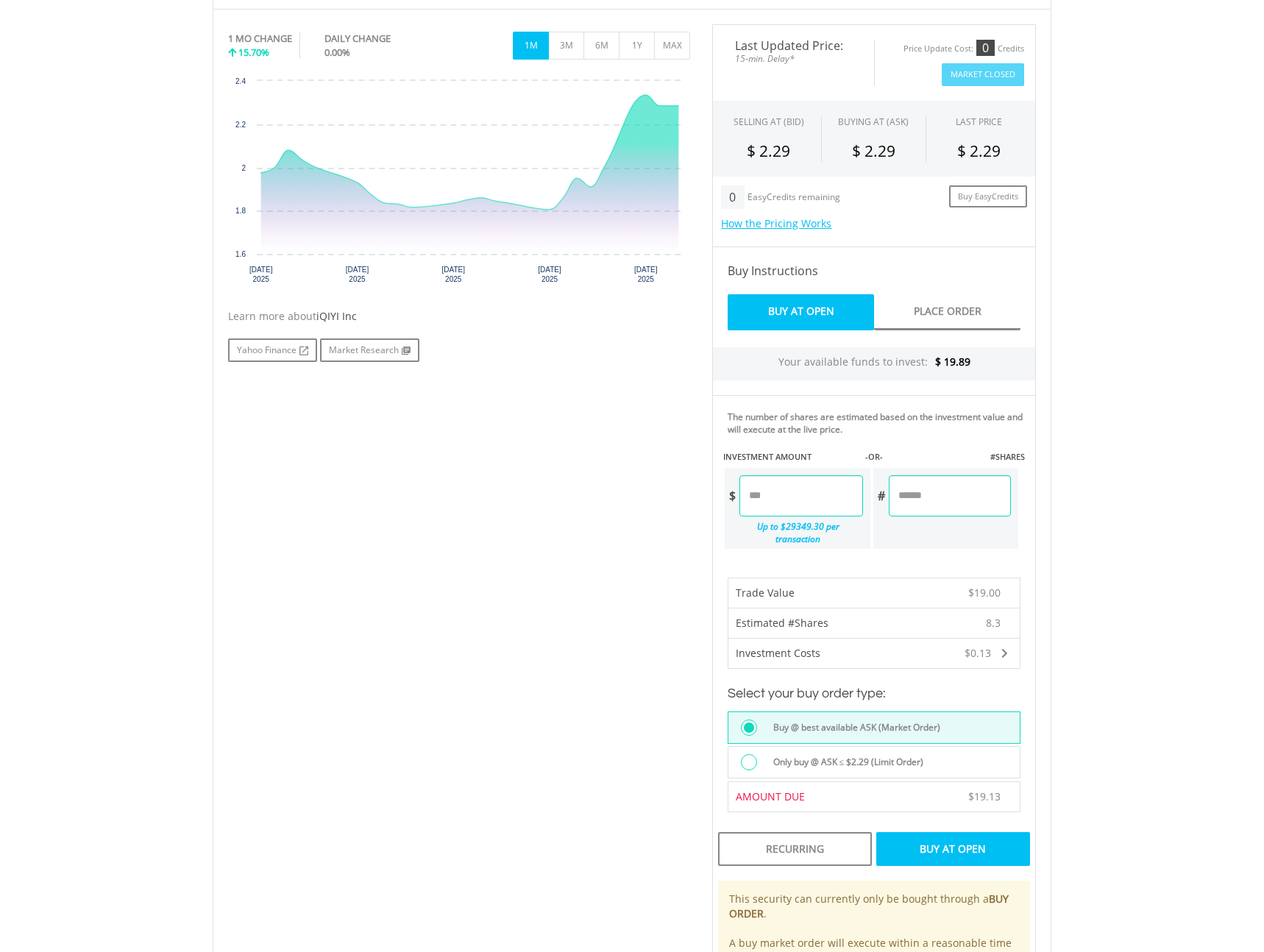
scroll to position [467, 0]
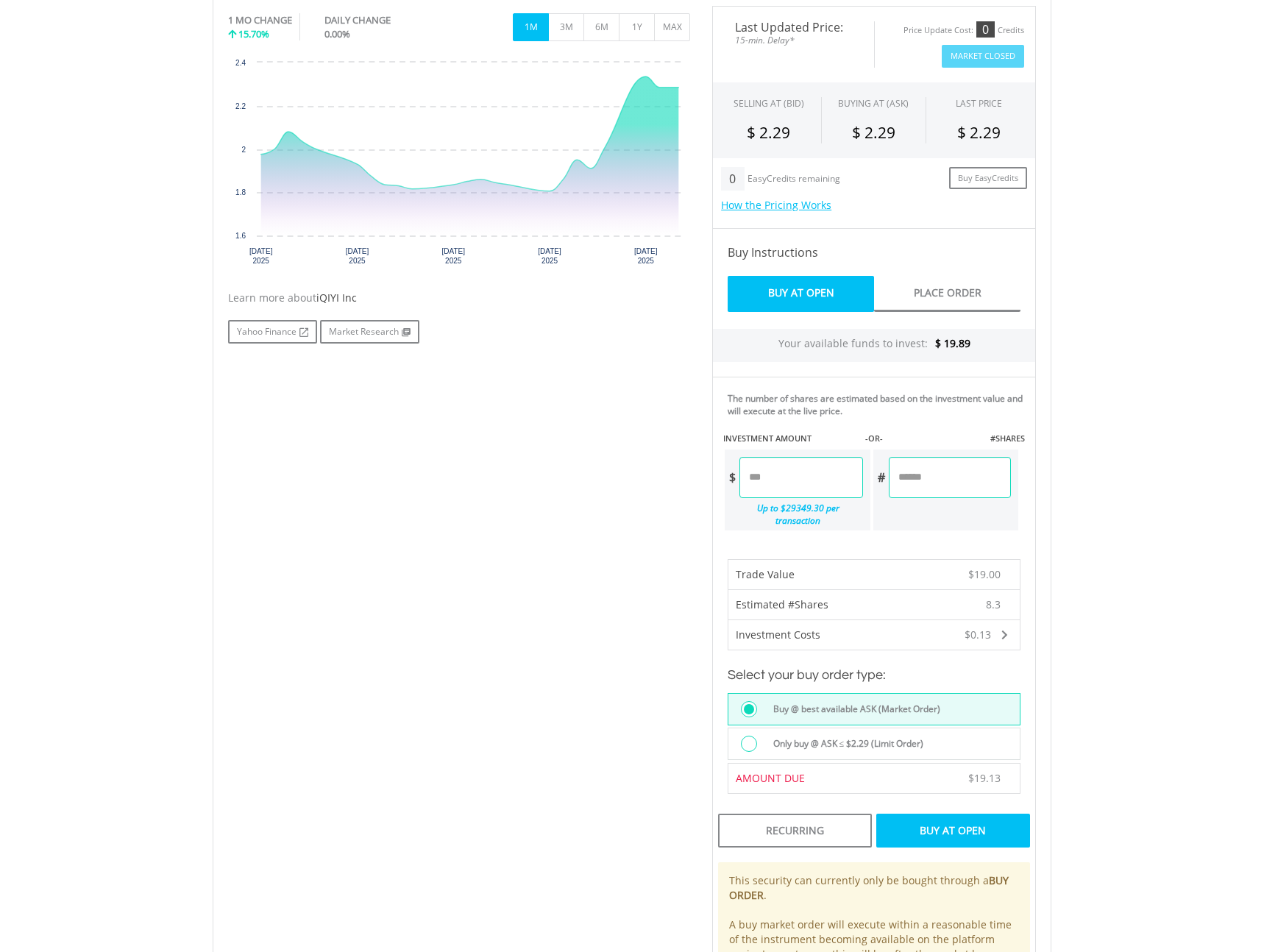
click at [963, 816] on div "Buy At Open" at bounding box center [953, 830] width 154 height 34
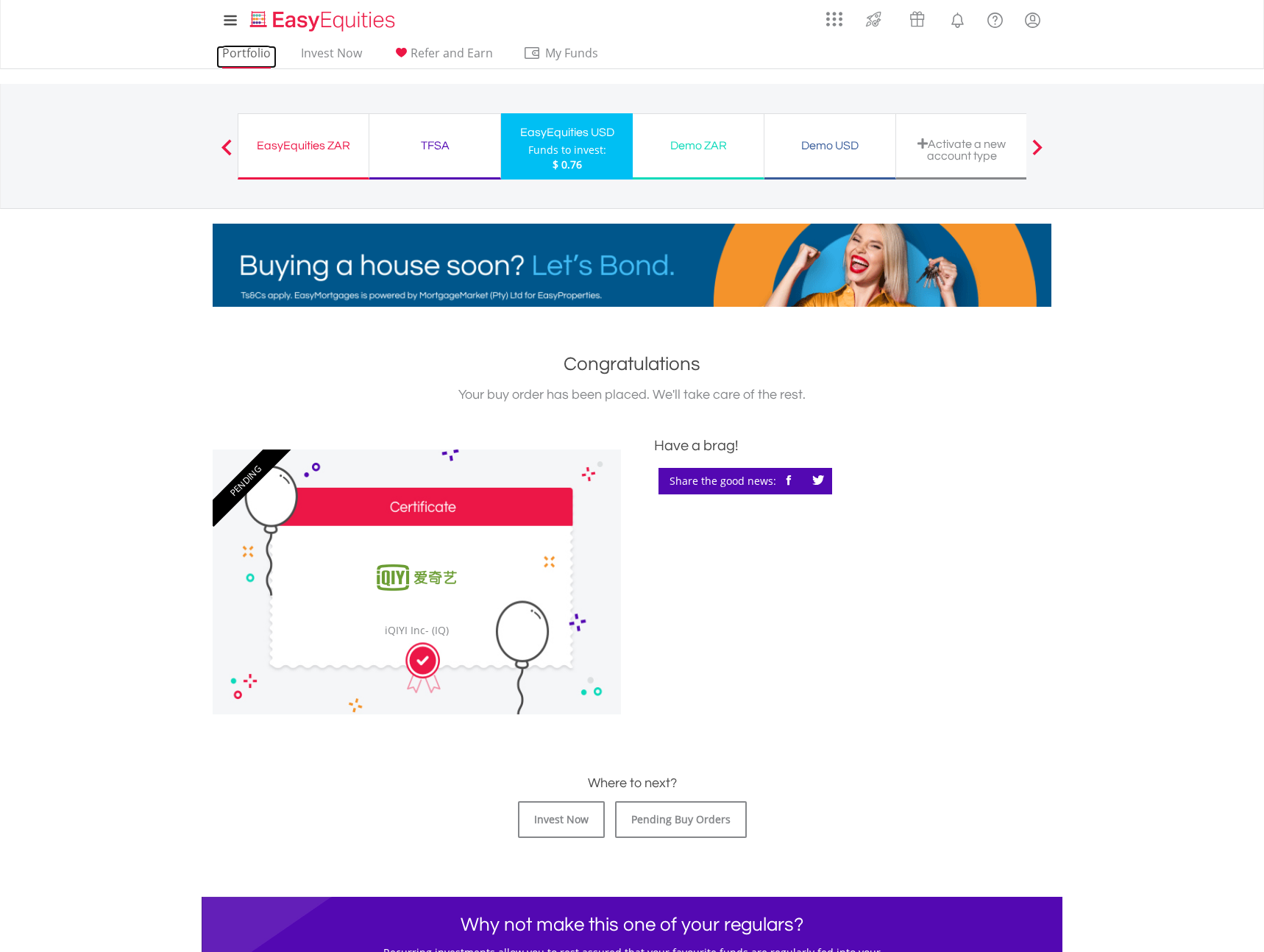
click at [248, 53] on link "Portfolio" at bounding box center [246, 57] width 60 height 23
